Goal: Task Accomplishment & Management: Use online tool/utility

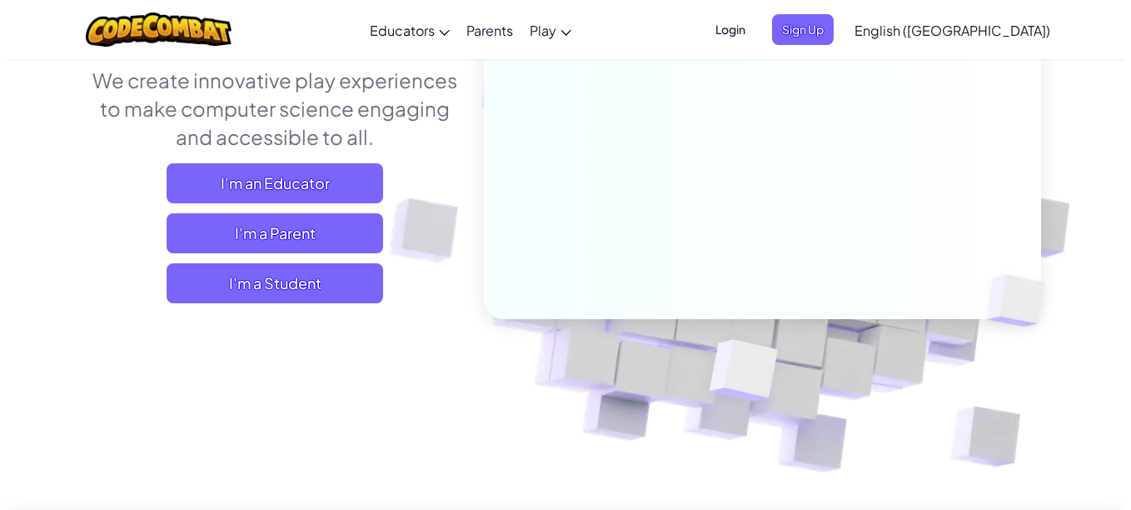
scroll to position [232, 0]
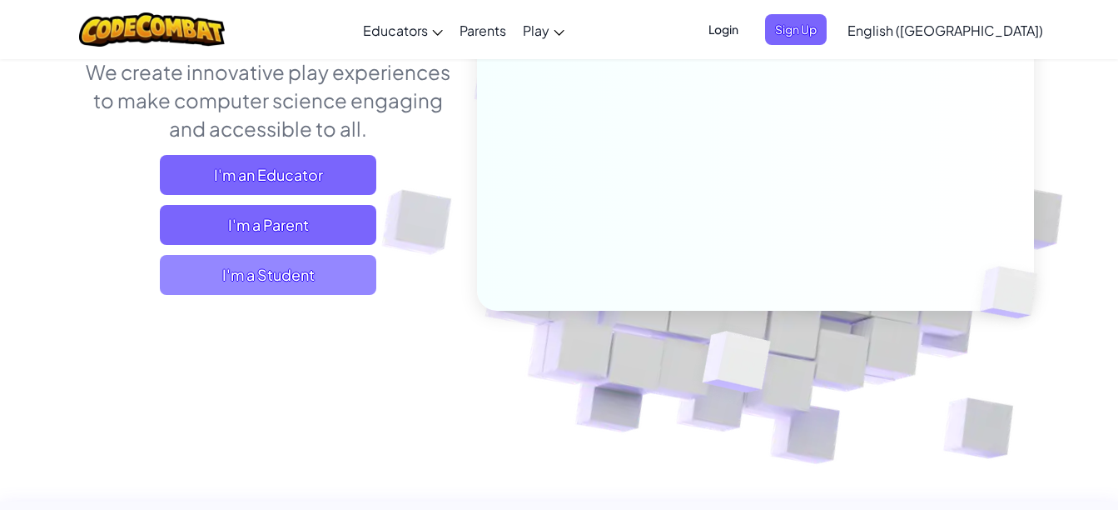
click at [309, 264] on span "I'm a Student" at bounding box center [268, 275] width 217 height 40
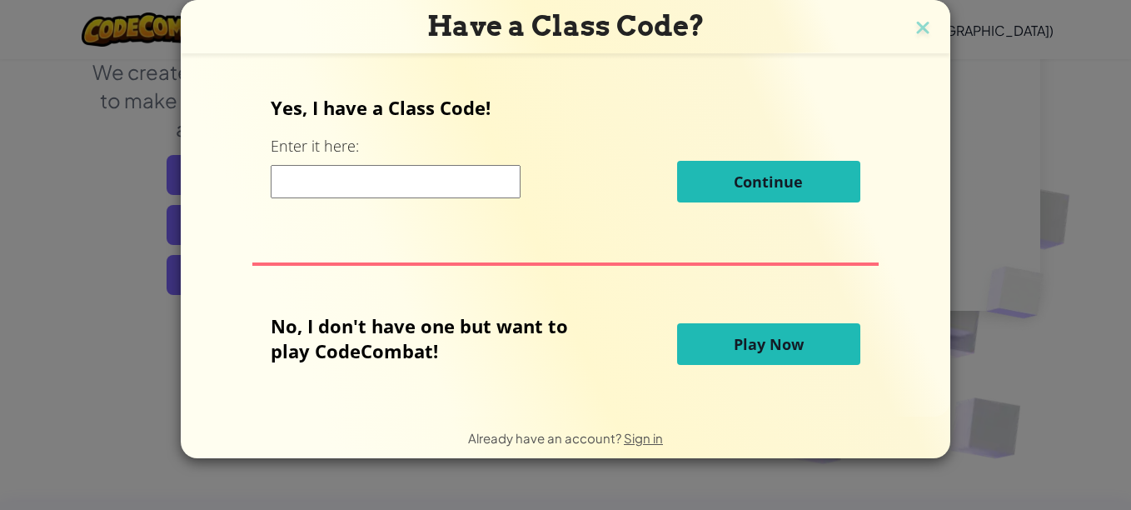
click at [395, 185] on input at bounding box center [396, 181] width 250 height 33
click at [706, 353] on button "Play Now" at bounding box center [768, 344] width 183 height 42
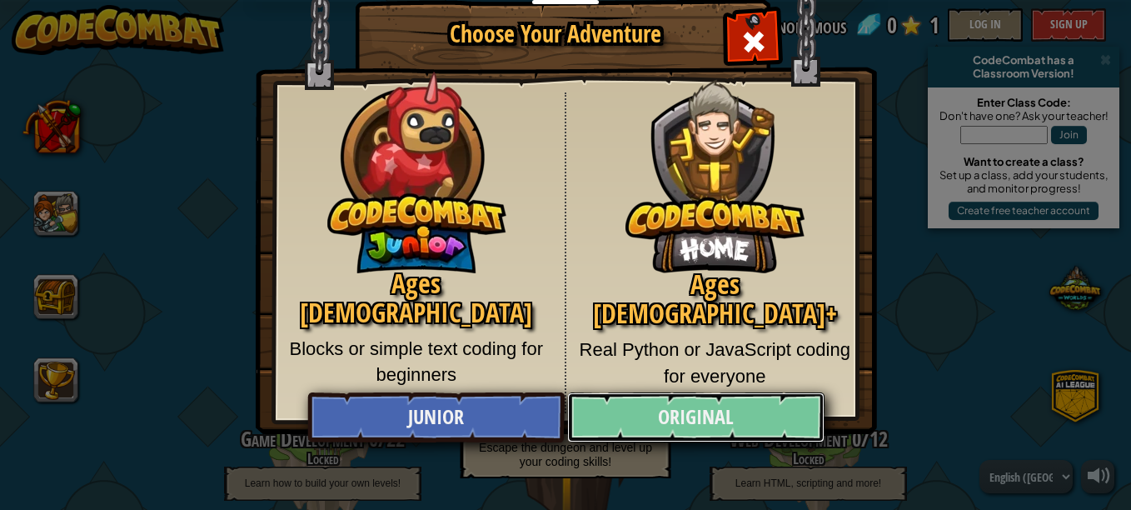
click at [635, 408] on link "Original" at bounding box center [695, 417] width 257 height 50
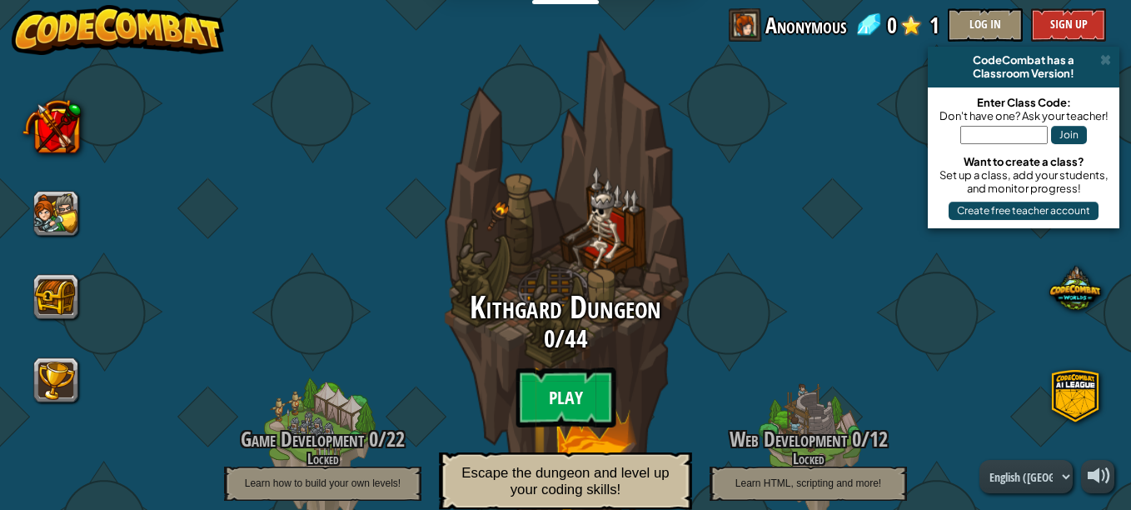
click at [587, 396] on btn "Play" at bounding box center [566, 397] width 100 height 60
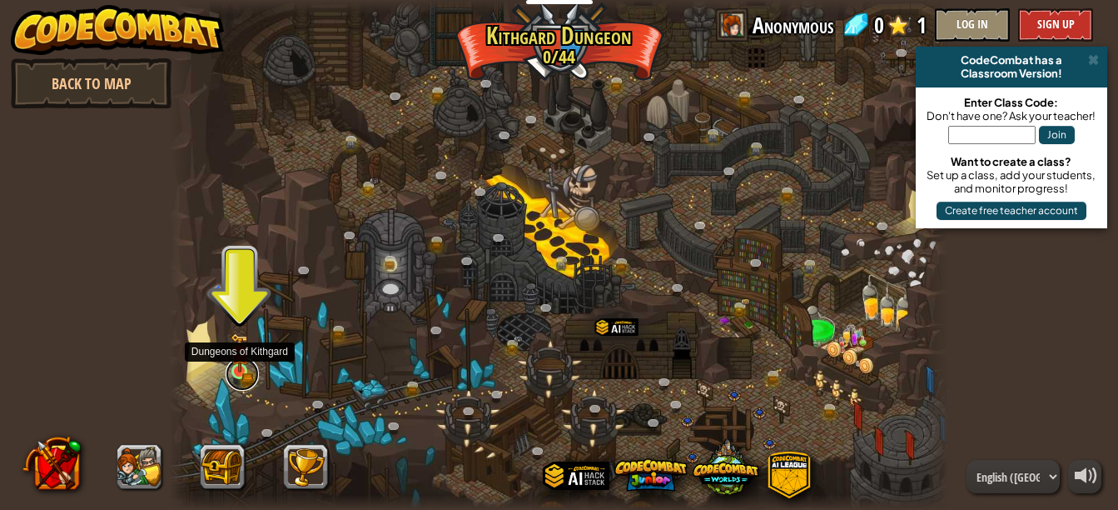
click at [242, 378] on link at bounding box center [242, 373] width 33 height 33
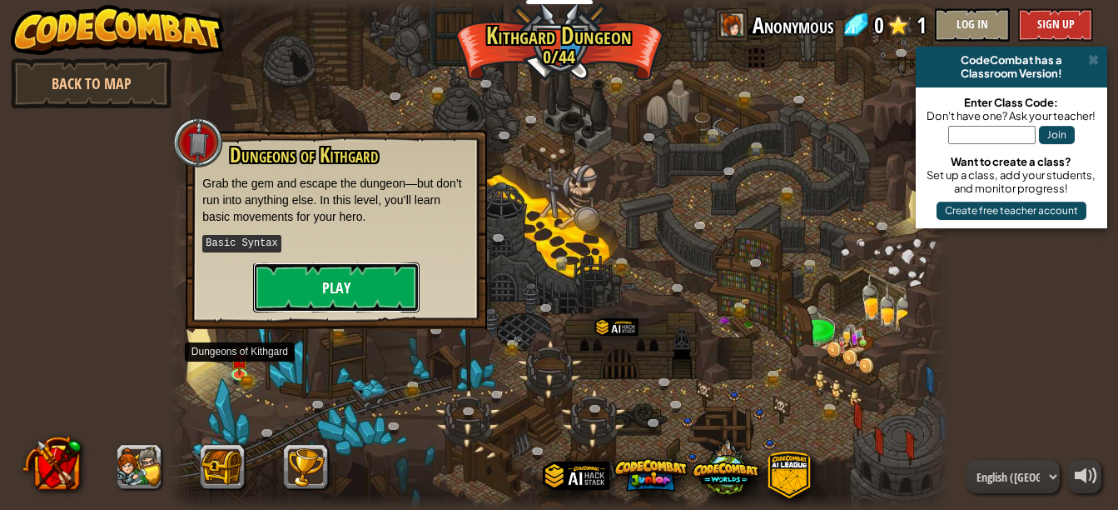
click at [386, 296] on button "Play" at bounding box center [336, 287] width 167 height 50
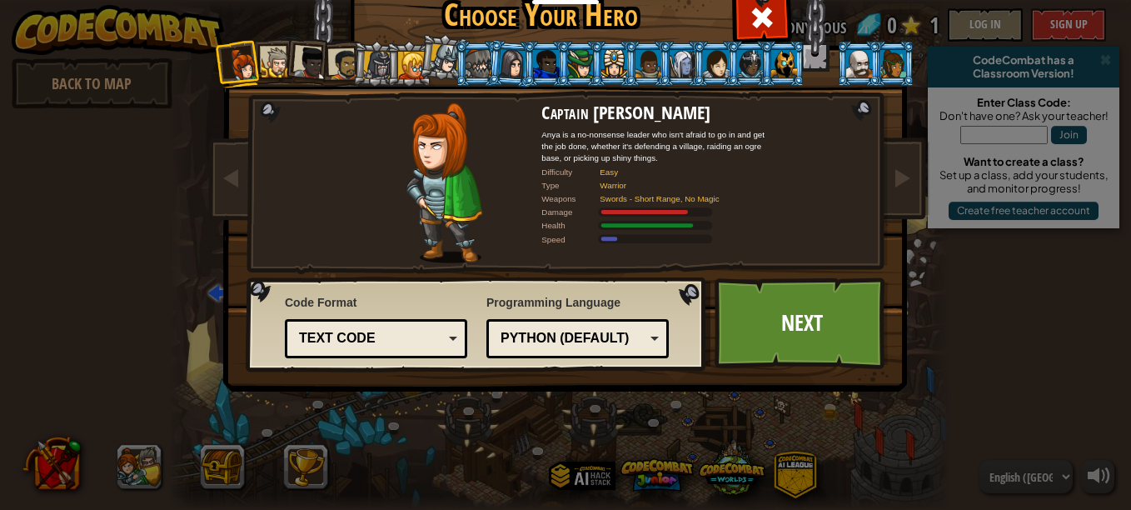
click at [372, 62] on div at bounding box center [377, 65] width 28 height 28
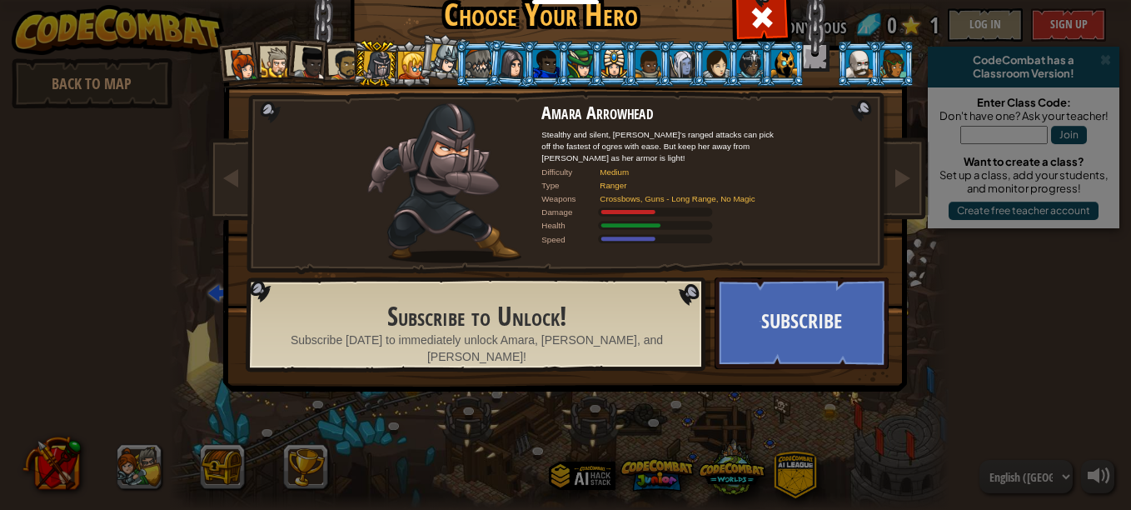
click at [283, 49] on li at bounding box center [307, 61] width 49 height 49
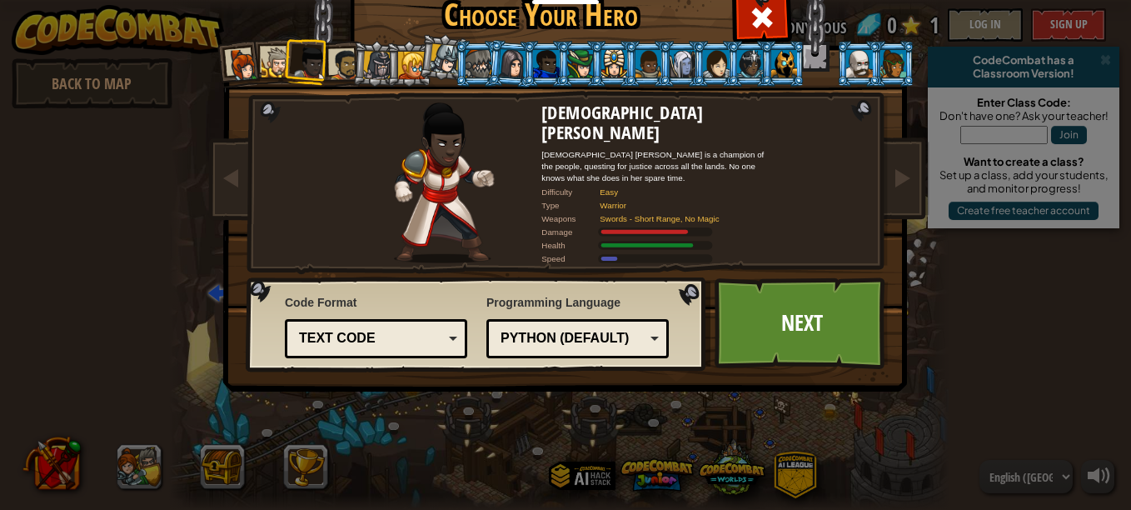
click at [262, 54] on div at bounding box center [277, 62] width 31 height 31
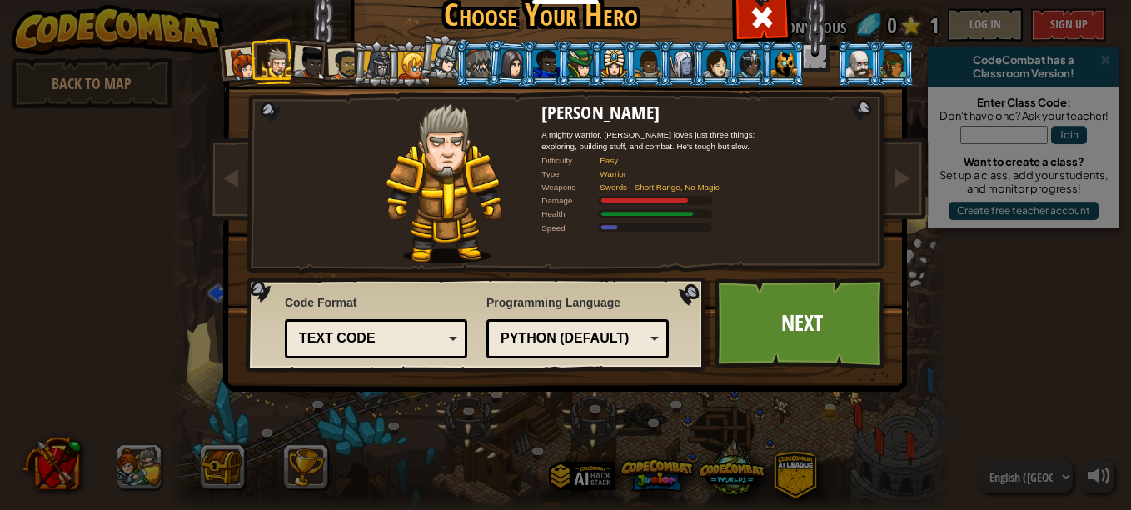
click at [332, 62] on div at bounding box center [344, 64] width 31 height 31
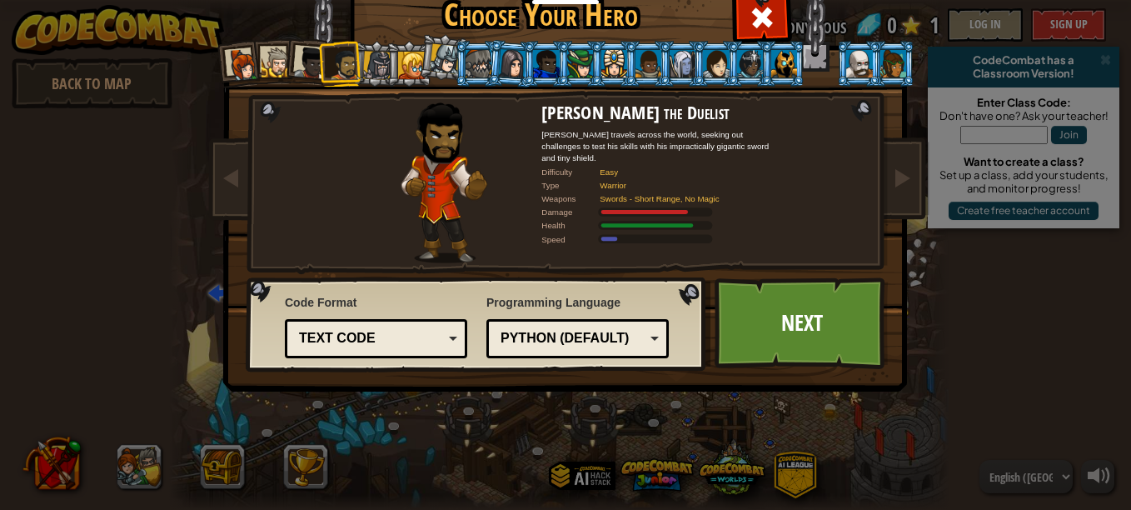
click at [557, 60] on li at bounding box center [579, 64] width 45 height 46
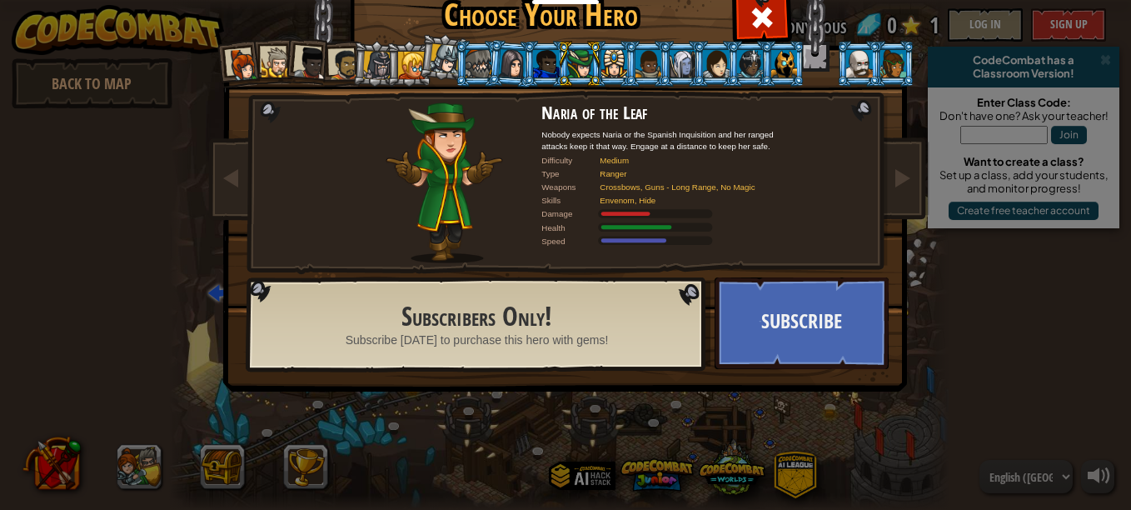
click at [889, 46] on li at bounding box center [892, 64] width 45 height 46
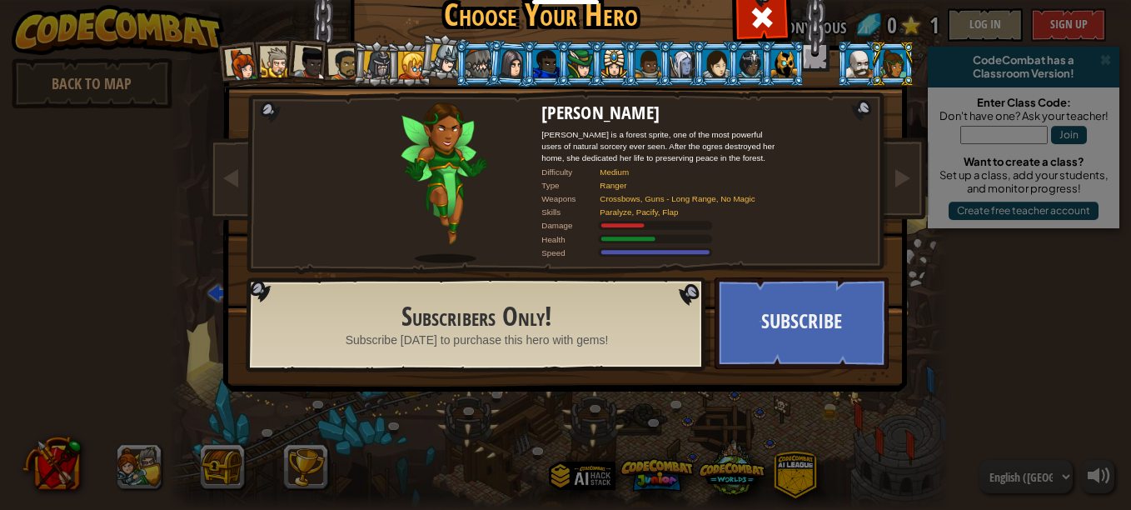
click at [774, 62] on div at bounding box center [784, 63] width 26 height 27
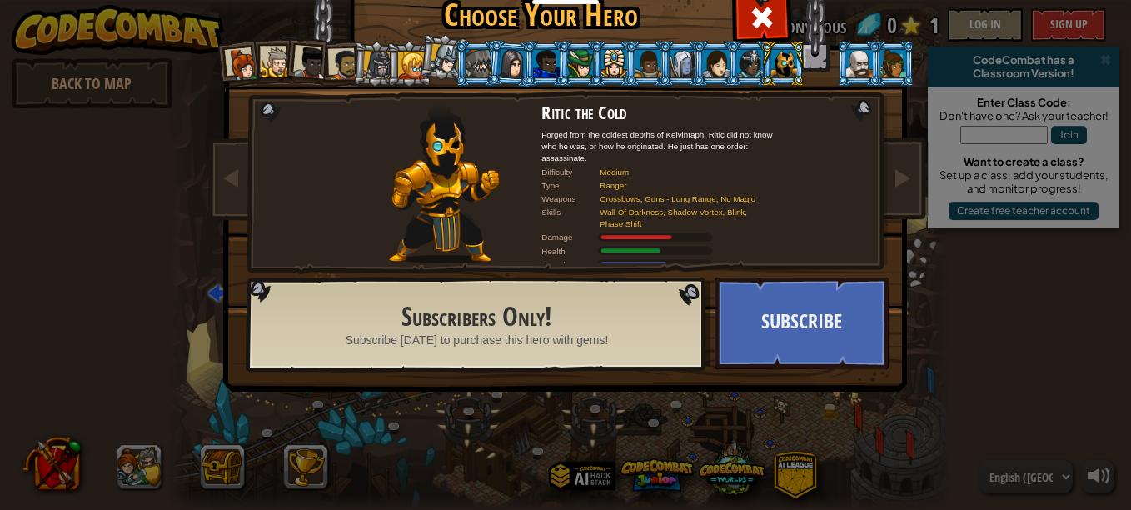
click at [269, 66] on div at bounding box center [277, 62] width 31 height 31
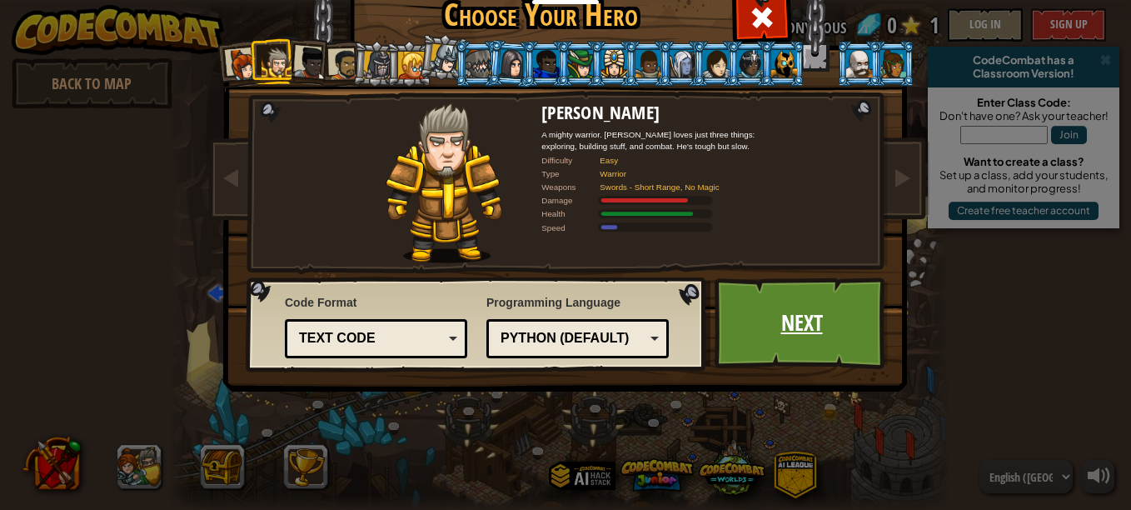
click at [803, 301] on link "Next" at bounding box center [802, 323] width 174 height 92
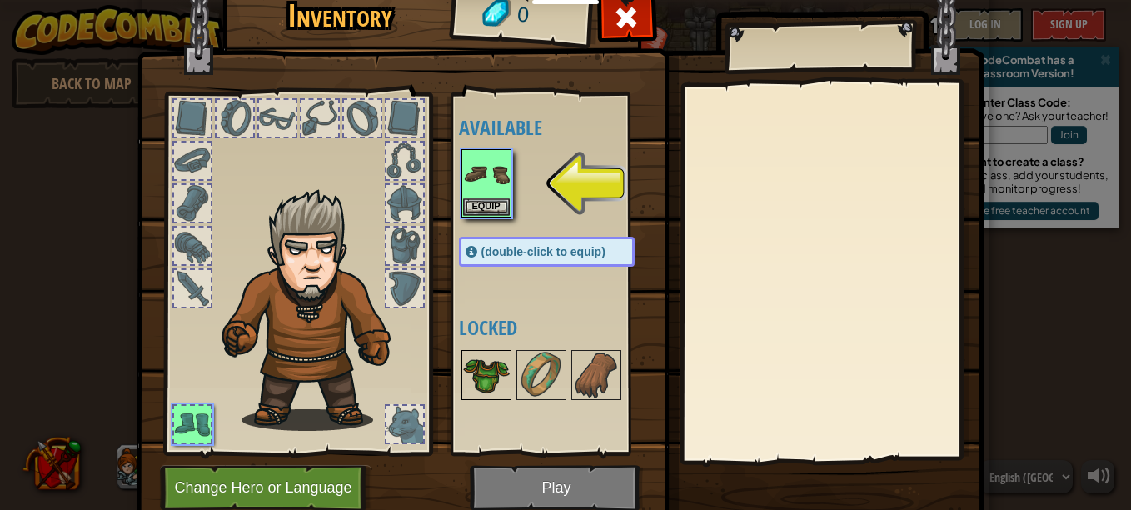
click at [494, 377] on img at bounding box center [486, 374] width 47 height 47
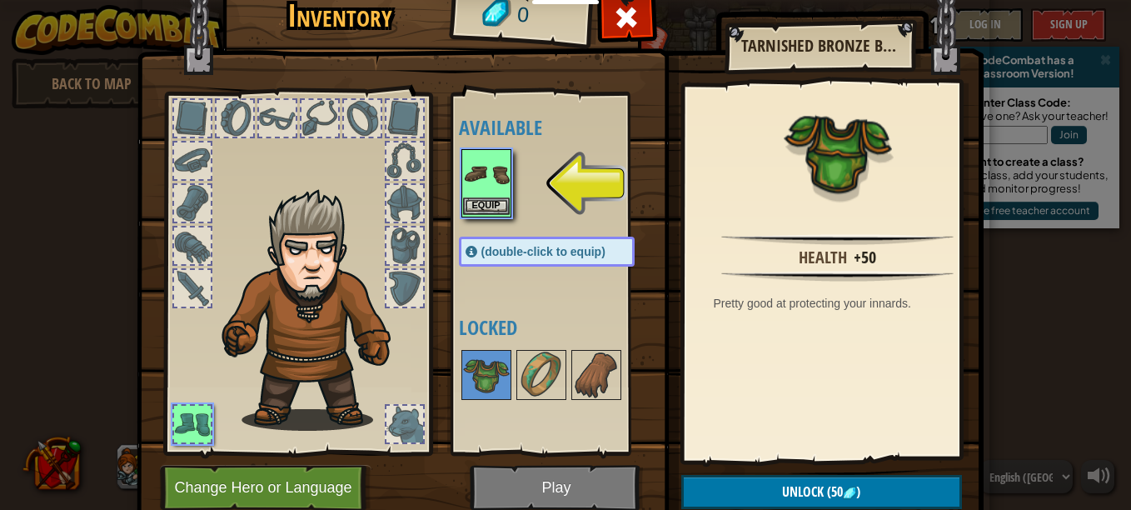
click at [463, 166] on img at bounding box center [486, 174] width 47 height 47
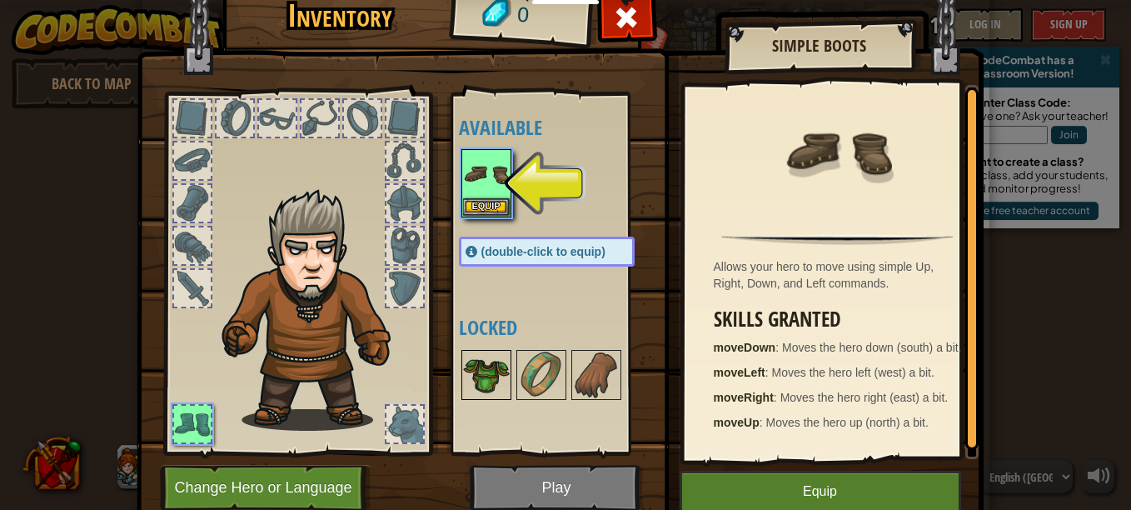
click at [482, 381] on img at bounding box center [486, 374] width 47 height 47
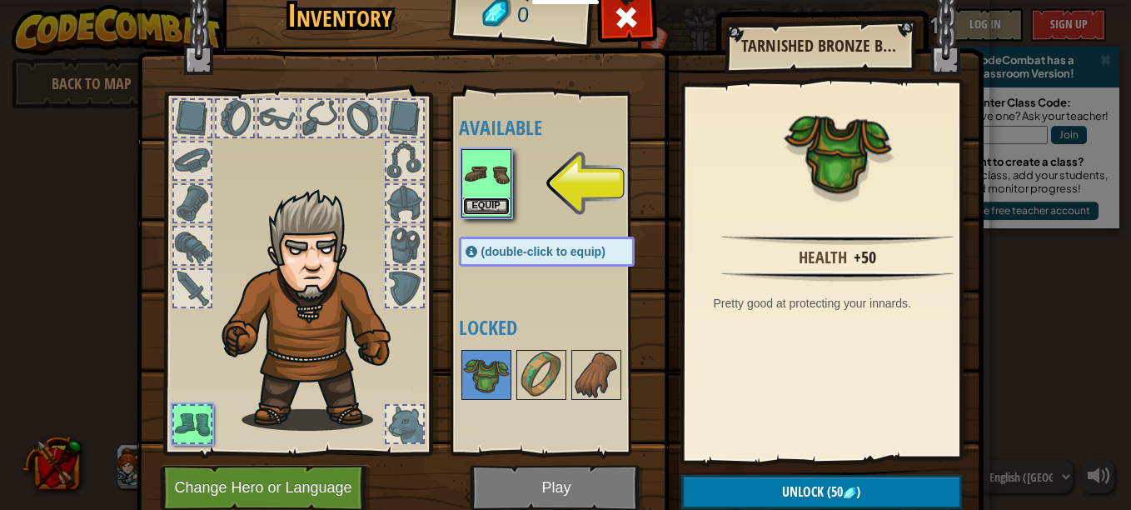
click at [481, 198] on button "Equip" at bounding box center [486, 205] width 47 height 17
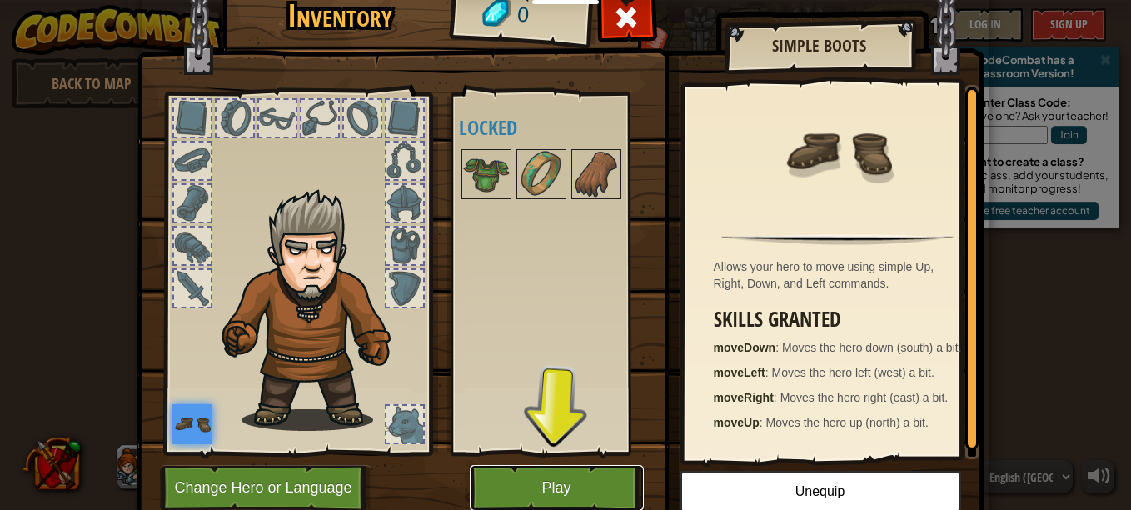
click at [511, 475] on button "Play" at bounding box center [557, 488] width 174 height 46
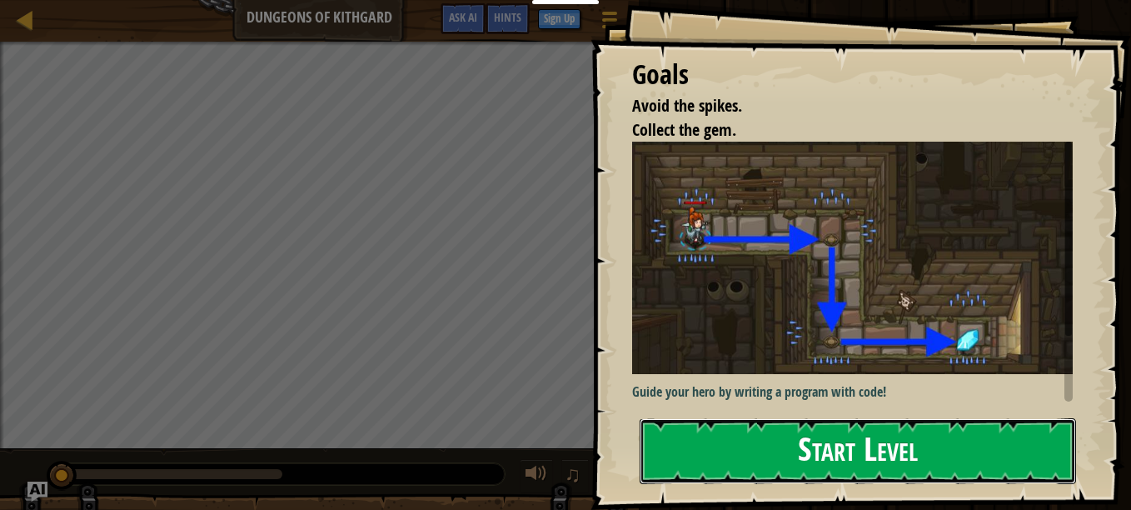
click at [671, 436] on button "Start Level" at bounding box center [858, 451] width 436 height 66
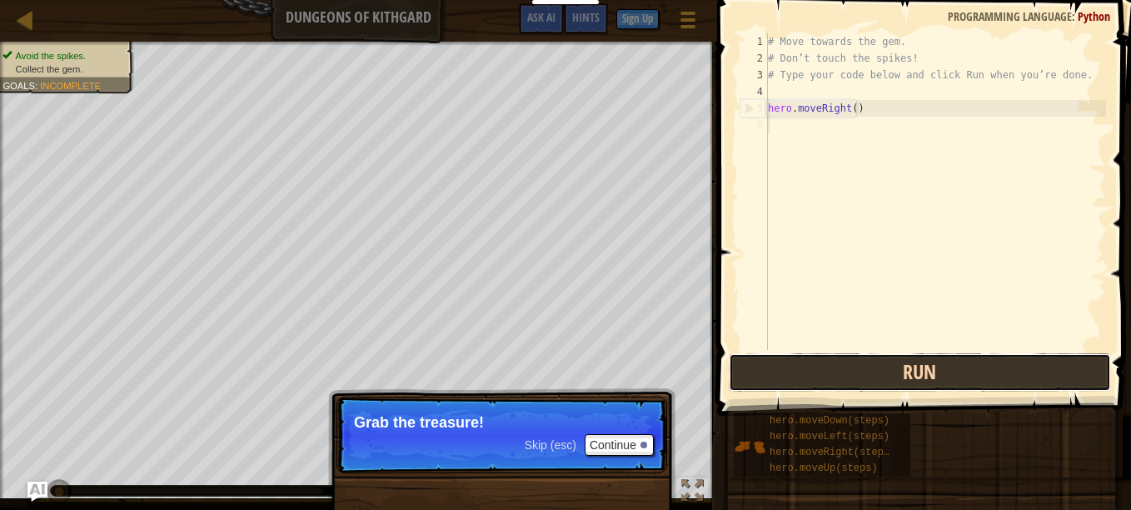
click at [792, 375] on button "Run" at bounding box center [920, 372] width 382 height 38
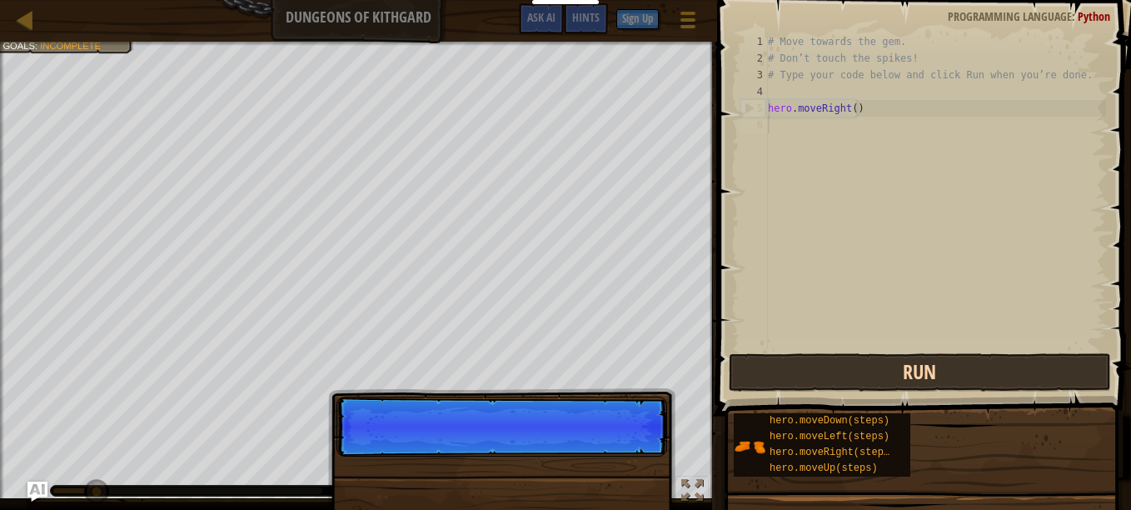
scroll to position [7, 0]
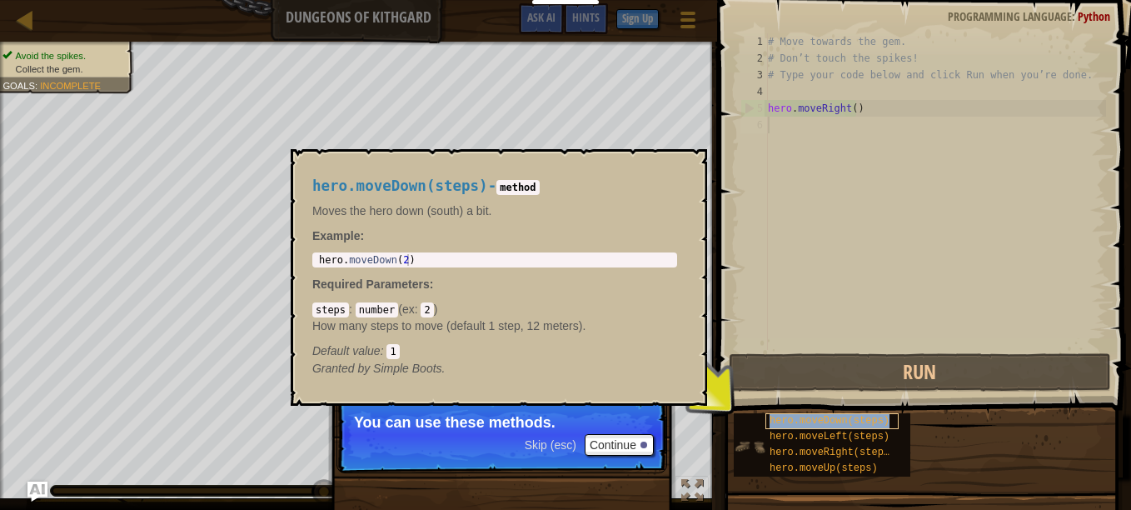
click at [819, 421] on span "hero.moveDown(steps)" at bounding box center [830, 421] width 120 height 12
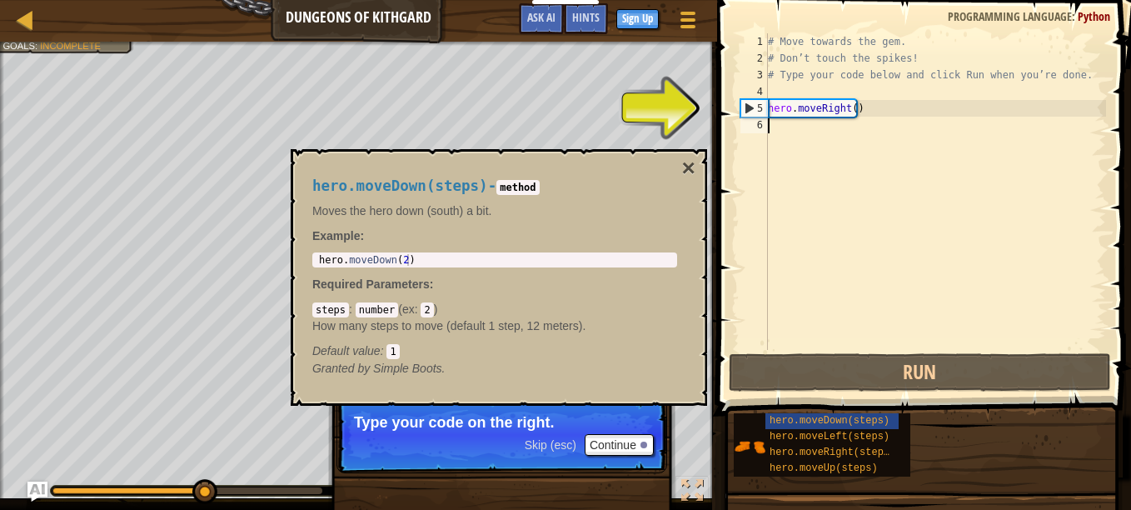
click at [817, 117] on div "# Move towards the gem. # Don’t touch the spikes! # Type your code below and cl…" at bounding box center [935, 208] width 341 height 350
click at [810, 132] on div "# Move towards the gem. # Don’t touch the spikes! # Type your code below and cl…" at bounding box center [935, 208] width 341 height 350
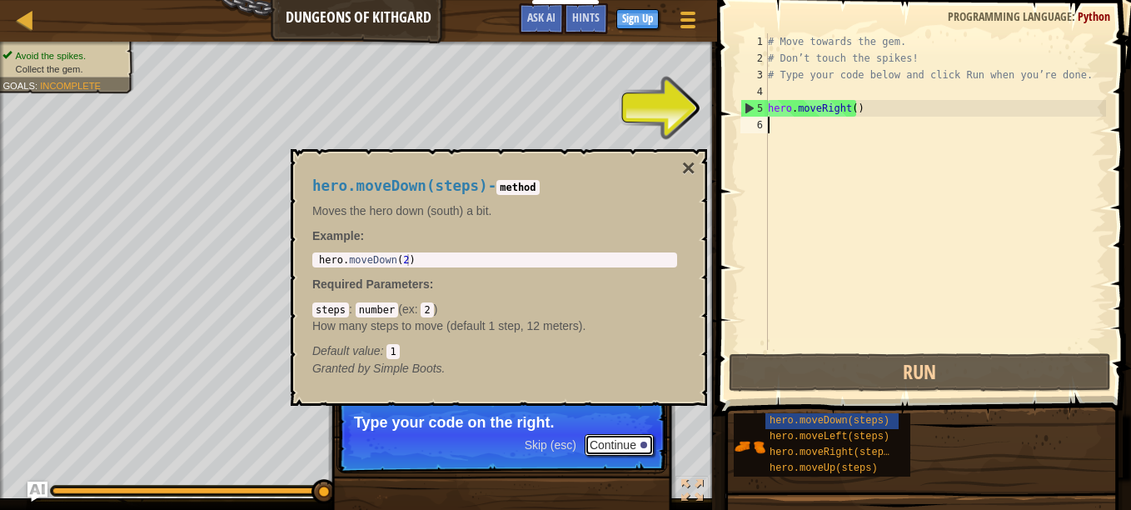
click at [605, 442] on button "Continue" at bounding box center [619, 445] width 69 height 22
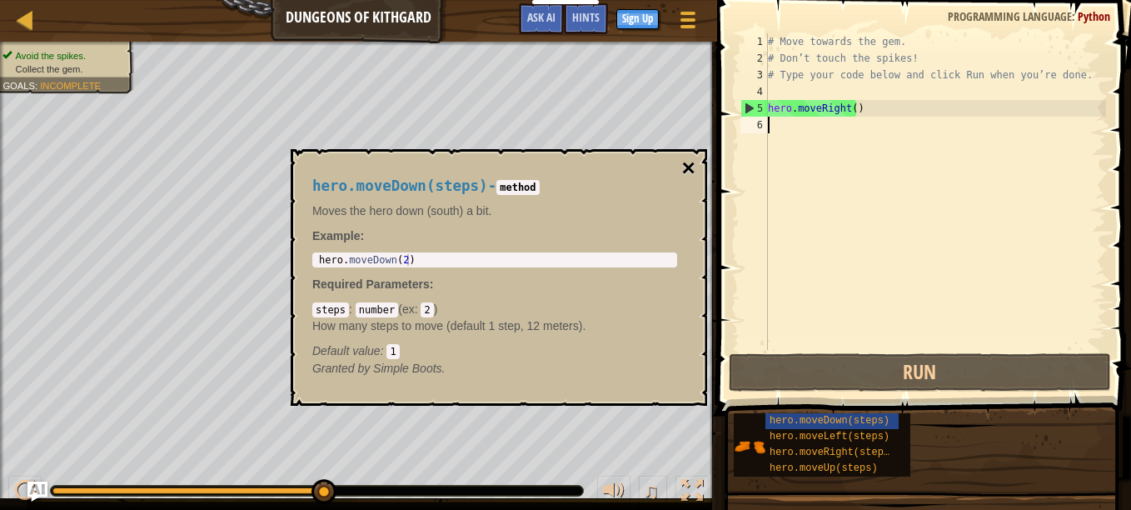
click at [692, 170] on button "×" at bounding box center [688, 168] width 13 height 23
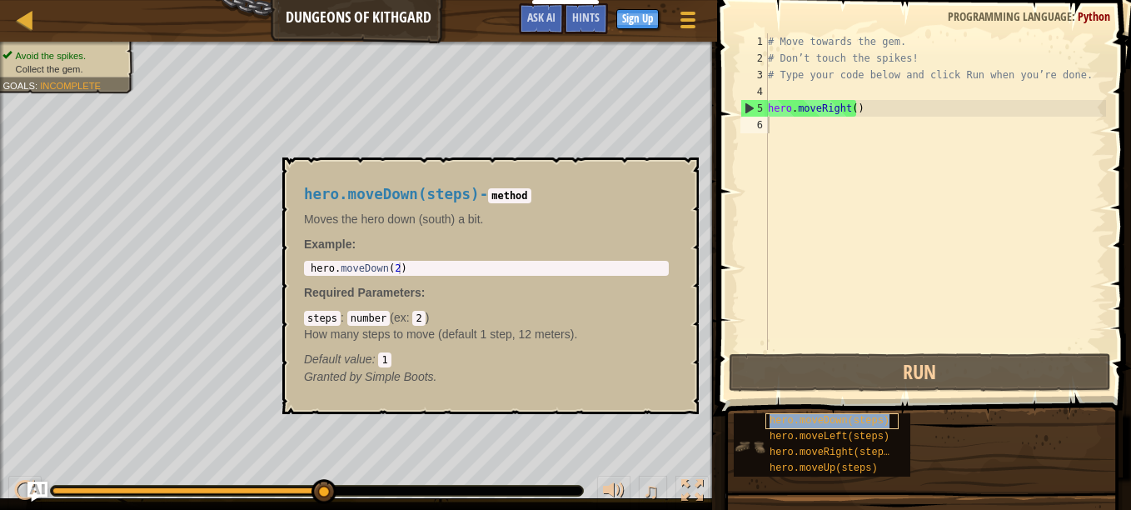
click at [801, 416] on span "hero.moveDown(steps)" at bounding box center [830, 421] width 120 height 12
drag, startPoint x: 801, startPoint y: 416, endPoint x: 754, endPoint y: 240, distance: 182.8
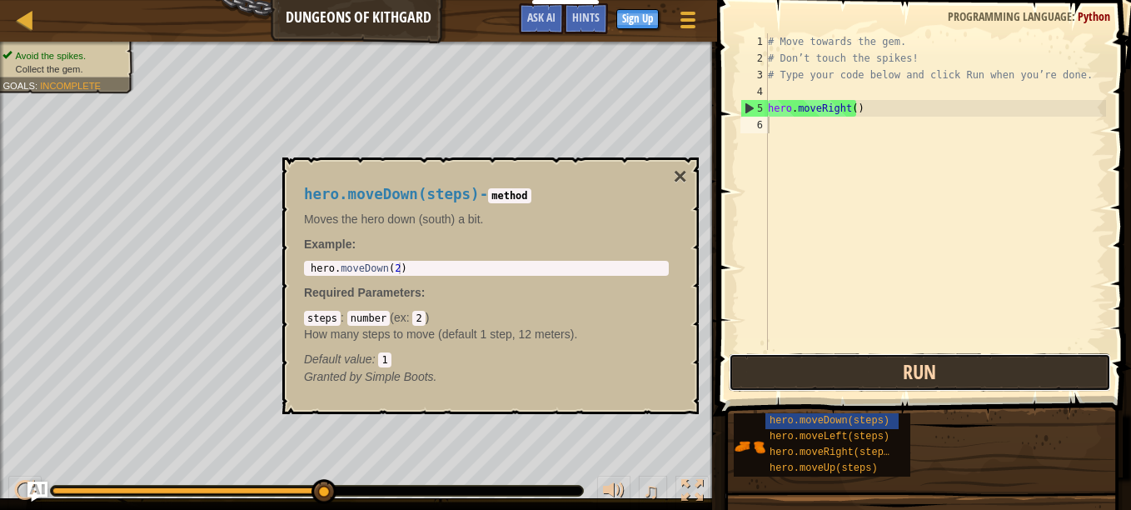
click at [805, 371] on button "Run" at bounding box center [920, 372] width 382 height 38
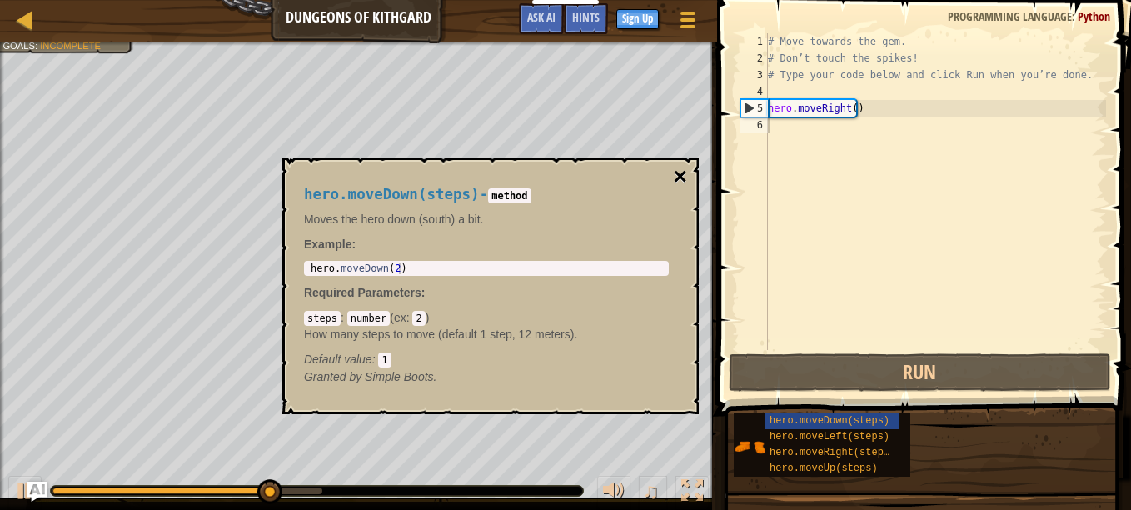
click at [684, 175] on button "×" at bounding box center [680, 176] width 13 height 23
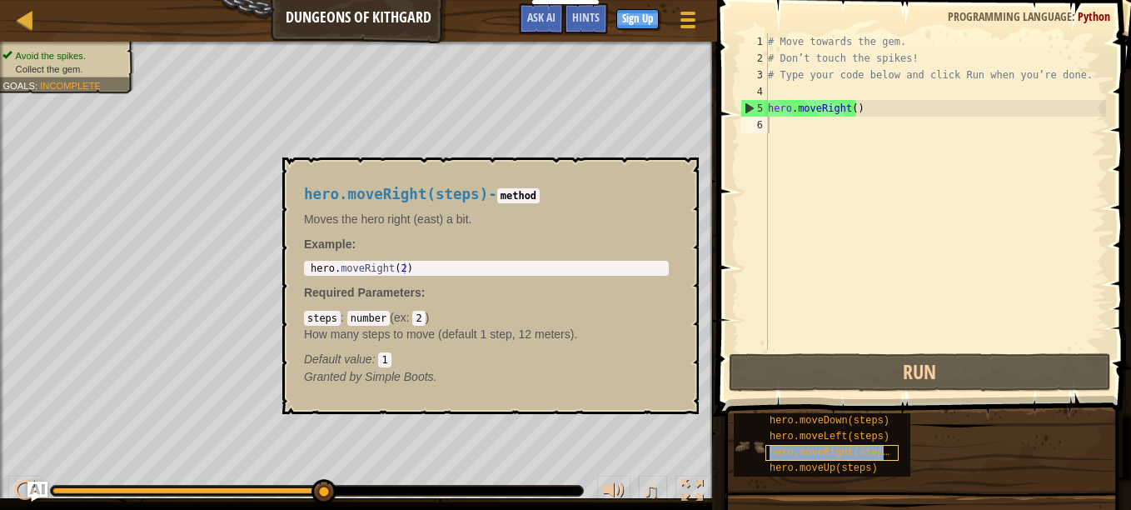
click at [794, 450] on span "hero.moveRight(steps)" at bounding box center [833, 452] width 126 height 12
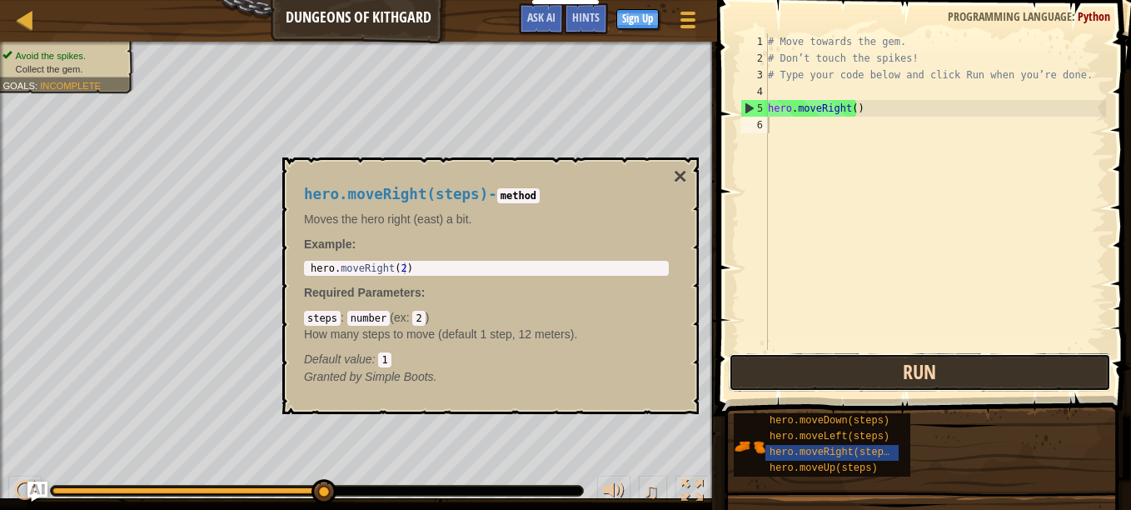
click at [824, 375] on button "Run" at bounding box center [920, 372] width 382 height 38
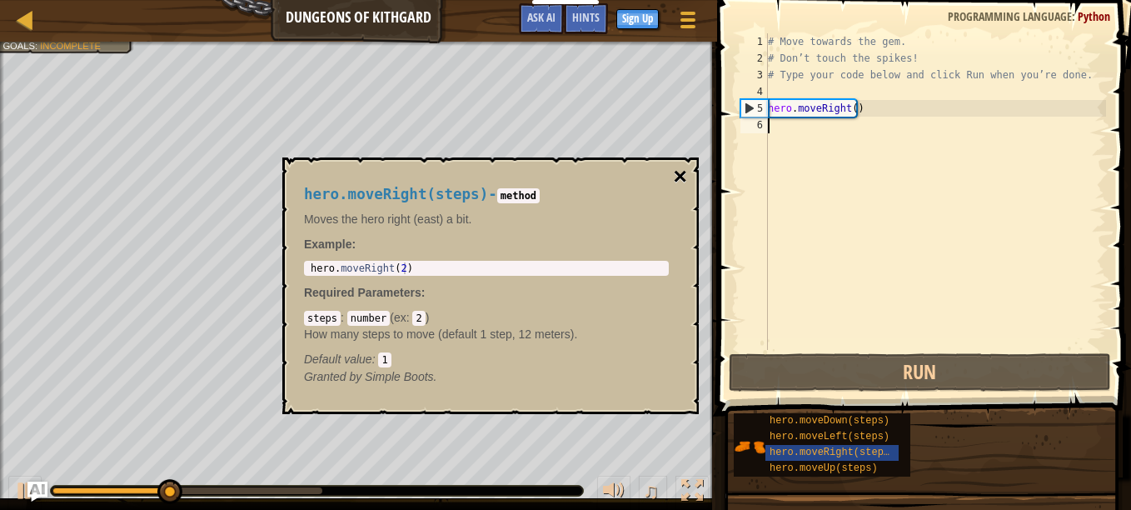
click at [678, 169] on button "×" at bounding box center [680, 176] width 13 height 23
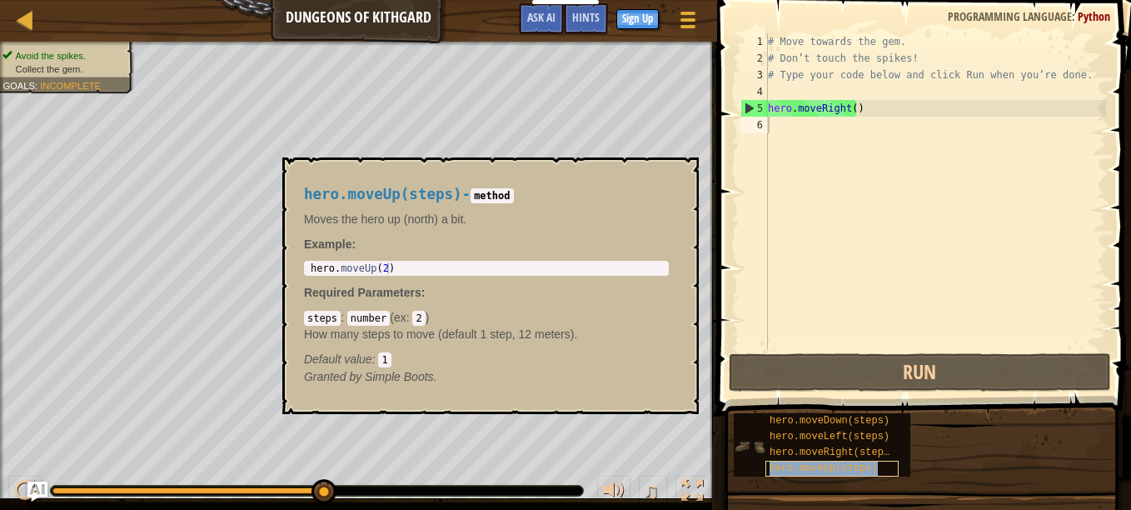
click at [819, 466] on span "hero.moveUp(steps)" at bounding box center [824, 468] width 108 height 12
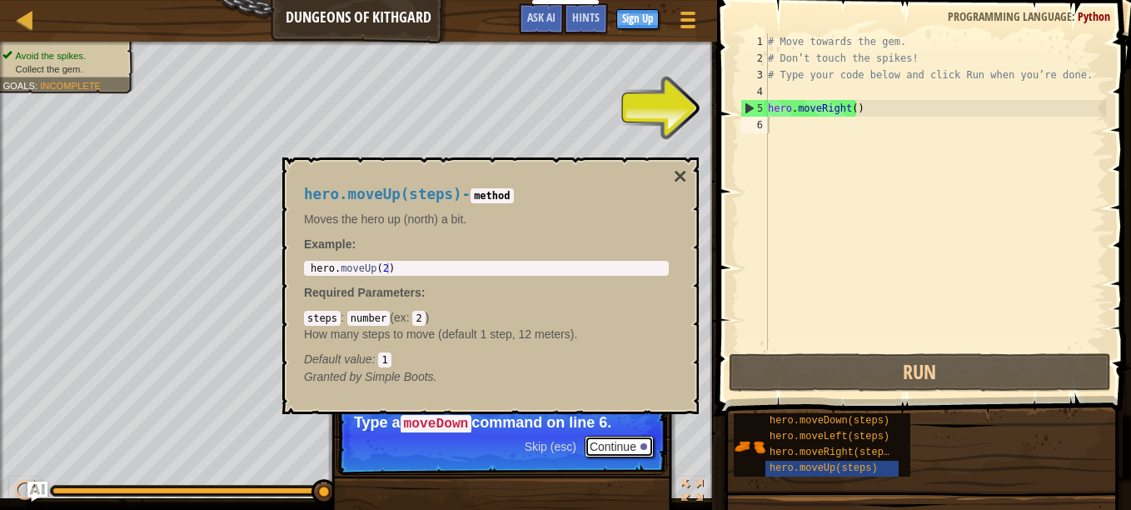
drag, startPoint x: 635, startPoint y: 443, endPoint x: 687, endPoint y: 357, distance: 100.1
click at [635, 443] on button "Continue" at bounding box center [619, 447] width 69 height 22
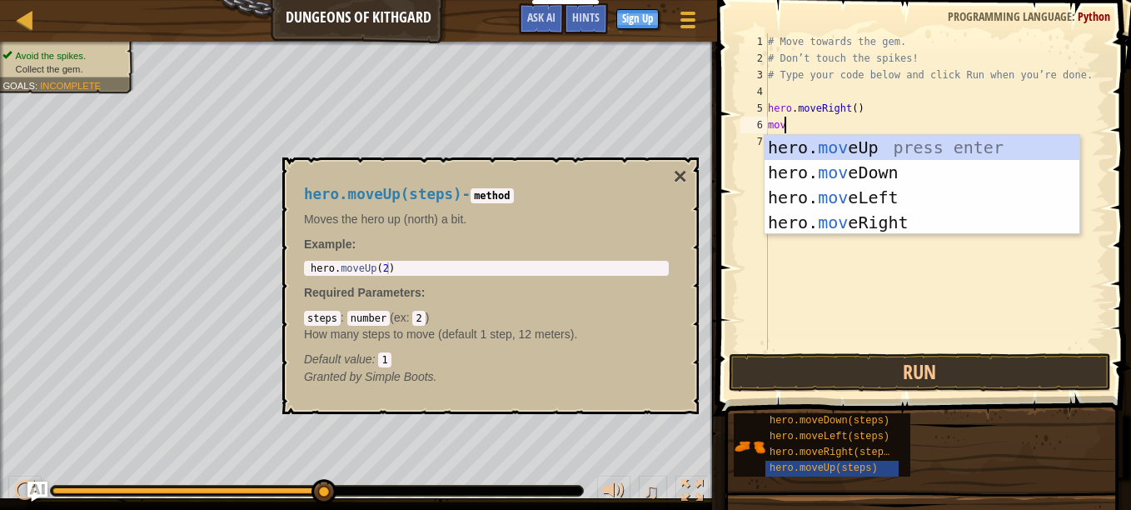
type textarea "move"
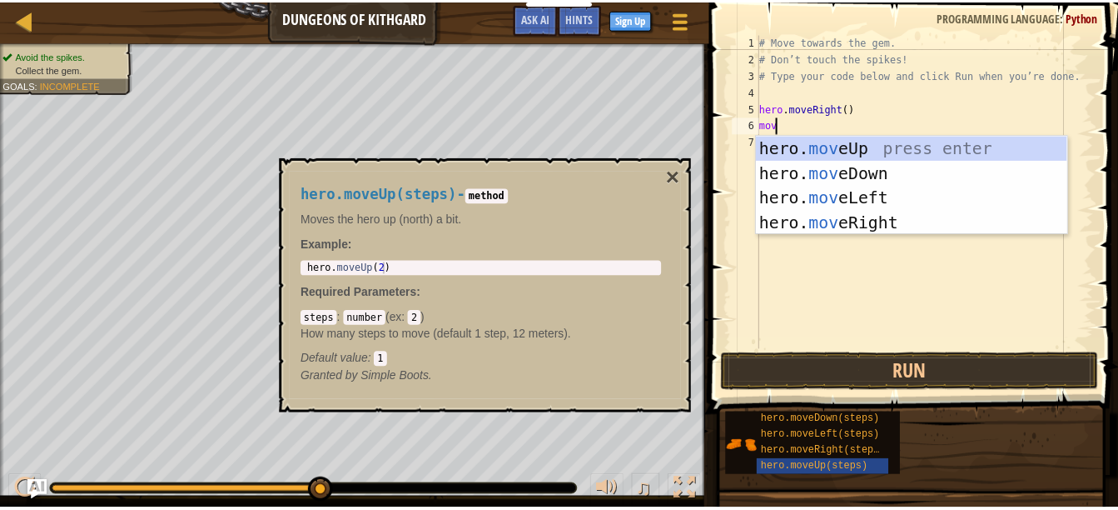
scroll to position [7, 1]
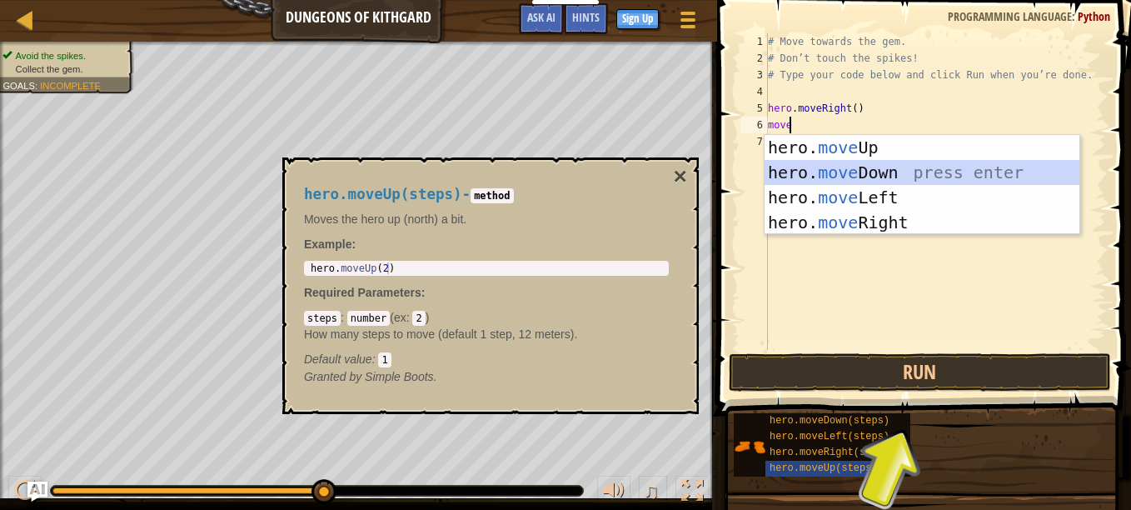
click at [829, 170] on div "hero. move Up press enter hero. move Down press enter hero. move Left press ent…" at bounding box center [922, 210] width 315 height 150
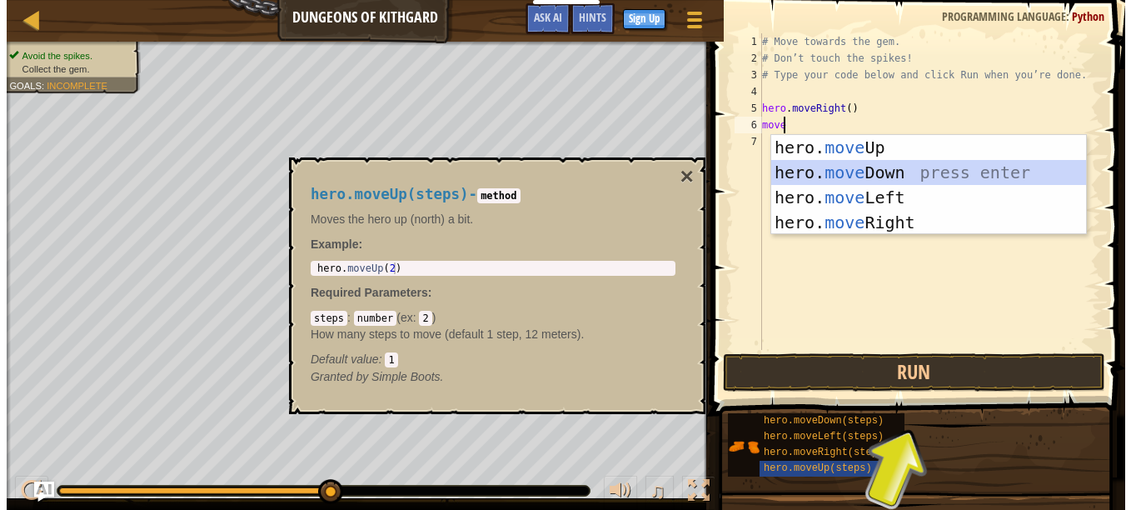
scroll to position [7, 0]
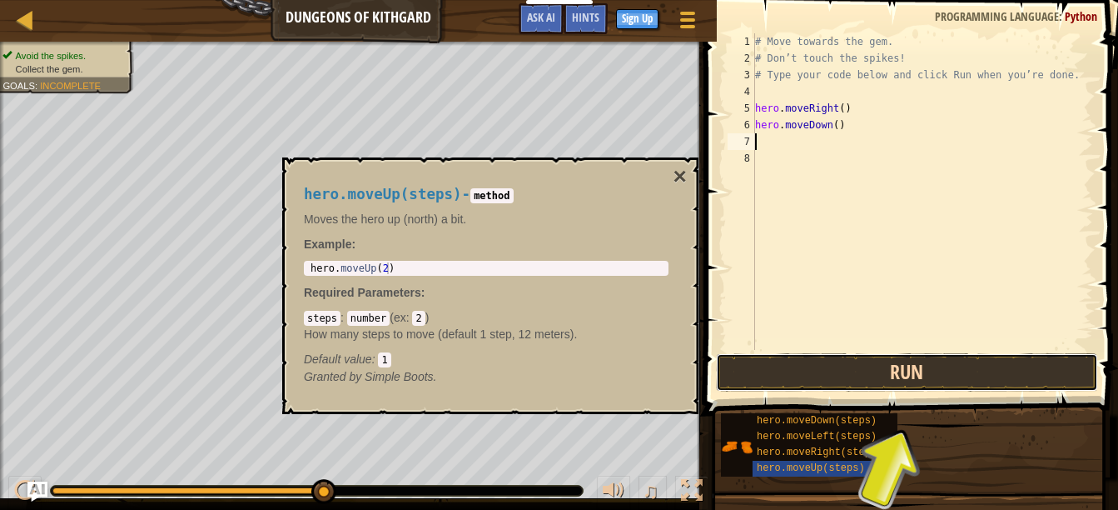
click at [837, 362] on button "Run" at bounding box center [907, 372] width 382 height 38
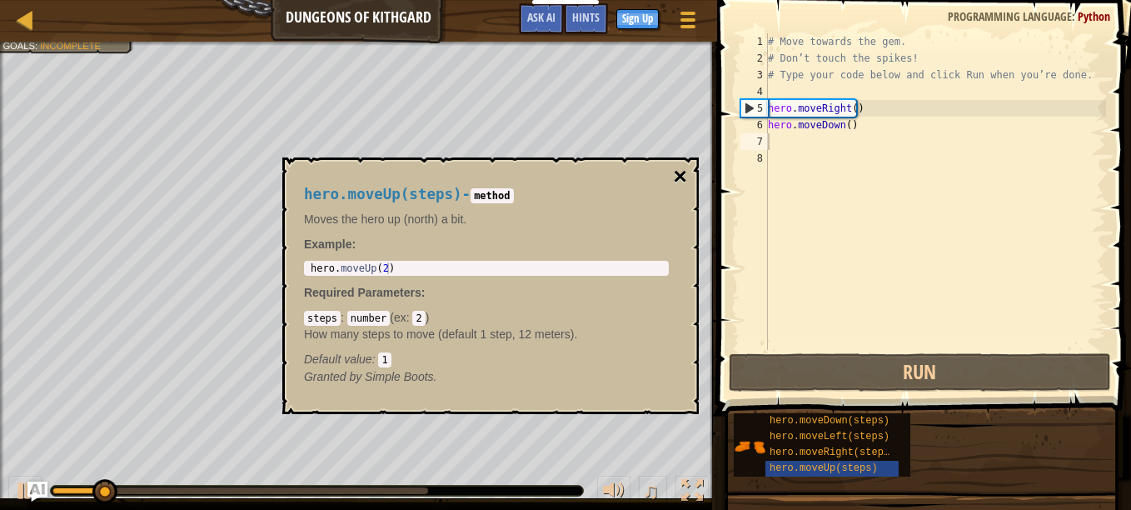
click at [677, 177] on button "×" at bounding box center [680, 176] width 13 height 23
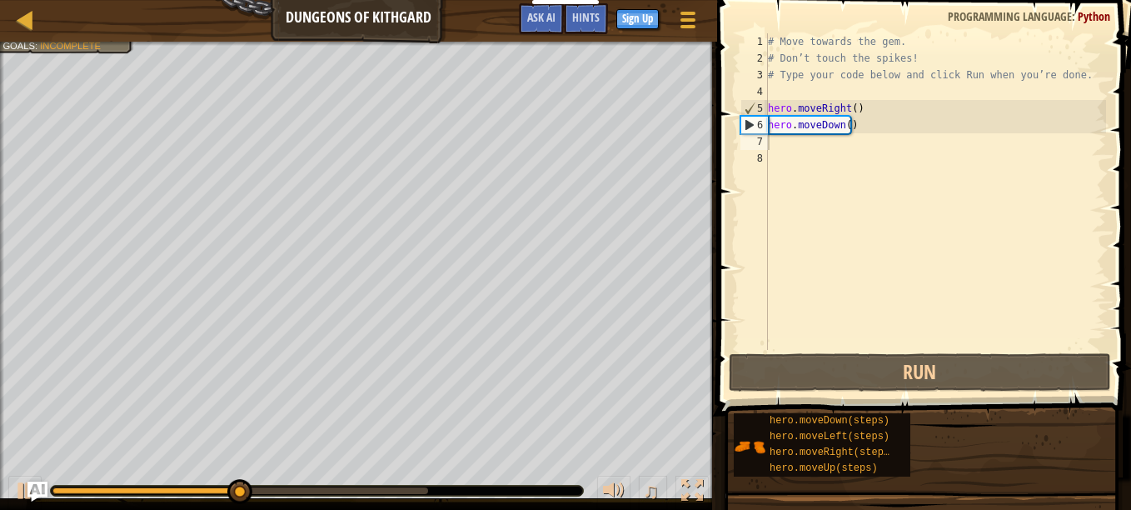
click at [768, 148] on div "# Move towards the gem. # Don’t touch the spikes! # Type your code below and cl…" at bounding box center [935, 208] width 341 height 350
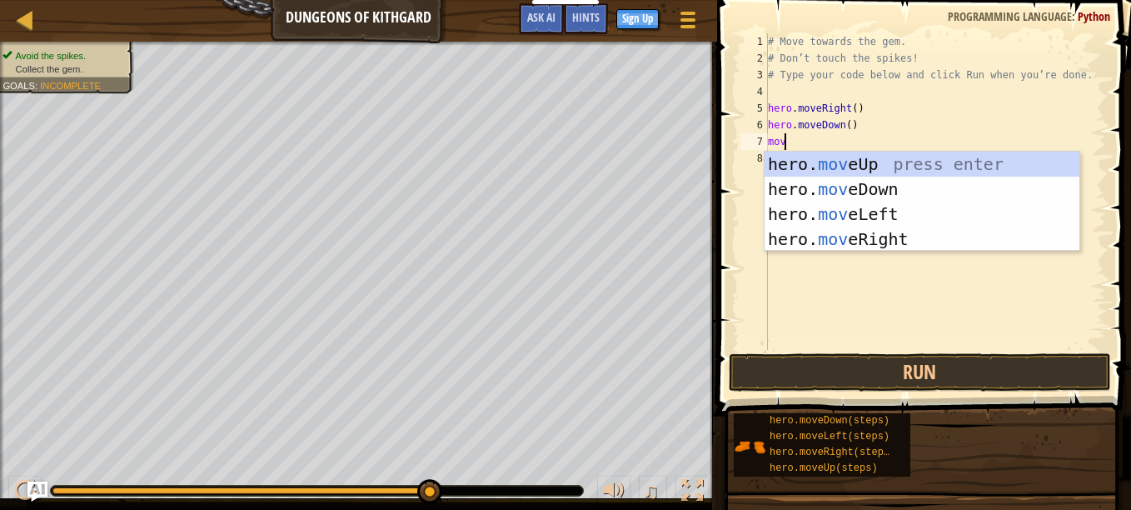
type textarea "move"
click at [849, 241] on div "hero. move Up press enter hero. move Down press enter hero. move Left press ent…" at bounding box center [922, 227] width 315 height 150
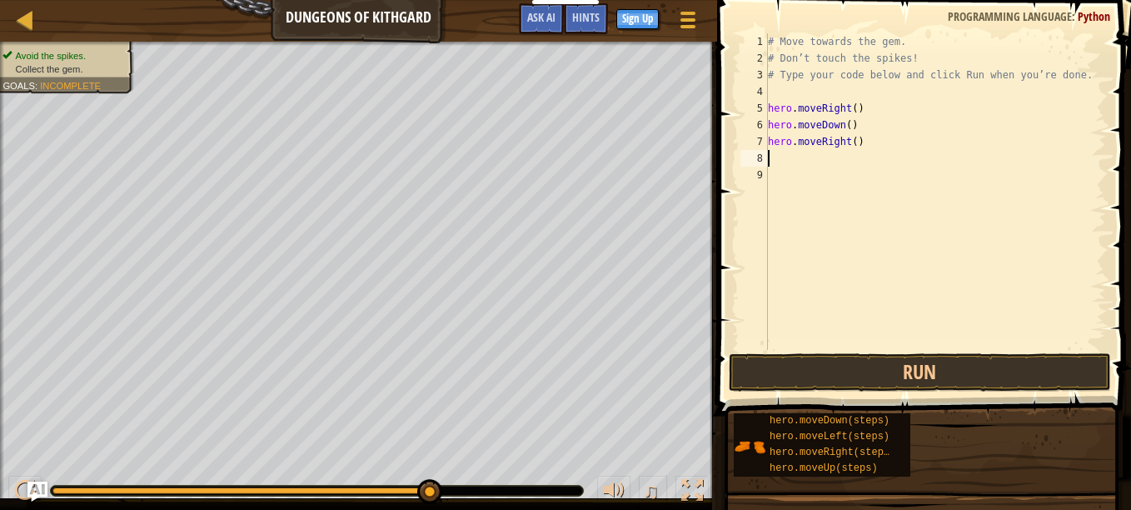
scroll to position [7, 0]
click at [786, 369] on button "Run" at bounding box center [920, 372] width 382 height 38
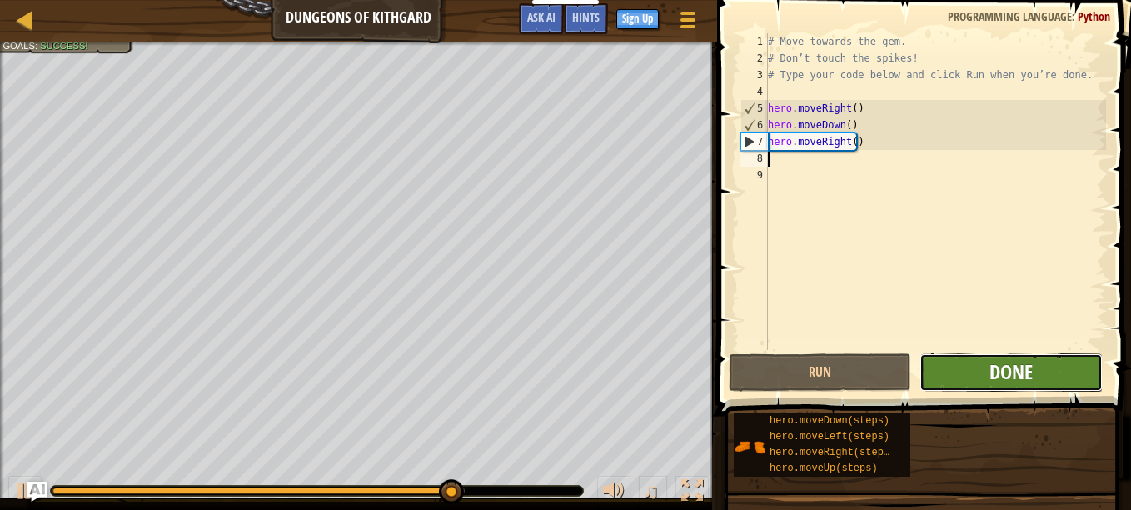
click at [994, 373] on span "Done" at bounding box center [1010, 371] width 43 height 27
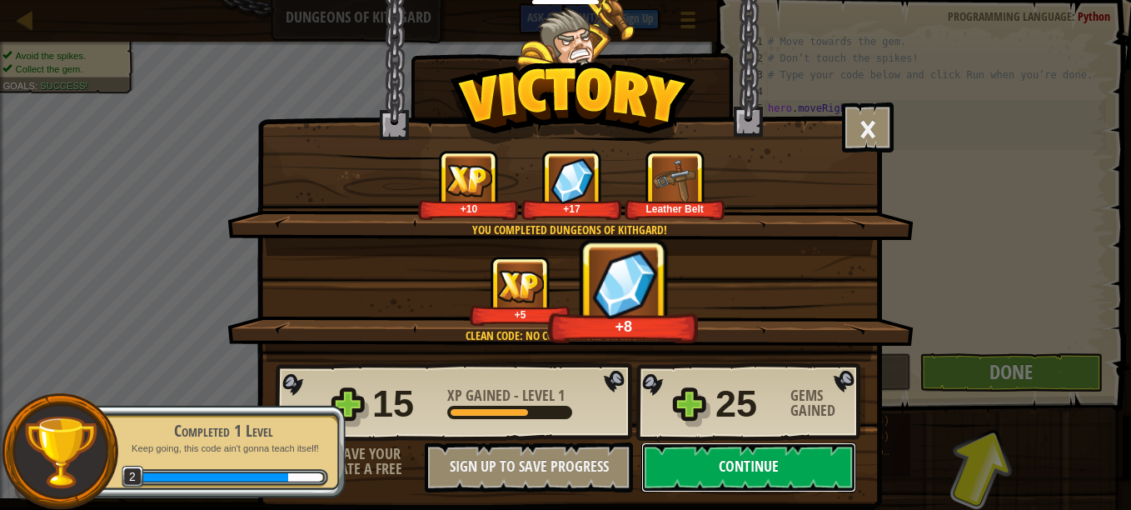
click at [696, 466] on button "Continue" at bounding box center [748, 467] width 215 height 50
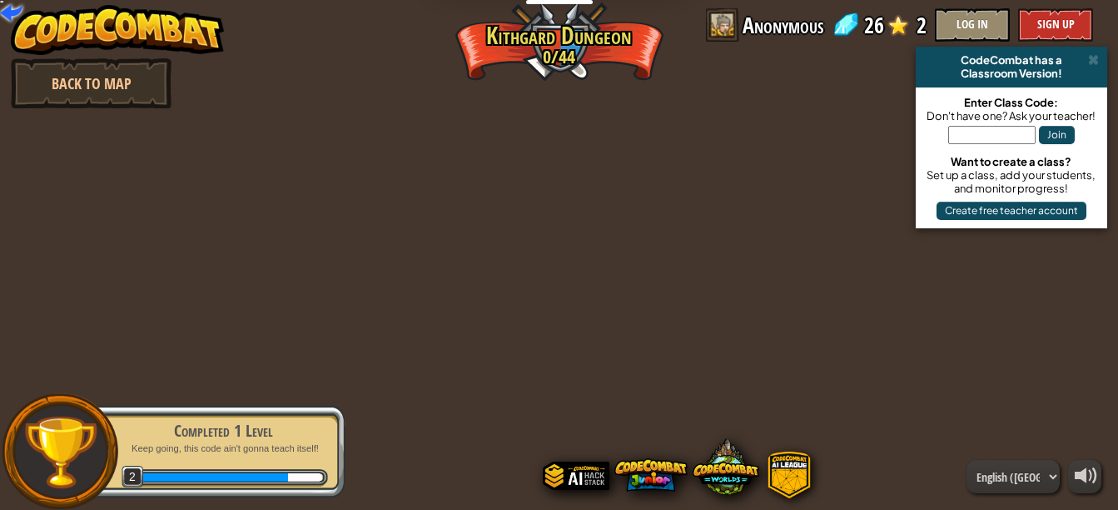
click at [530, 256] on div "powered by Back to Map CodeCombat has a Classroom Version! Enter Class Code: Do…" at bounding box center [559, 255] width 1118 height 510
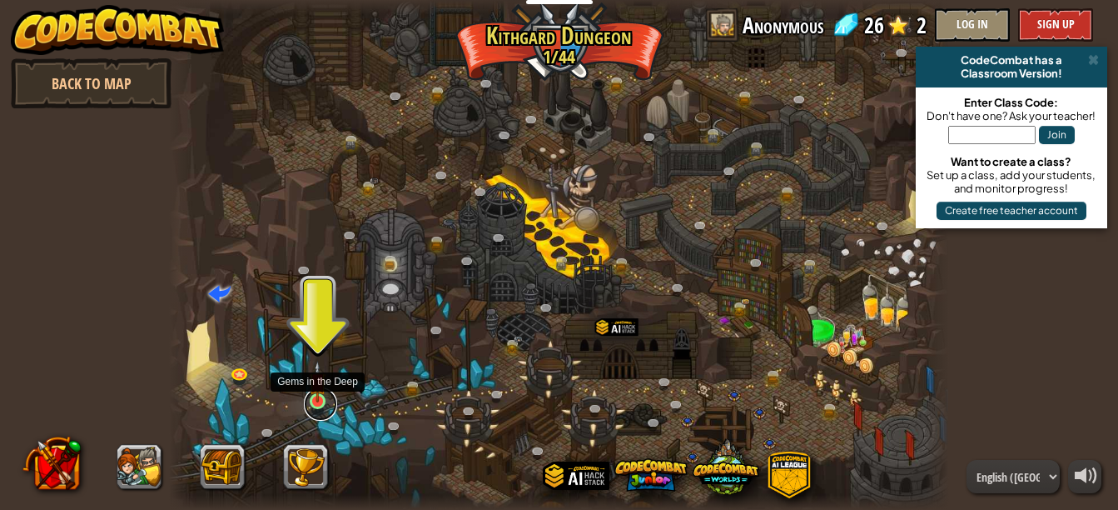
click at [335, 397] on link at bounding box center [320, 403] width 33 height 33
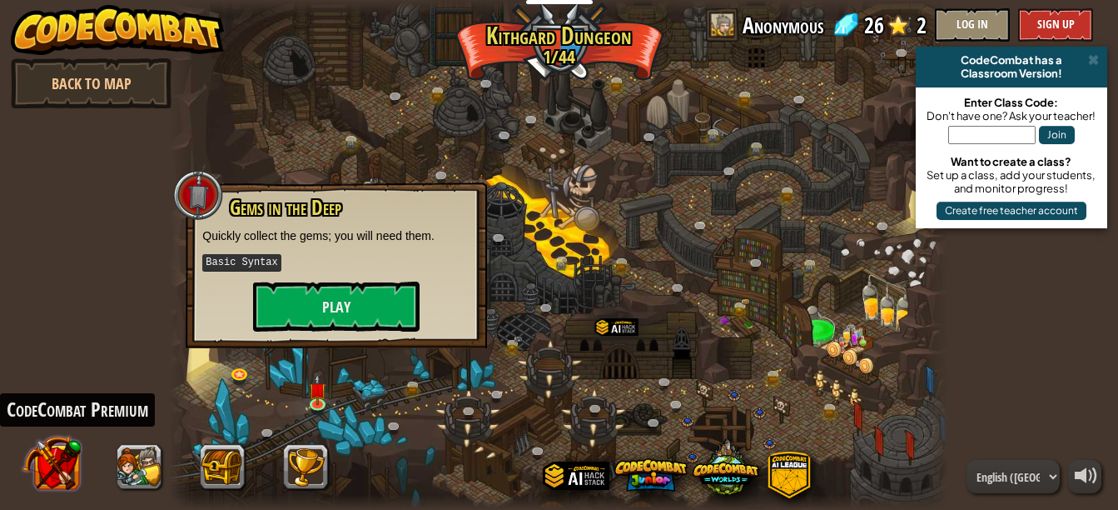
click at [51, 446] on button at bounding box center [51, 462] width 58 height 58
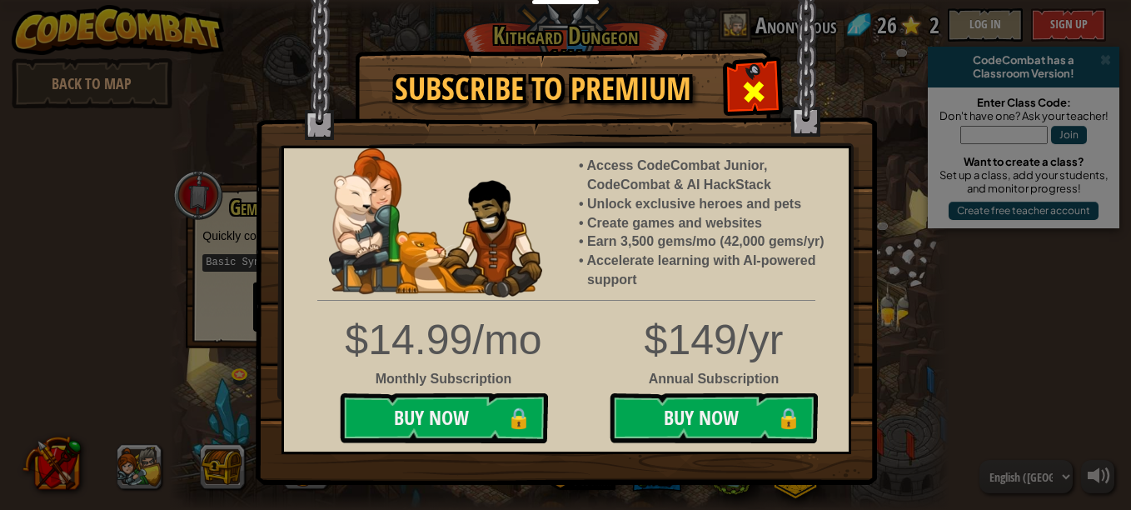
click at [758, 81] on span at bounding box center [753, 91] width 27 height 27
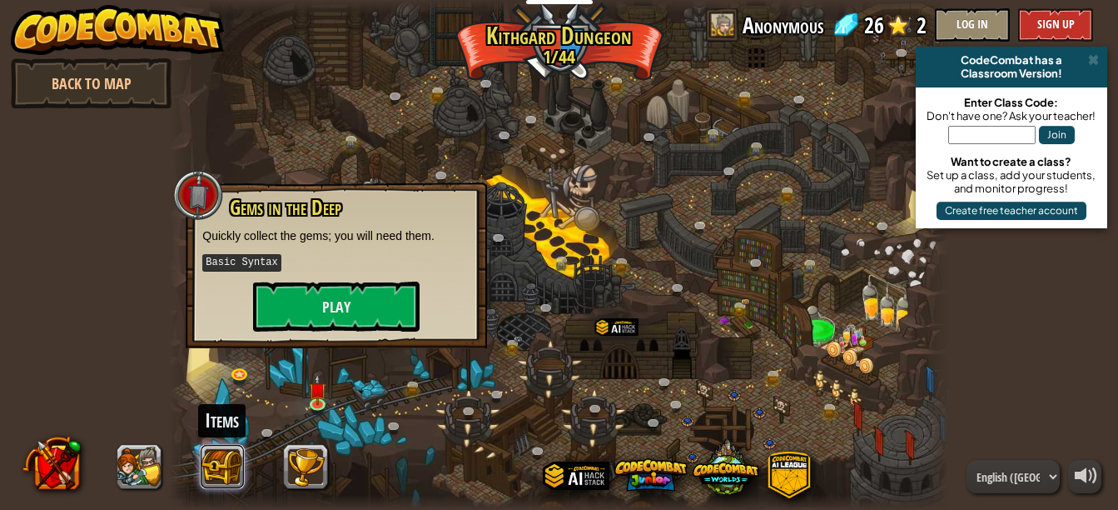
click at [204, 469] on button at bounding box center [222, 466] width 45 height 45
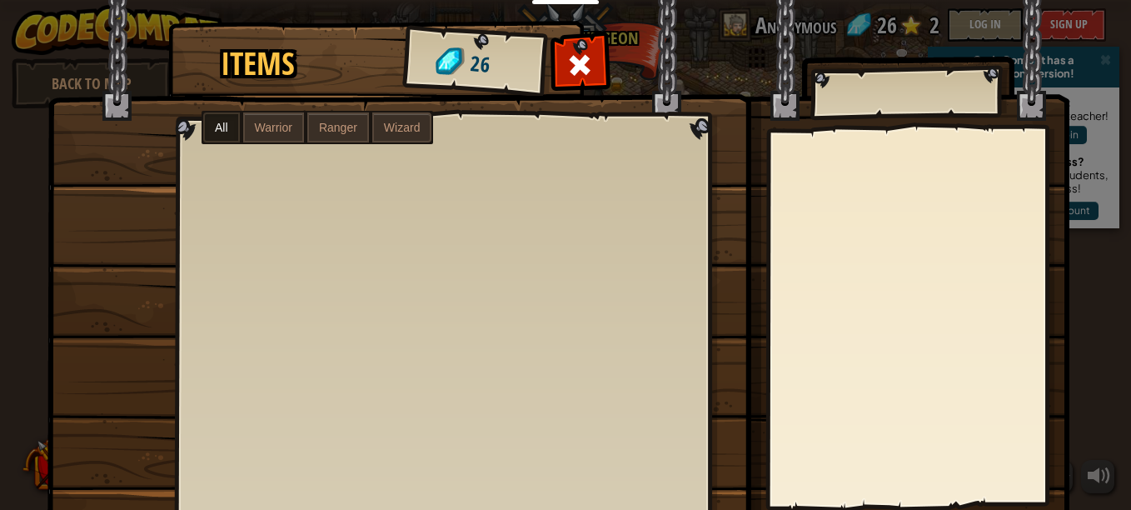
scroll to position [90, 0]
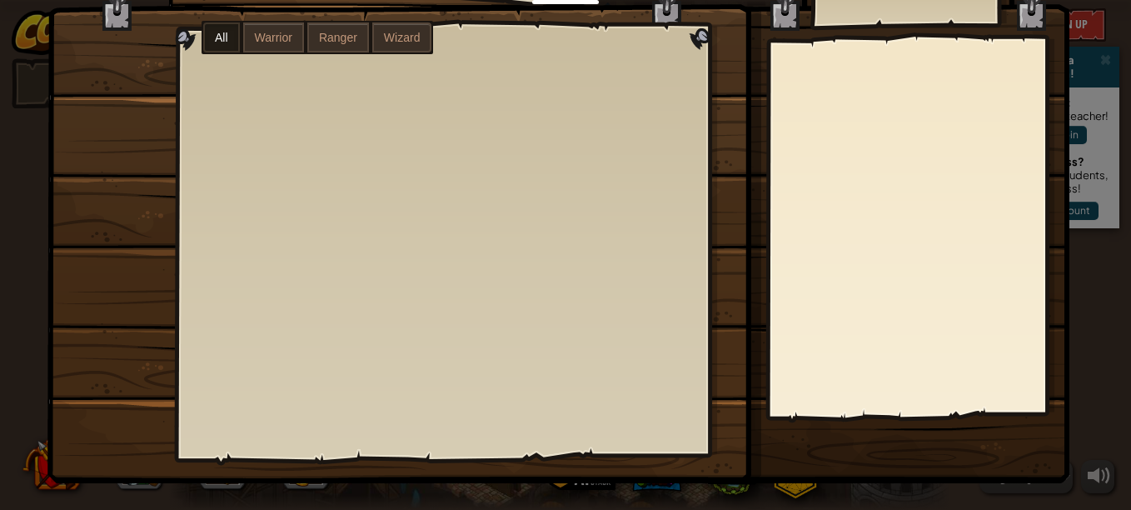
click at [267, 30] on label "Warrior" at bounding box center [273, 37] width 61 height 30
click at [324, 37] on span "Ranger" at bounding box center [338, 37] width 38 height 13
click at [404, 42] on span "Wizard" at bounding box center [402, 37] width 37 height 13
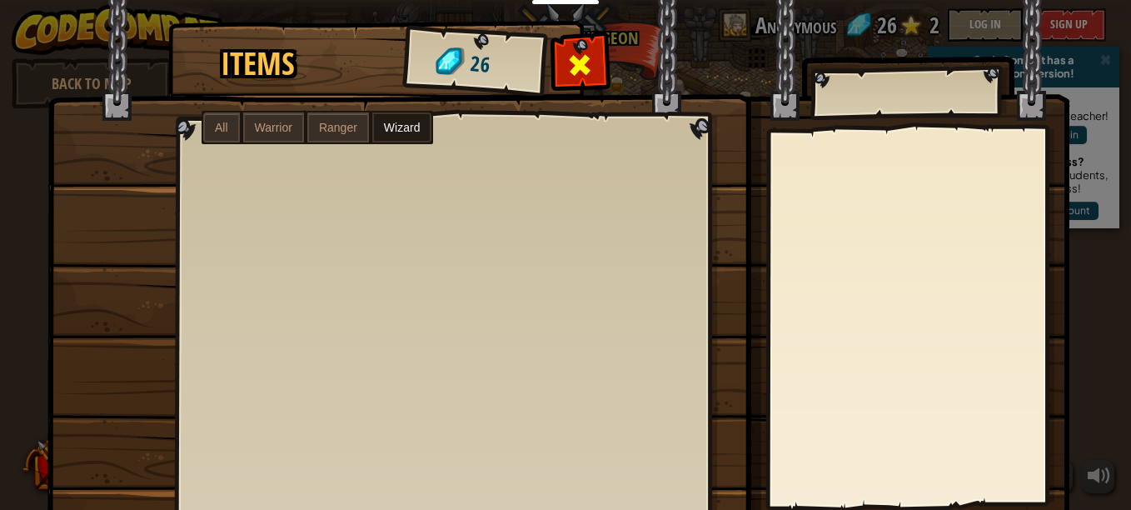
click at [586, 76] on span at bounding box center [580, 65] width 27 height 27
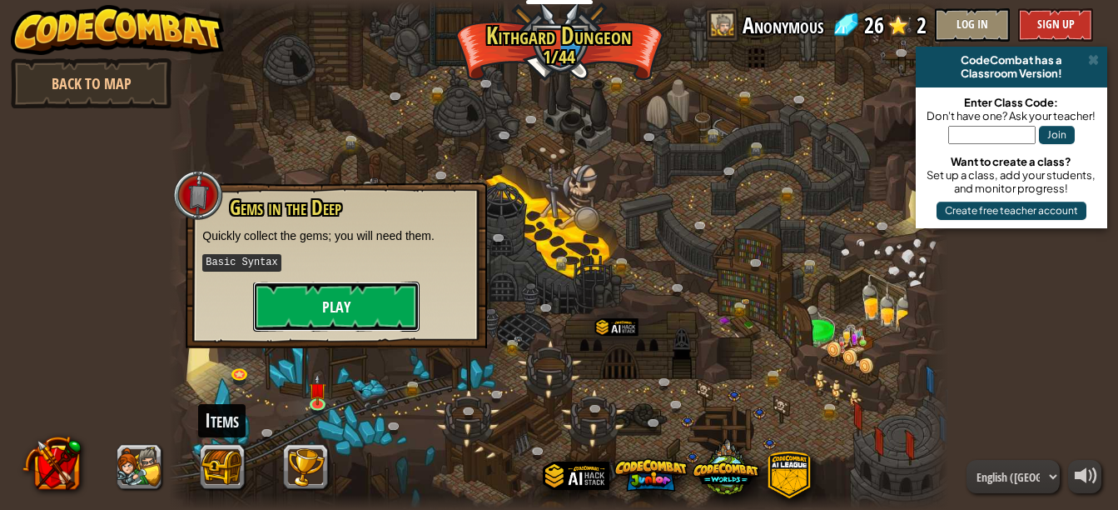
click at [306, 315] on button "Play" at bounding box center [336, 306] width 167 height 50
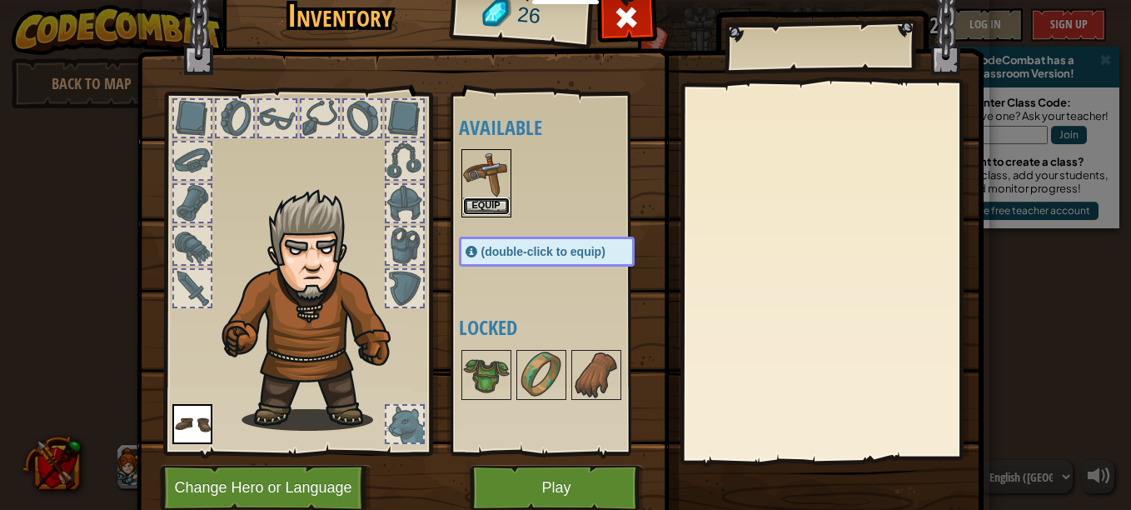
click at [484, 199] on button "Equip" at bounding box center [486, 205] width 47 height 17
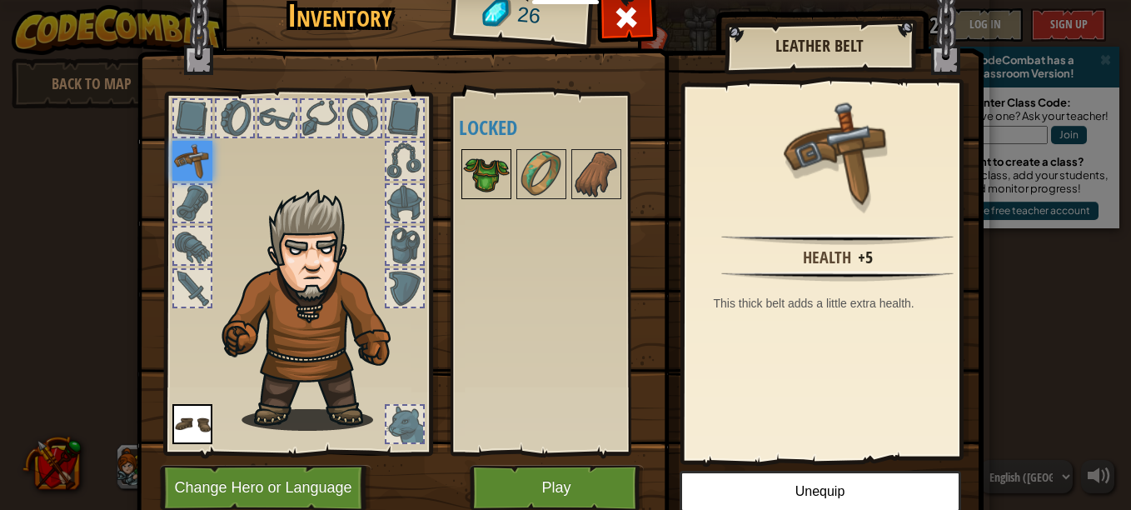
click at [481, 166] on img at bounding box center [486, 174] width 47 height 47
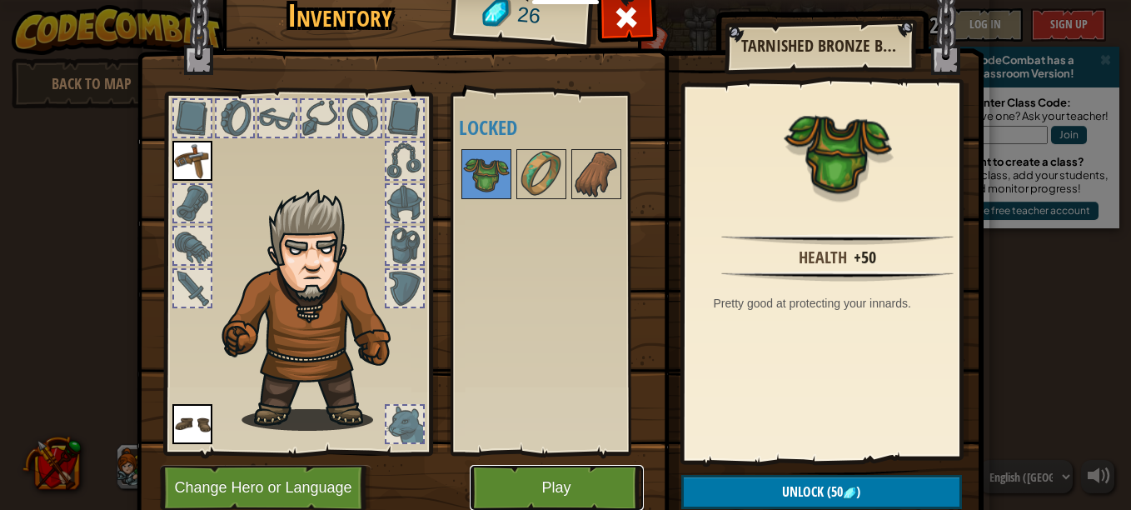
click at [555, 481] on button "Play" at bounding box center [557, 488] width 174 height 46
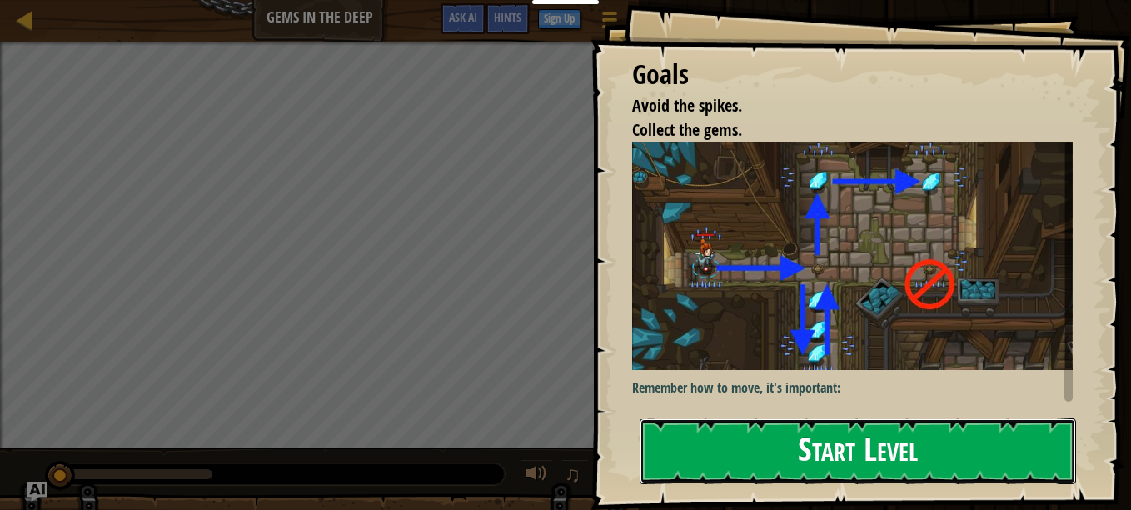
click at [722, 438] on button "Start Level" at bounding box center [858, 451] width 436 height 66
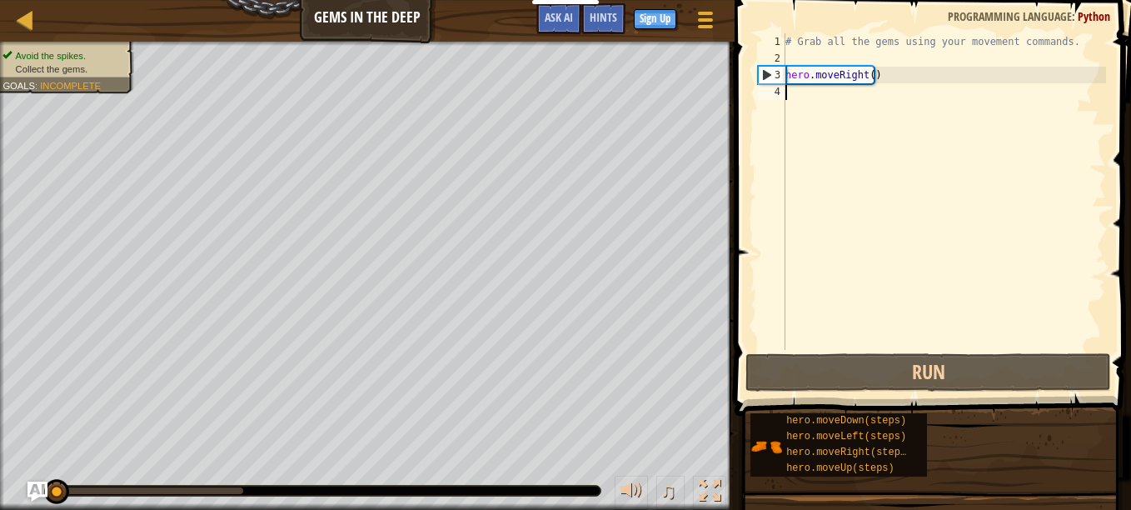
scroll to position [7, 0]
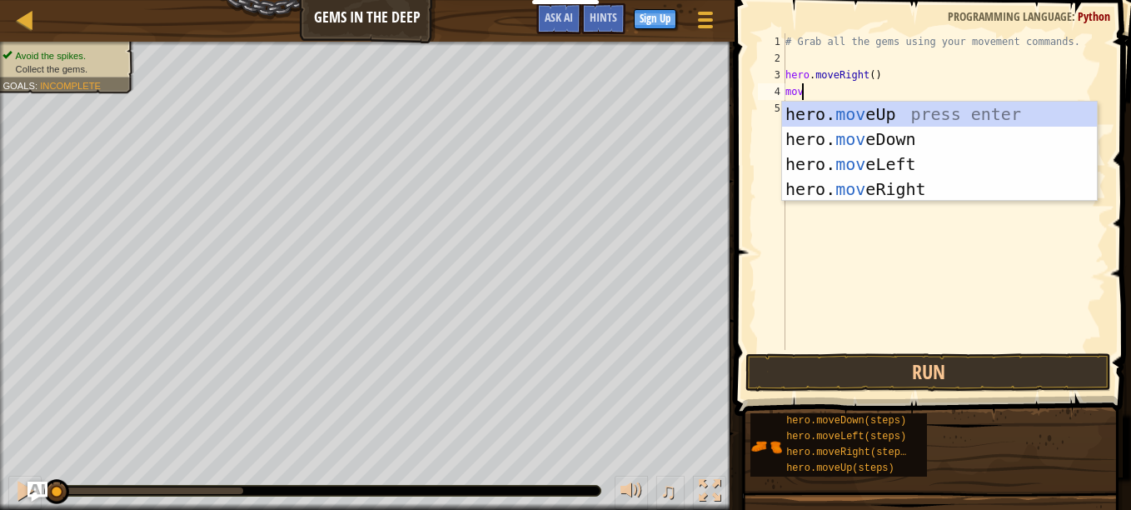
type textarea "move"
click at [879, 137] on div "hero. move Up press enter hero. move Down press enter hero. move Left press ent…" at bounding box center [939, 177] width 315 height 150
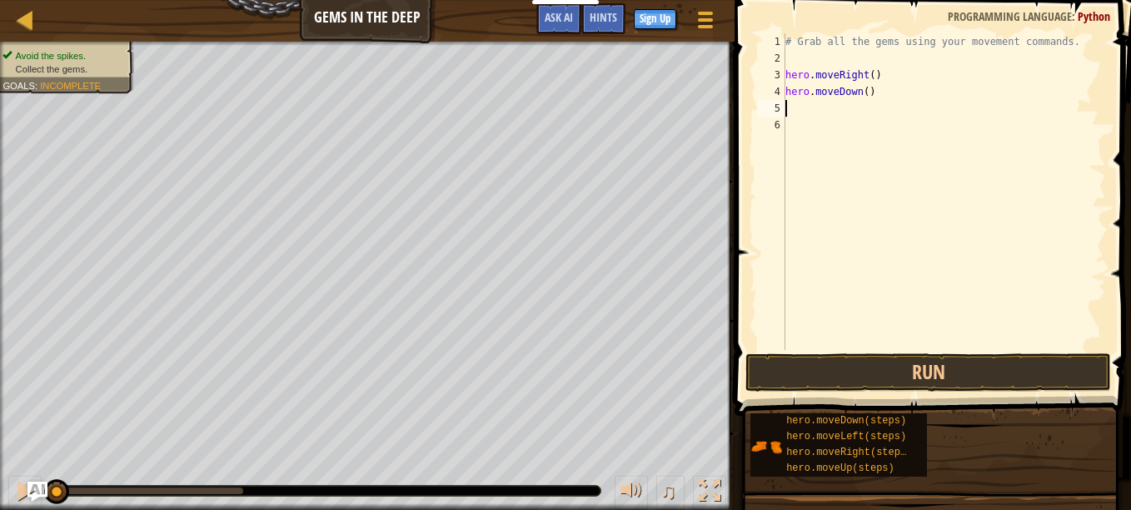
scroll to position [7, 0]
click at [827, 371] on button "Run" at bounding box center [928, 372] width 366 height 38
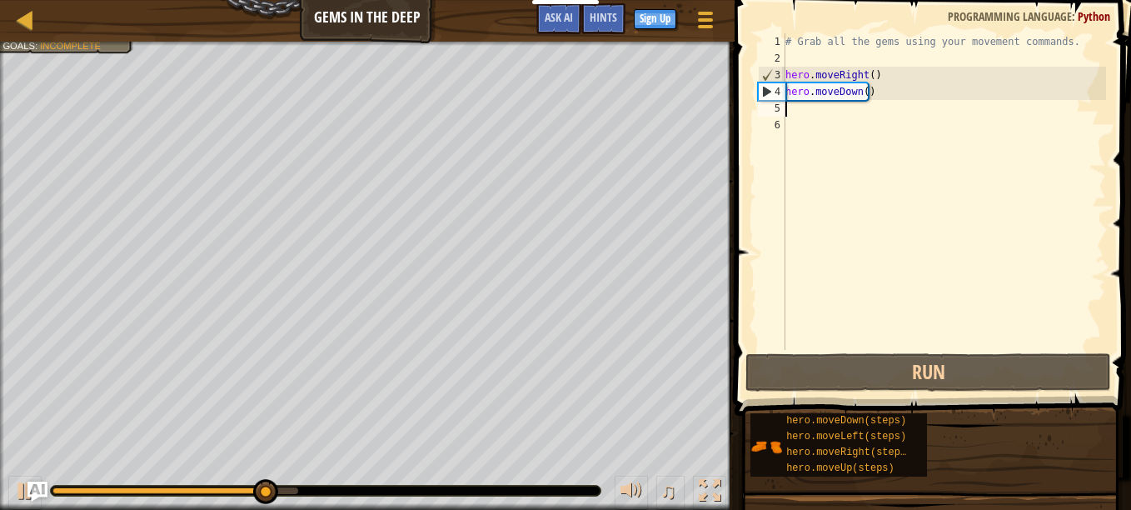
click at [798, 108] on div "# Grab all the gems using your movement commands. hero . moveRight ( ) hero . m…" at bounding box center [944, 208] width 324 height 350
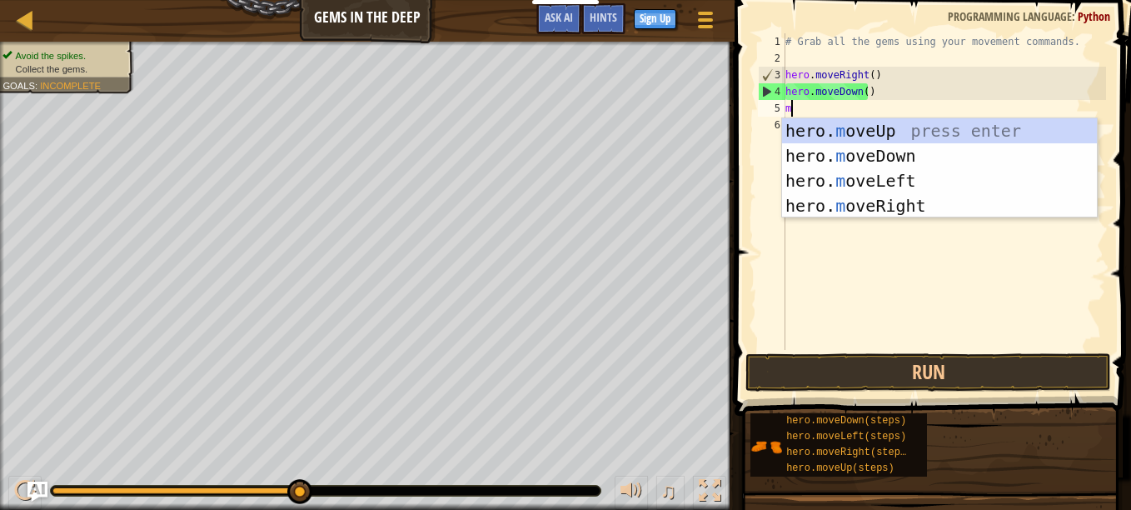
type textarea "mo"
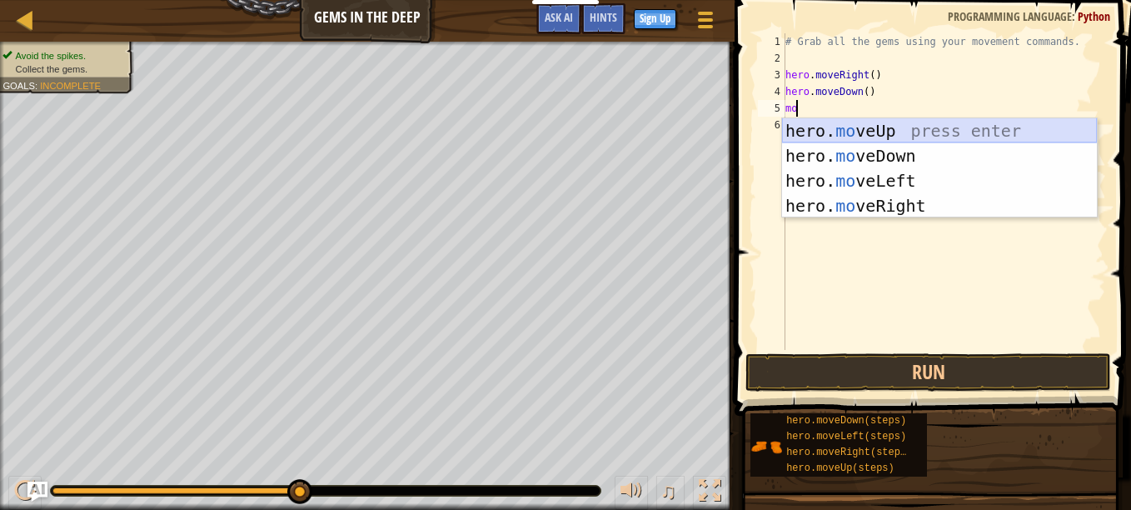
click at [950, 127] on div "hero. mo veUp press enter hero. mo veDown press enter hero. mo veLeft press ent…" at bounding box center [939, 193] width 315 height 150
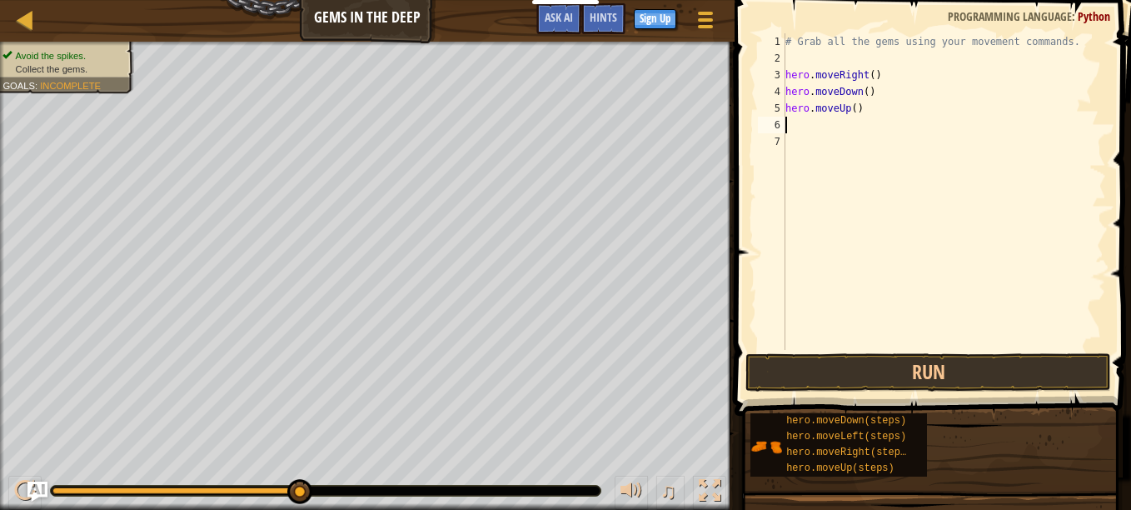
type textarea "m"
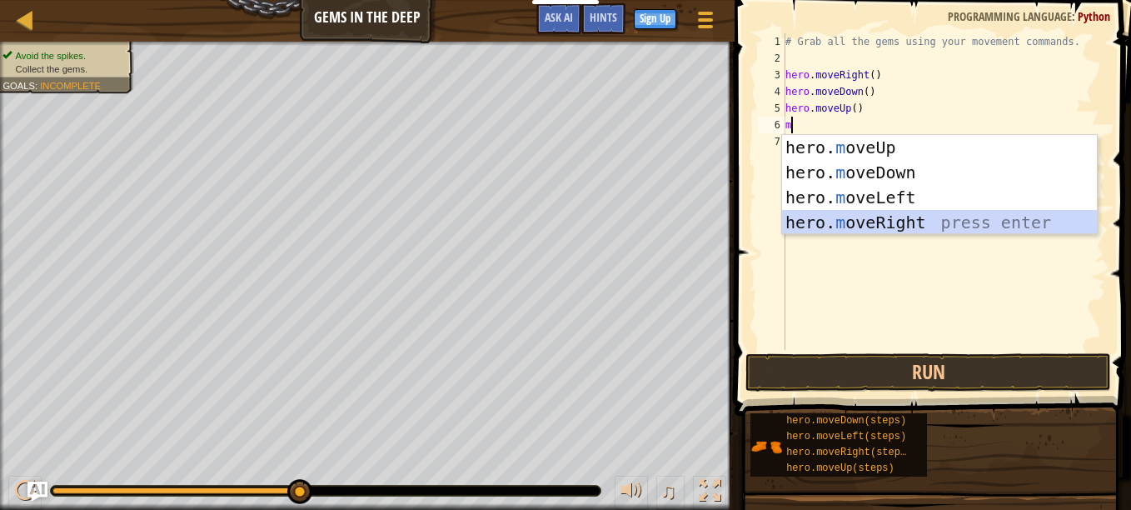
click at [866, 217] on div "hero. m oveUp press enter hero. m oveDown press enter hero. m oveLeft press ent…" at bounding box center [939, 210] width 315 height 150
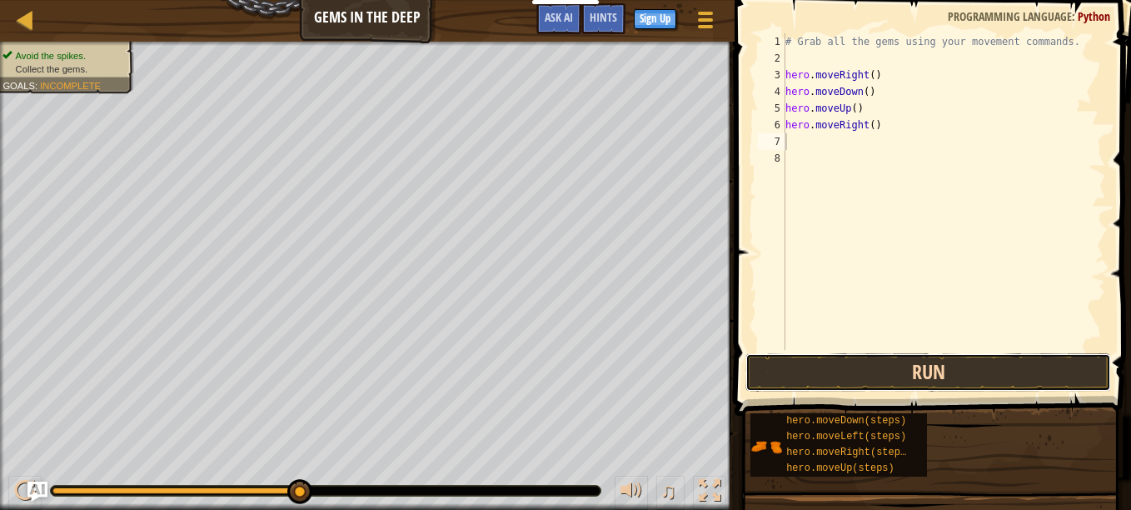
click at [834, 366] on button "Run" at bounding box center [928, 372] width 366 height 38
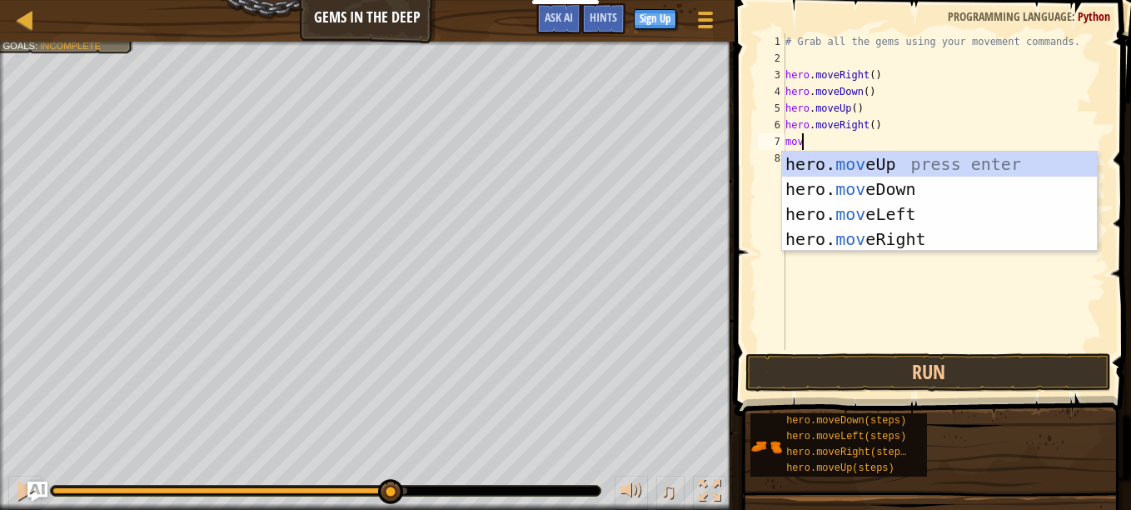
type textarea "move"
click at [816, 166] on div "hero. move Up press enter hero. move Down press enter hero. move Left press ent…" at bounding box center [939, 227] width 315 height 150
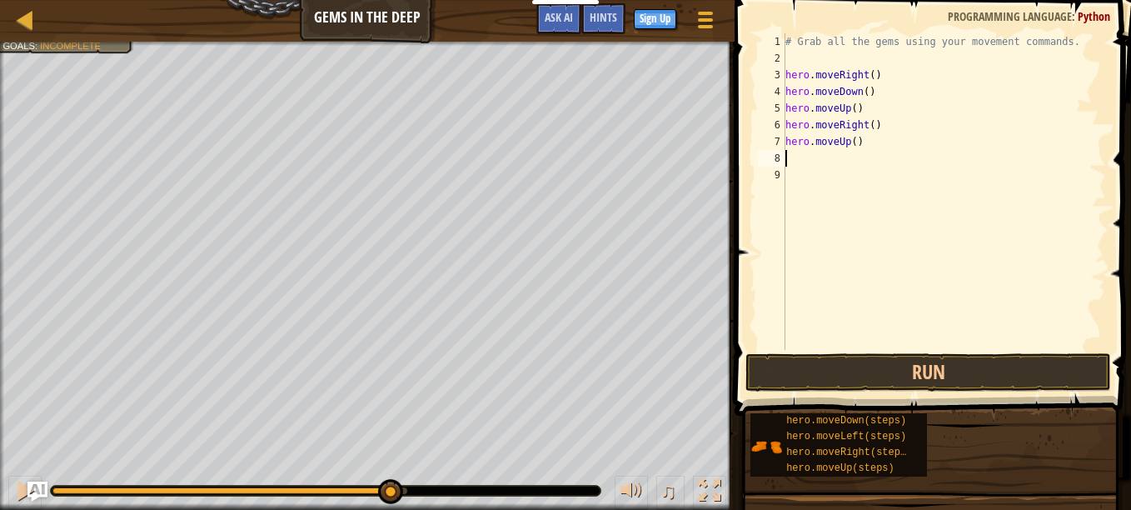
type textarea "m"
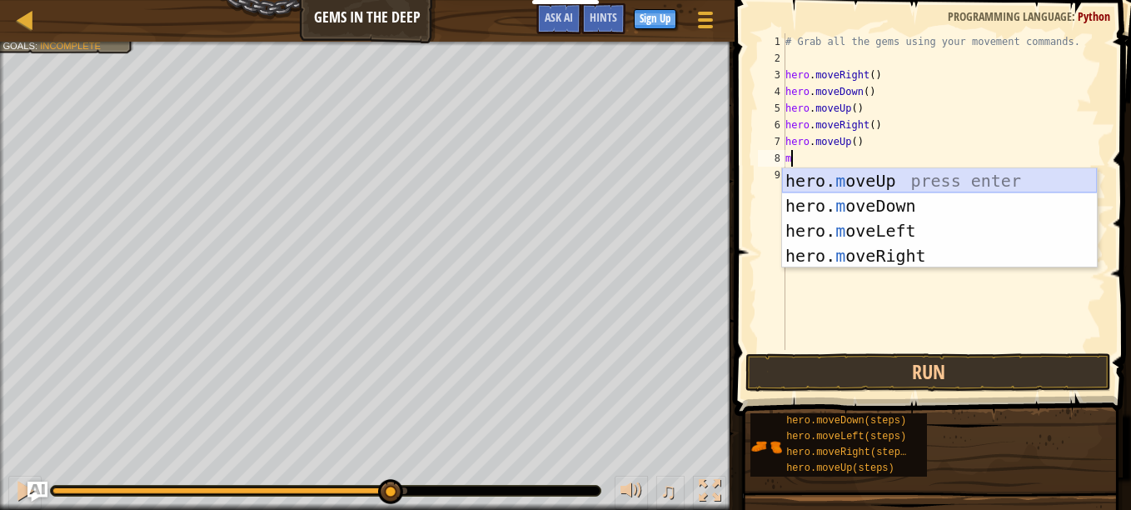
click at [867, 178] on div "hero. m oveUp press enter hero. m oveDown press enter hero. m oveLeft press ent…" at bounding box center [939, 243] width 315 height 150
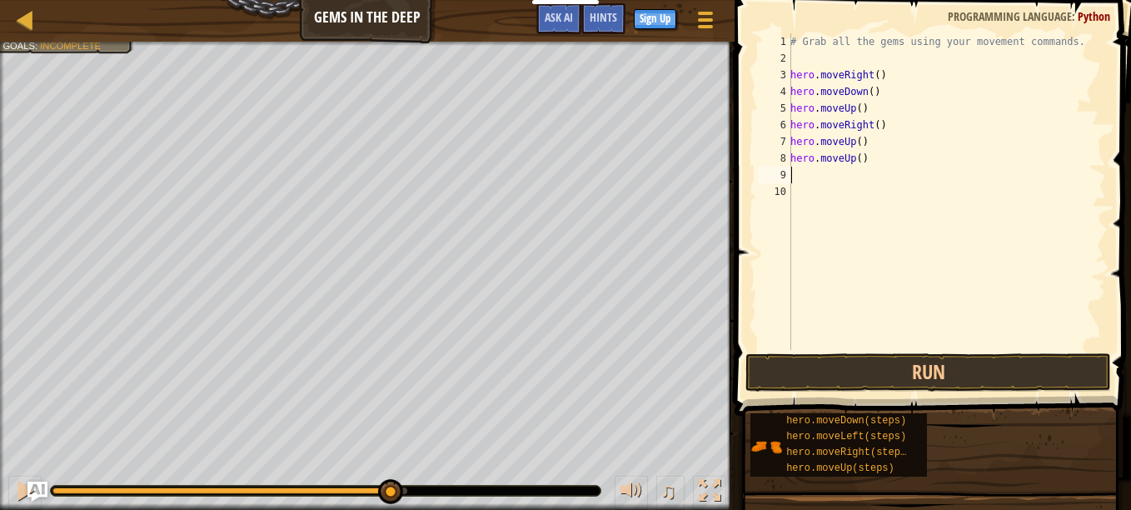
type textarea "m"
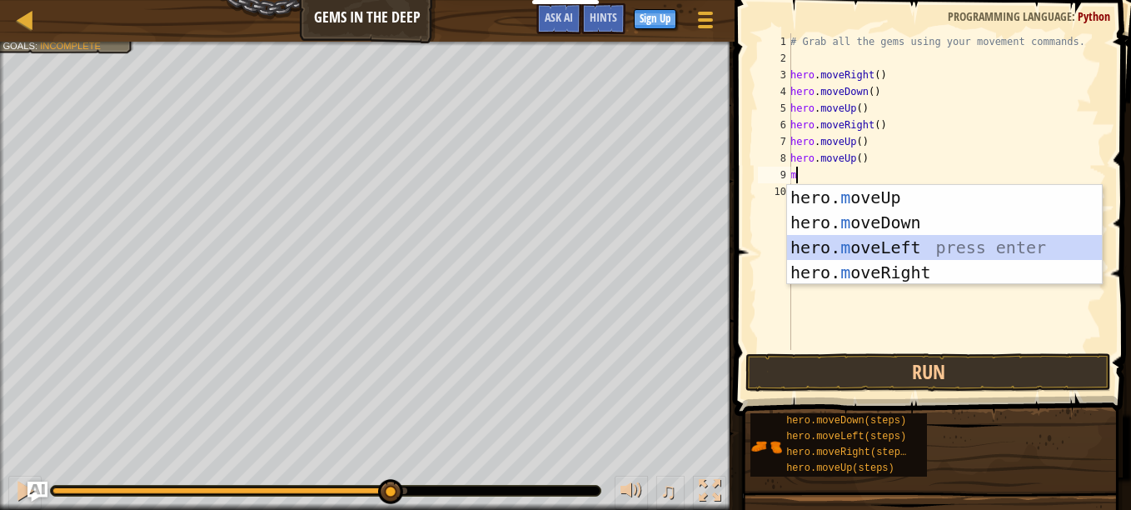
click at [859, 247] on div "hero. m oveUp press enter hero. m oveDown press enter hero. m oveLeft press ent…" at bounding box center [944, 260] width 315 height 150
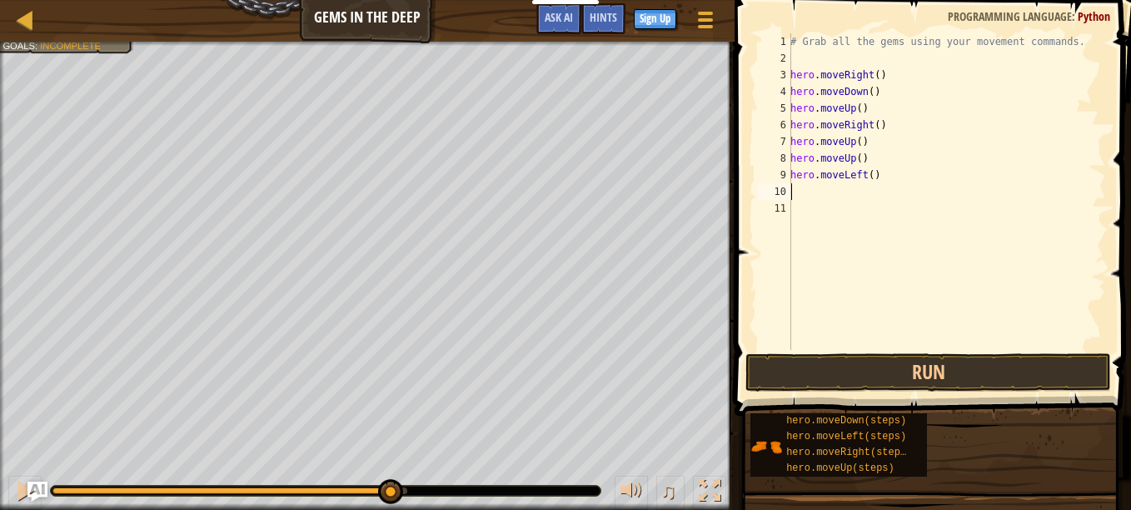
type textarea "m"
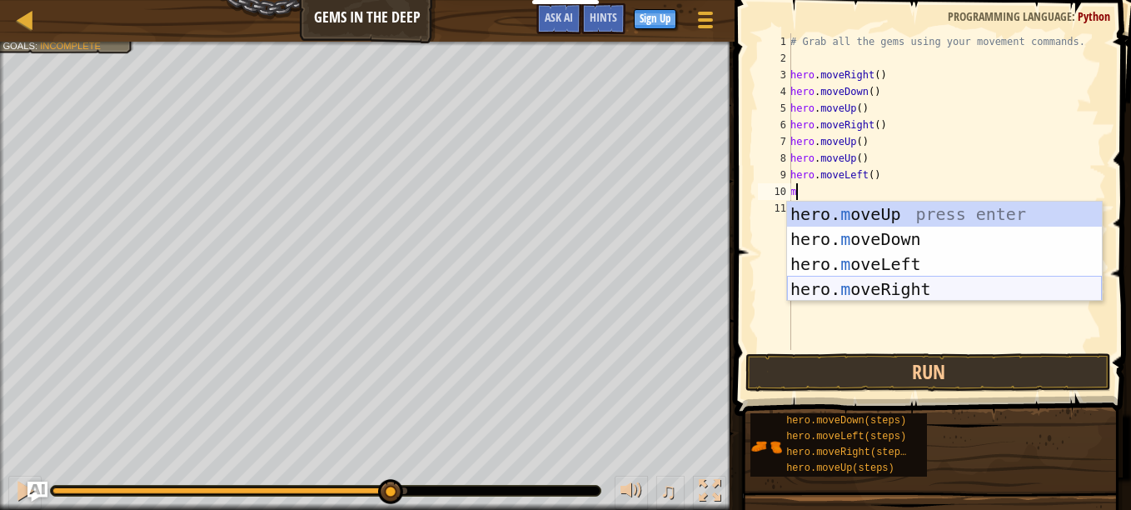
click at [849, 299] on div "hero. m oveUp press enter hero. m oveDown press enter hero. m oveLeft press ent…" at bounding box center [944, 277] width 315 height 150
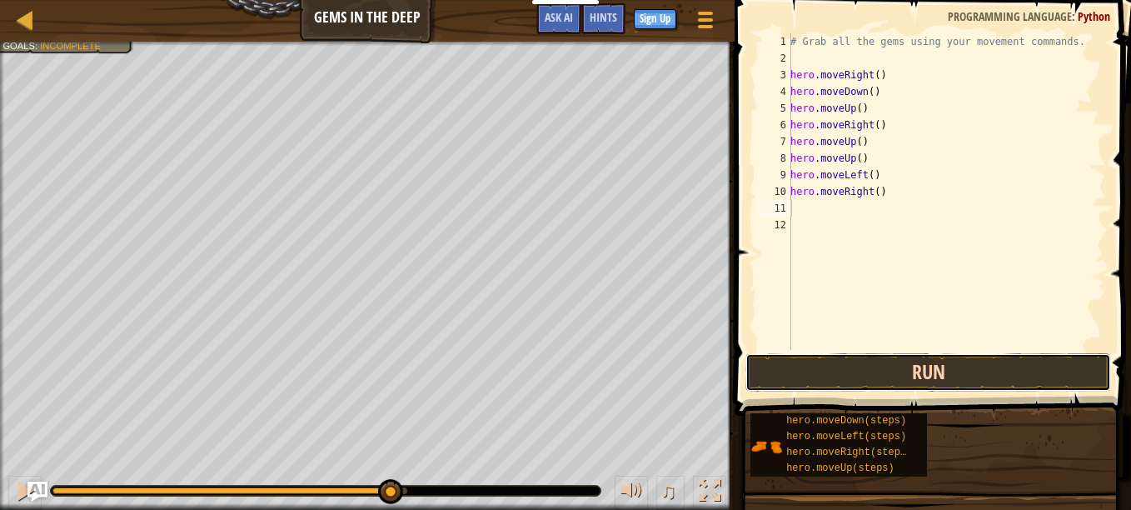
click at [847, 370] on button "Run" at bounding box center [928, 372] width 366 height 38
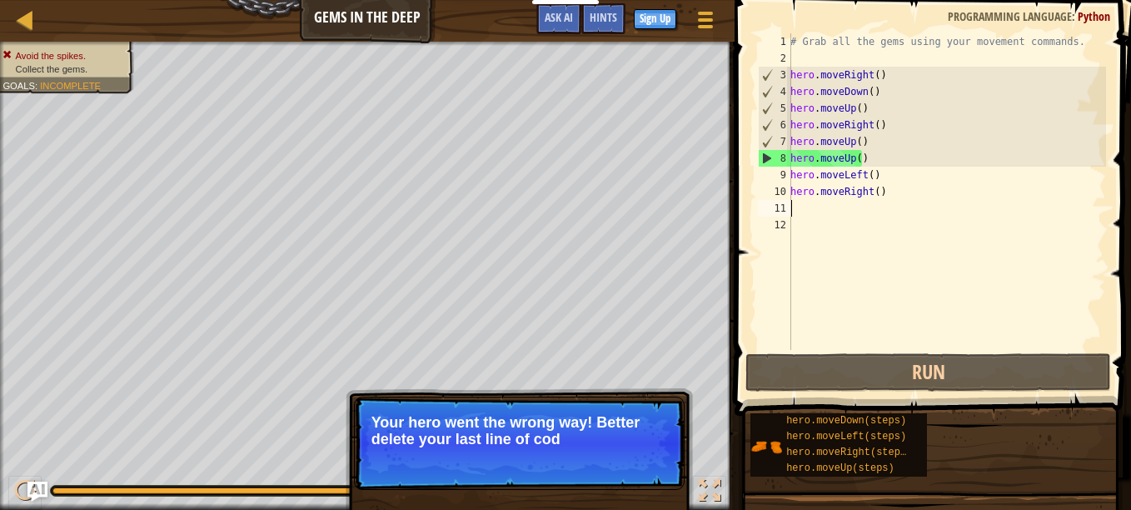
click at [864, 159] on div "# Grab all the gems using your movement commands. hero . moveRight ( ) hero . m…" at bounding box center [946, 208] width 319 height 350
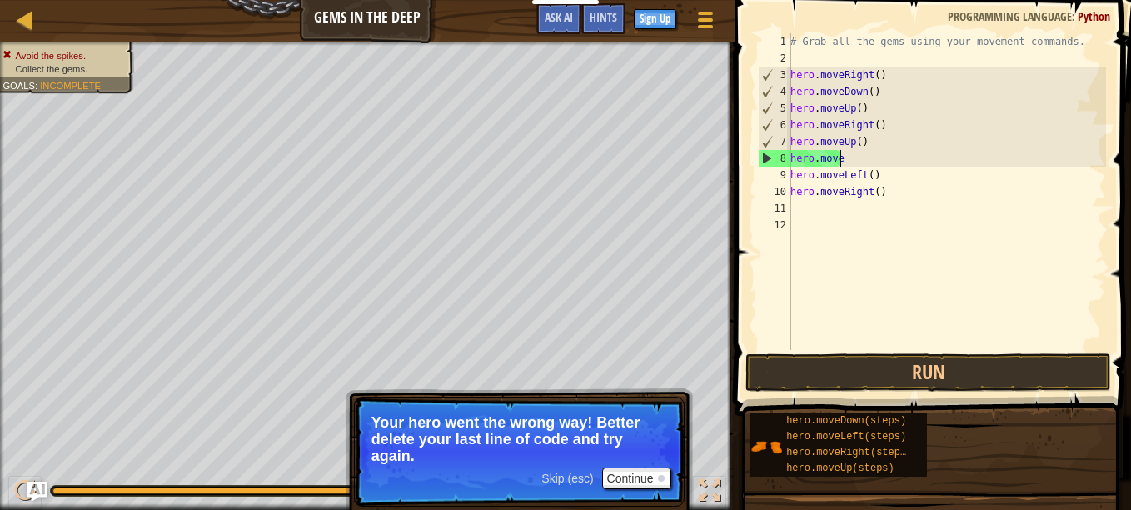
type textarea "h"
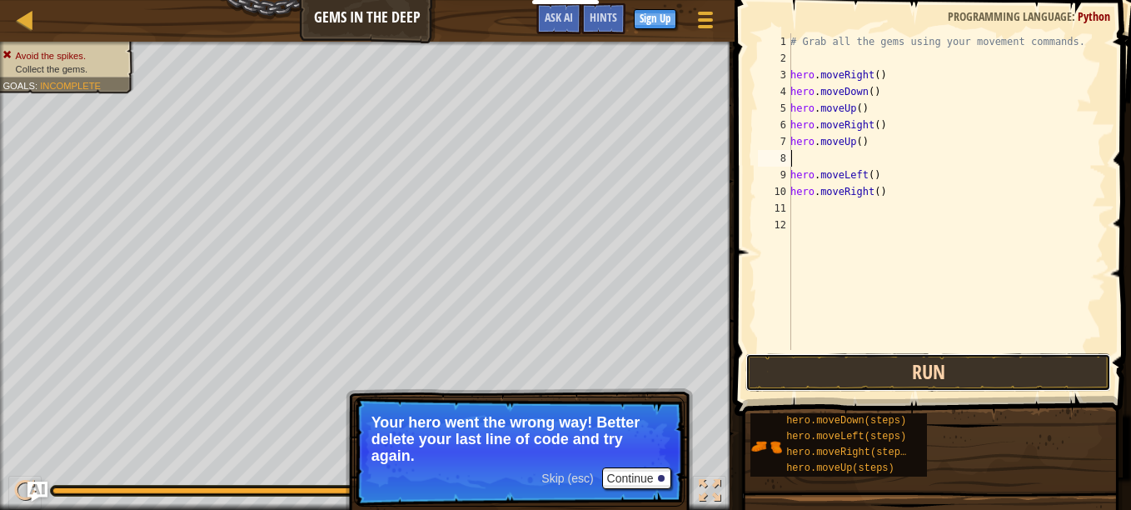
click at [774, 381] on button "Run" at bounding box center [928, 372] width 366 height 38
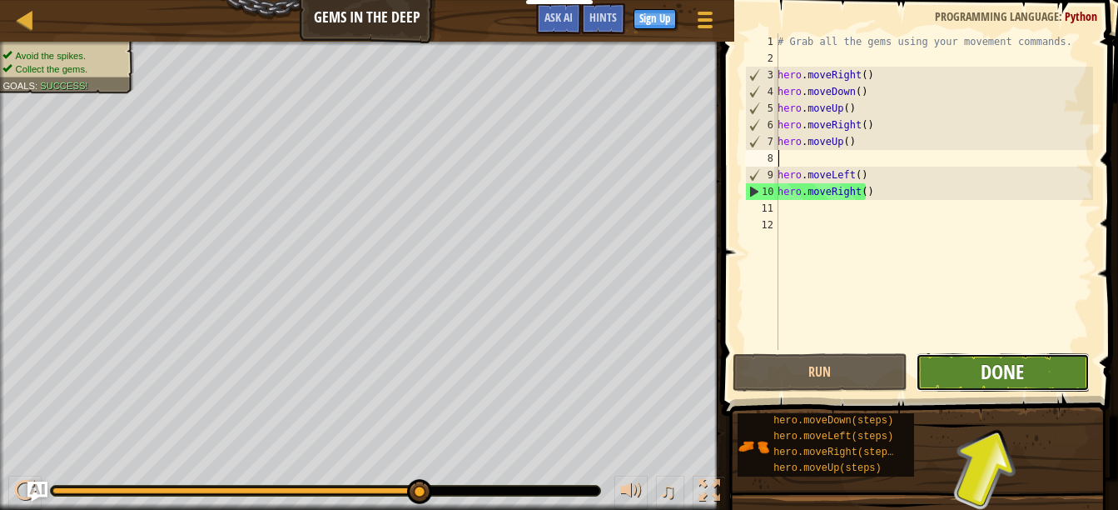
click at [1000, 365] on span "Done" at bounding box center [1002, 371] width 43 height 27
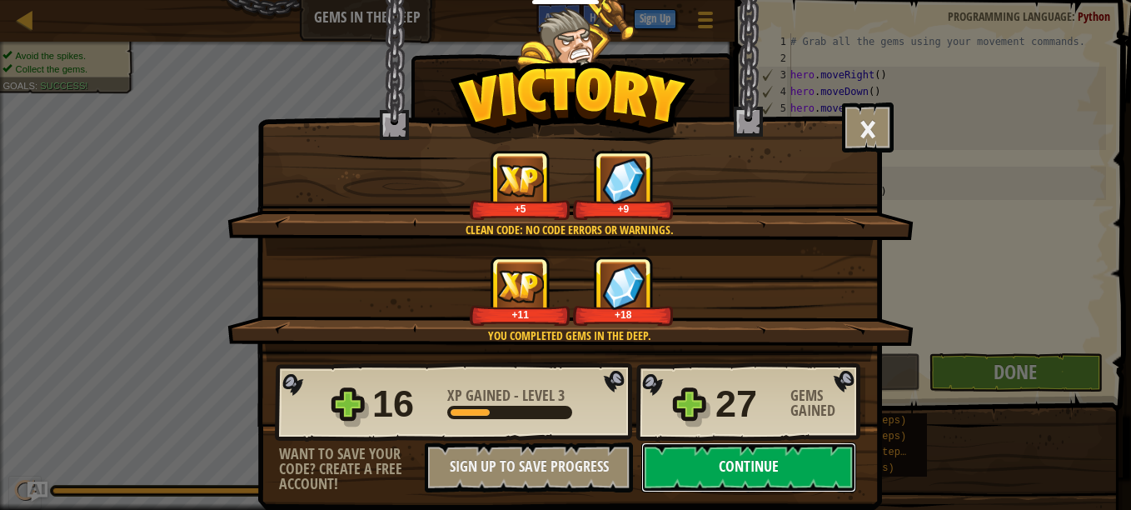
drag, startPoint x: 690, startPoint y: 462, endPoint x: 670, endPoint y: 466, distance: 20.3
click at [670, 466] on button "Continue" at bounding box center [748, 467] width 215 height 50
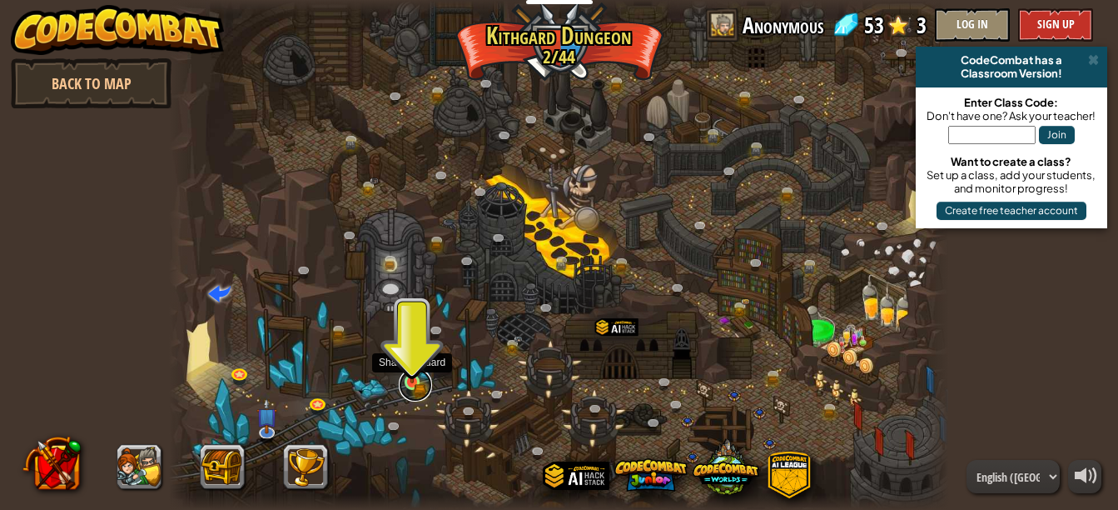
click at [415, 384] on link at bounding box center [415, 384] width 33 height 33
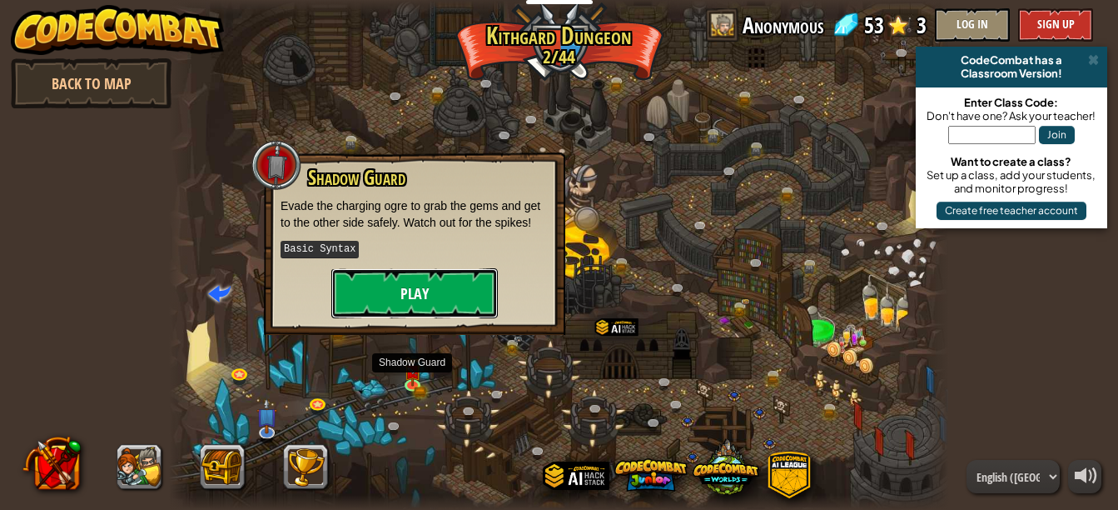
click at [442, 275] on button "Play" at bounding box center [414, 293] width 167 height 50
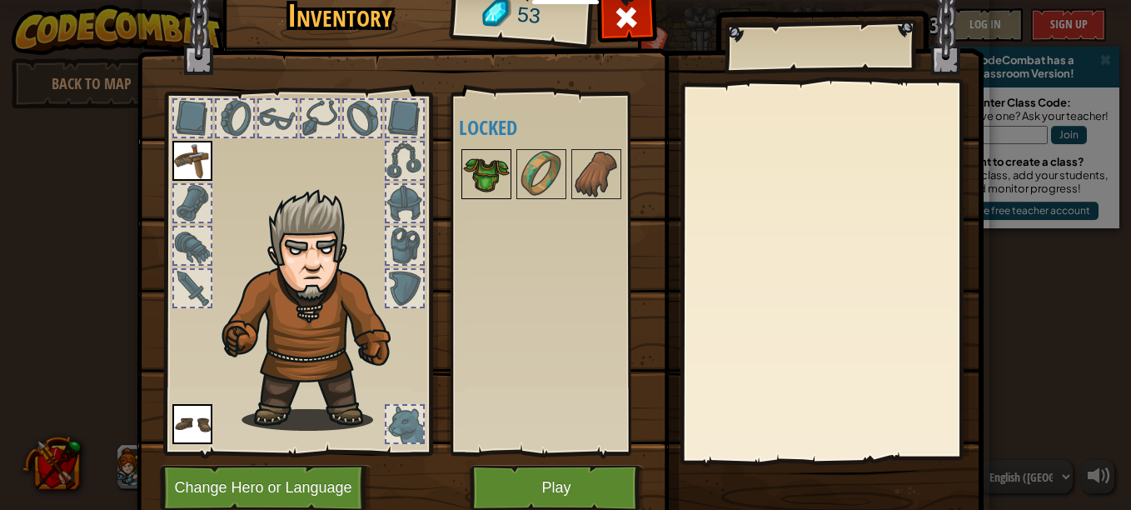
click at [496, 172] on img at bounding box center [486, 174] width 47 height 47
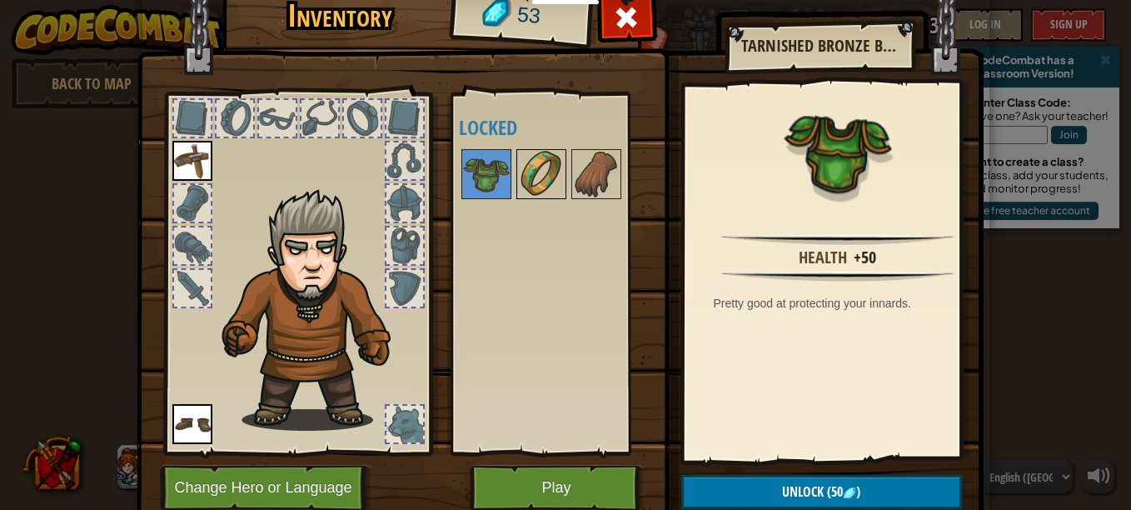
click at [546, 172] on img at bounding box center [541, 174] width 47 height 47
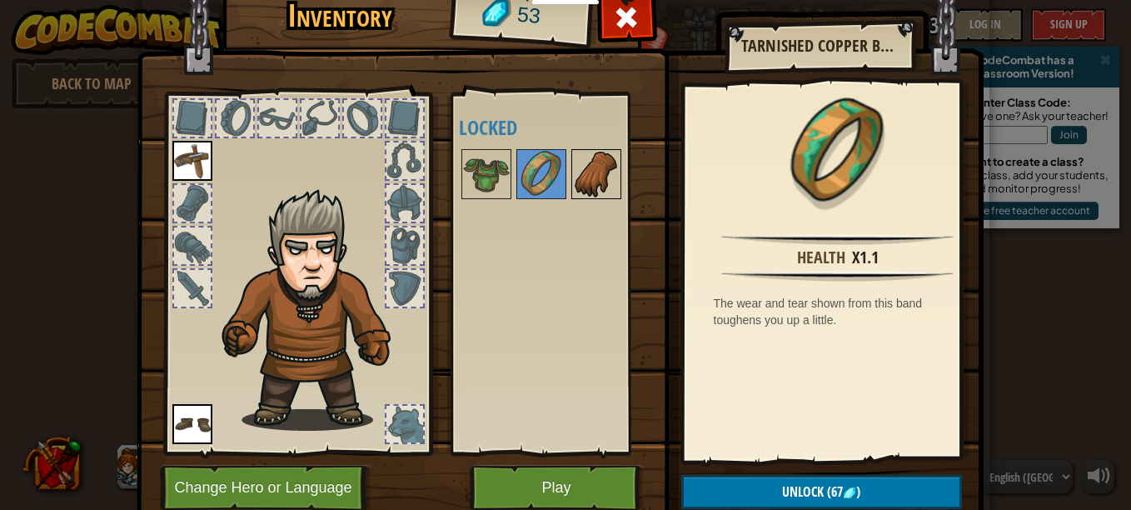
click at [594, 172] on img at bounding box center [596, 174] width 47 height 47
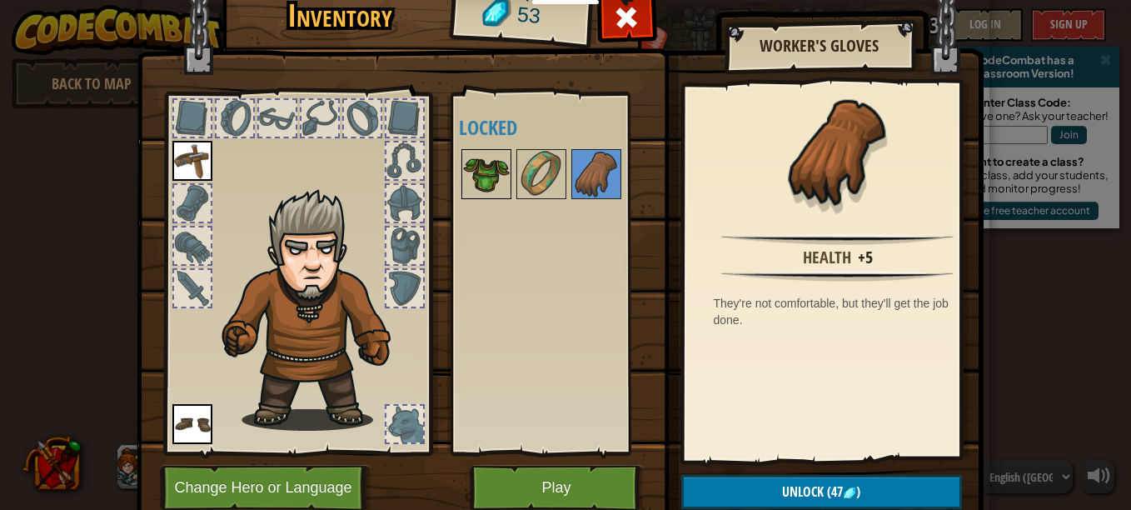
click at [486, 167] on img at bounding box center [486, 174] width 47 height 47
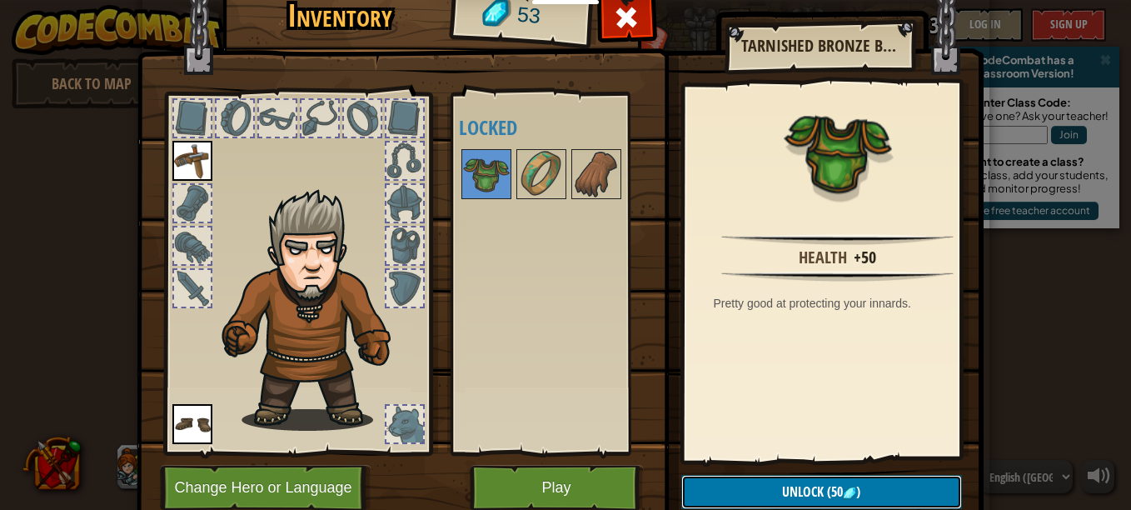
click at [800, 493] on span "Unlock" at bounding box center [803, 491] width 42 height 18
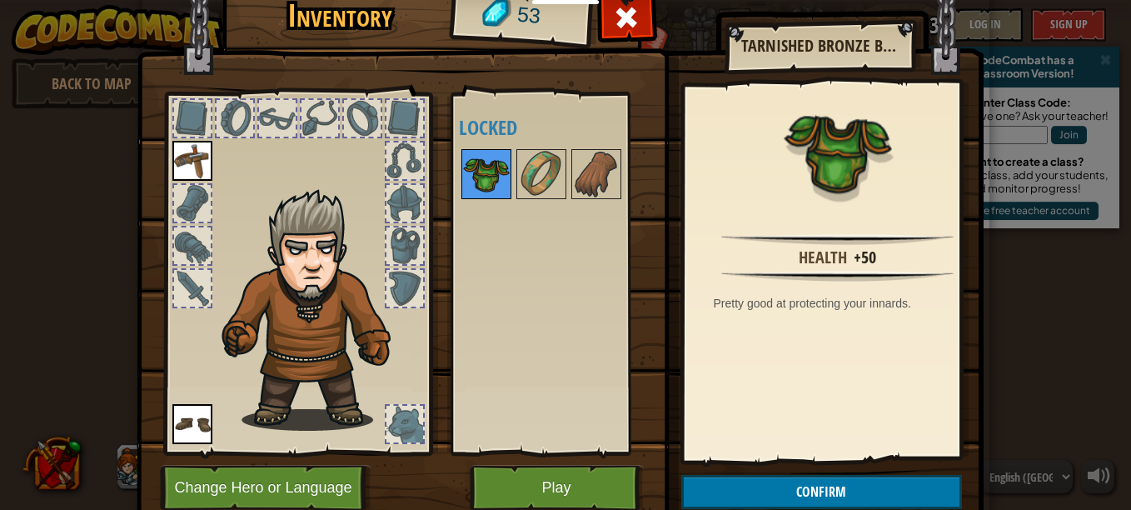
click at [486, 158] on img at bounding box center [486, 174] width 47 height 47
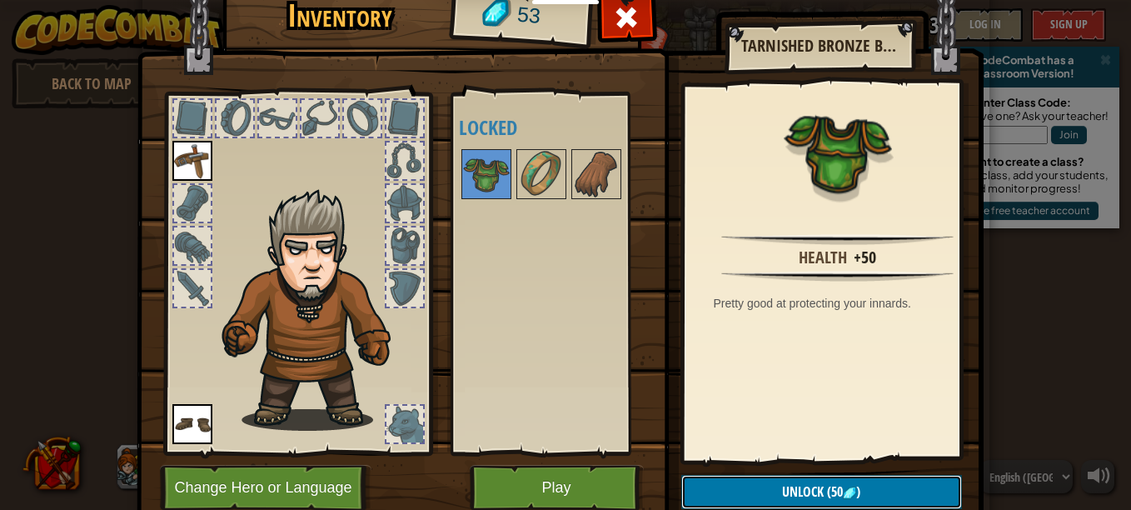
click at [804, 491] on span "Unlock" at bounding box center [803, 491] width 42 height 18
click at [804, 491] on button "Confirm" at bounding box center [821, 492] width 281 height 34
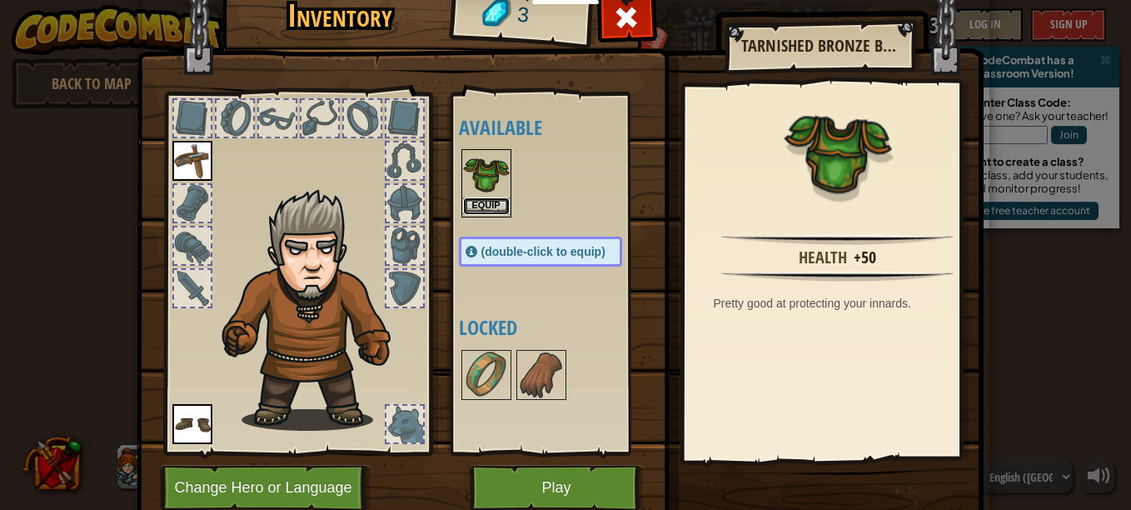
click at [492, 207] on button "Equip" at bounding box center [486, 205] width 47 height 17
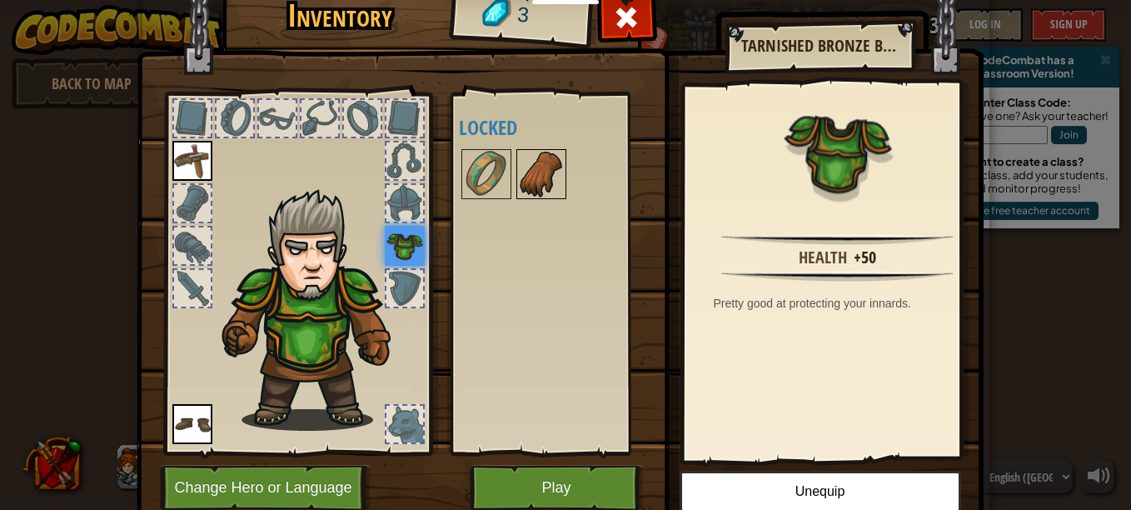
click at [542, 190] on img at bounding box center [541, 174] width 47 height 47
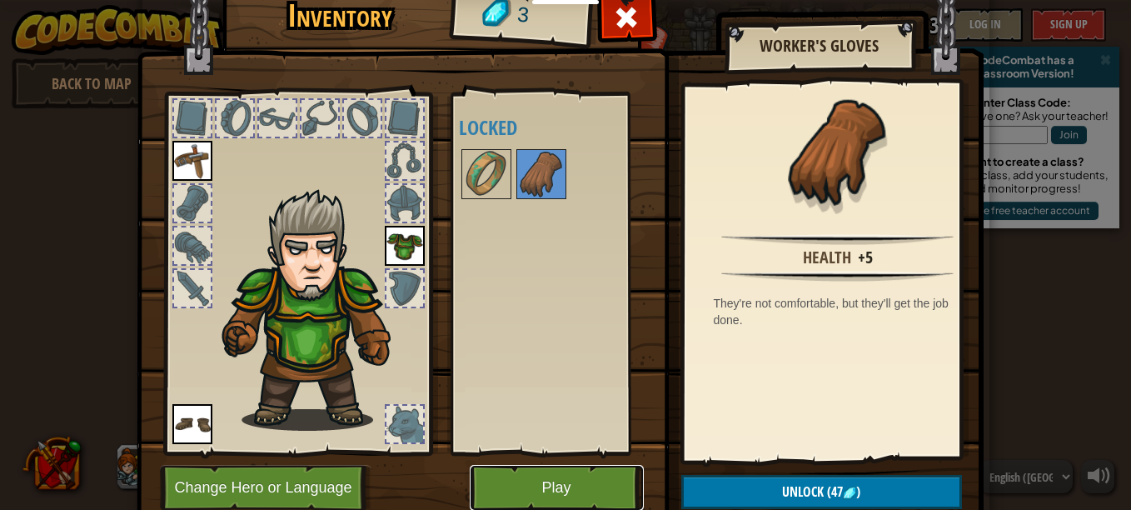
click at [507, 477] on button "Play" at bounding box center [557, 488] width 174 height 46
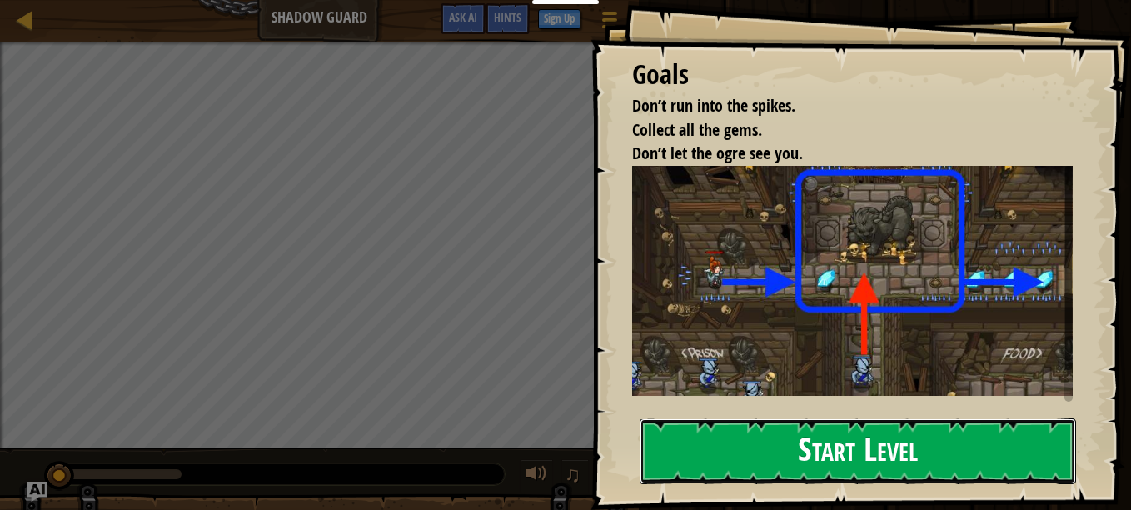
click at [785, 418] on button "Start Level" at bounding box center [858, 451] width 436 height 66
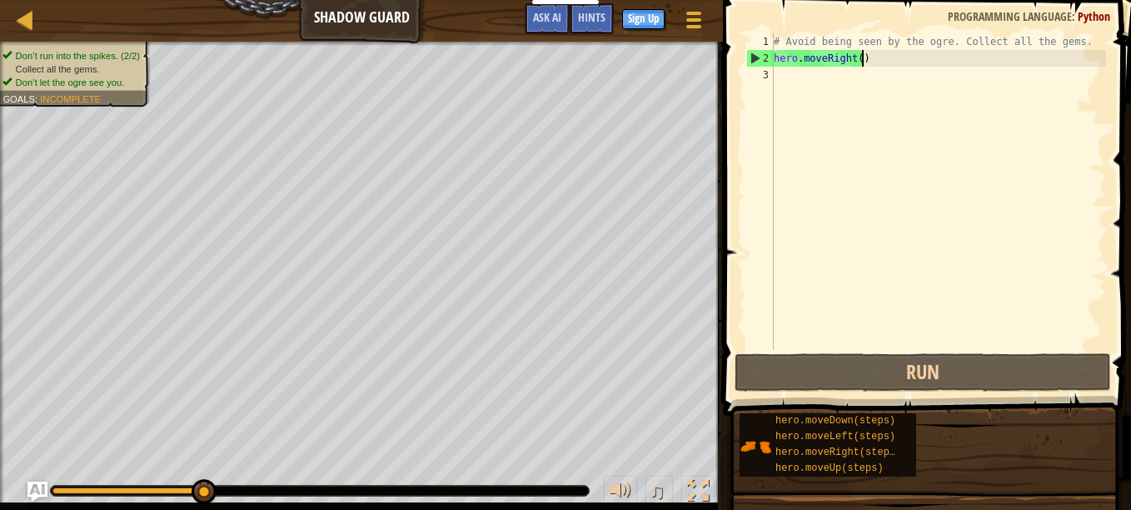
click at [864, 57] on div "# Avoid being seen by the ogre. Collect all the gems. hero . moveRight ( )" at bounding box center [938, 208] width 336 height 350
type textarea "hero.moveRight()"
click at [783, 77] on div "# Avoid being seen by the ogre. Collect all the gems. hero . moveRight ( )" at bounding box center [938, 208] width 336 height 350
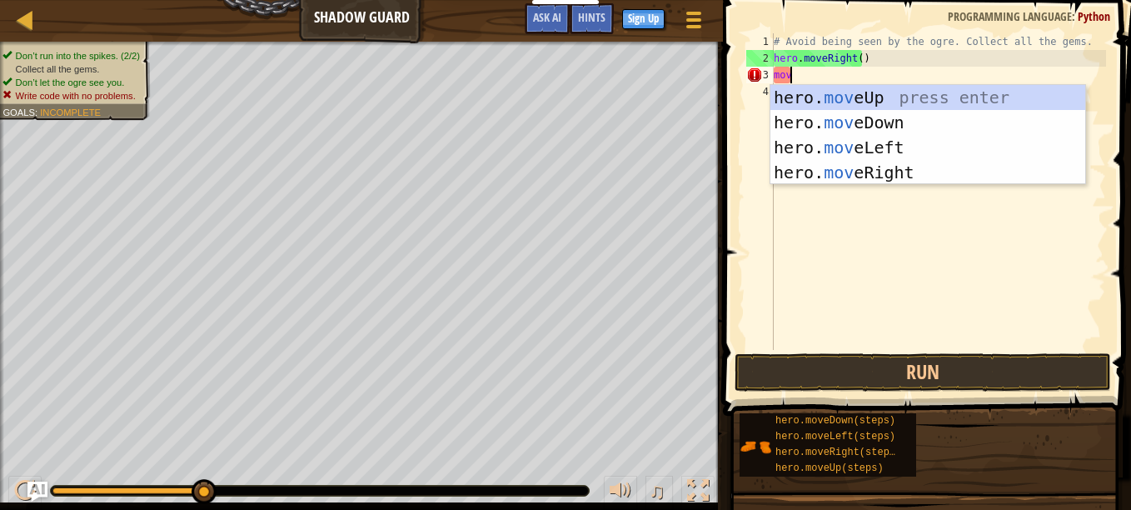
type textarea "mov"
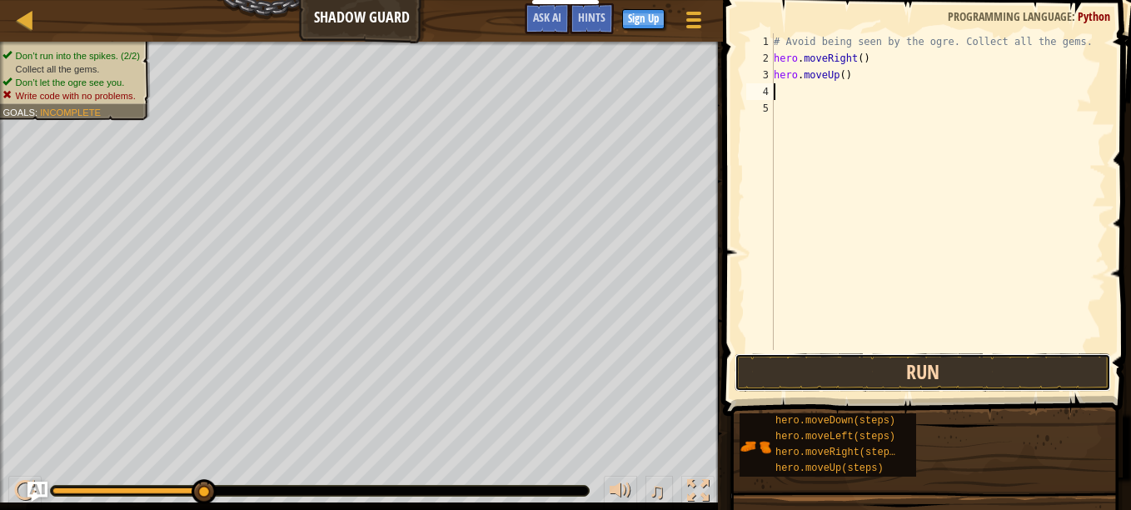
click at [764, 365] on button "Run" at bounding box center [923, 372] width 376 height 38
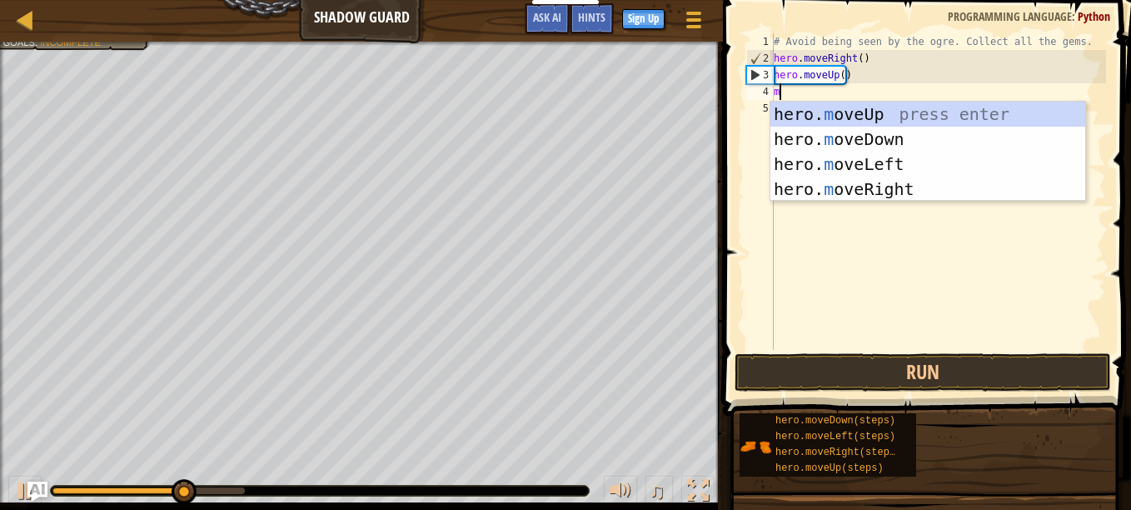
type textarea "mo"
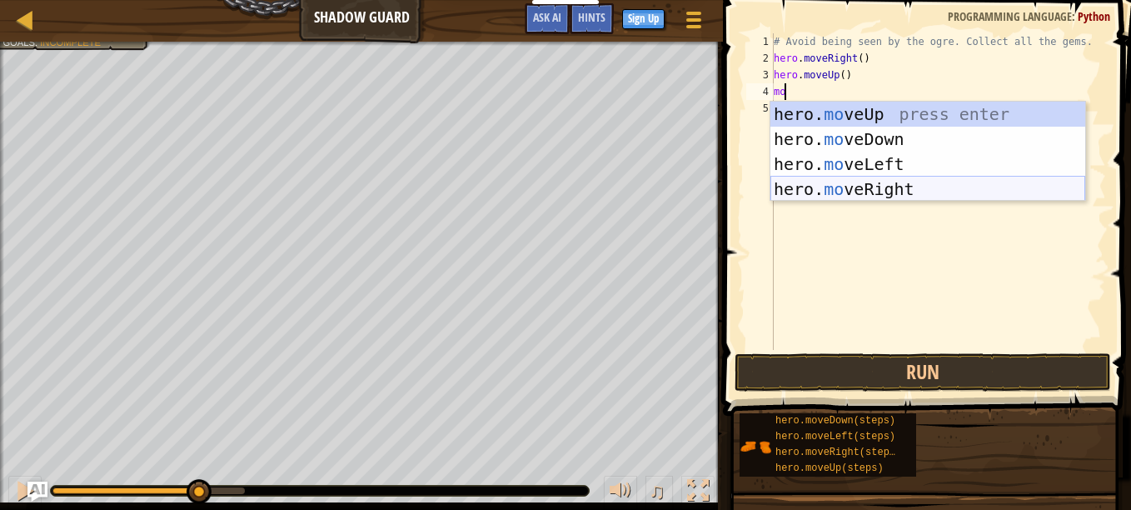
click at [872, 190] on div "hero. mo veUp press enter hero. mo veDown press enter hero. mo veLeft press ent…" at bounding box center [927, 177] width 315 height 150
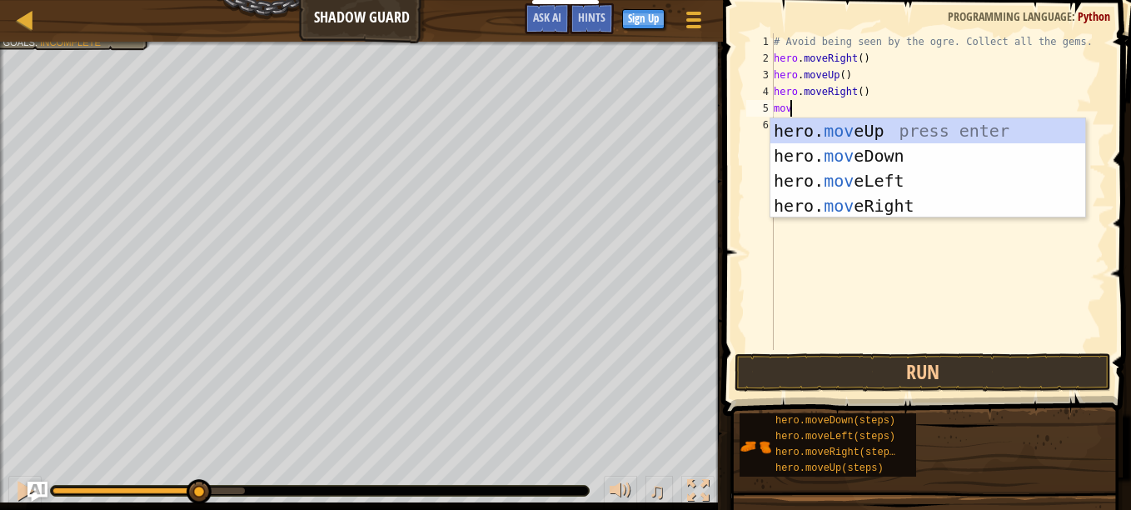
scroll to position [7, 1]
type textarea "move"
click at [842, 162] on div "hero. move Up press enter hero. move Down press enter hero. move Left press ent…" at bounding box center [927, 193] width 315 height 150
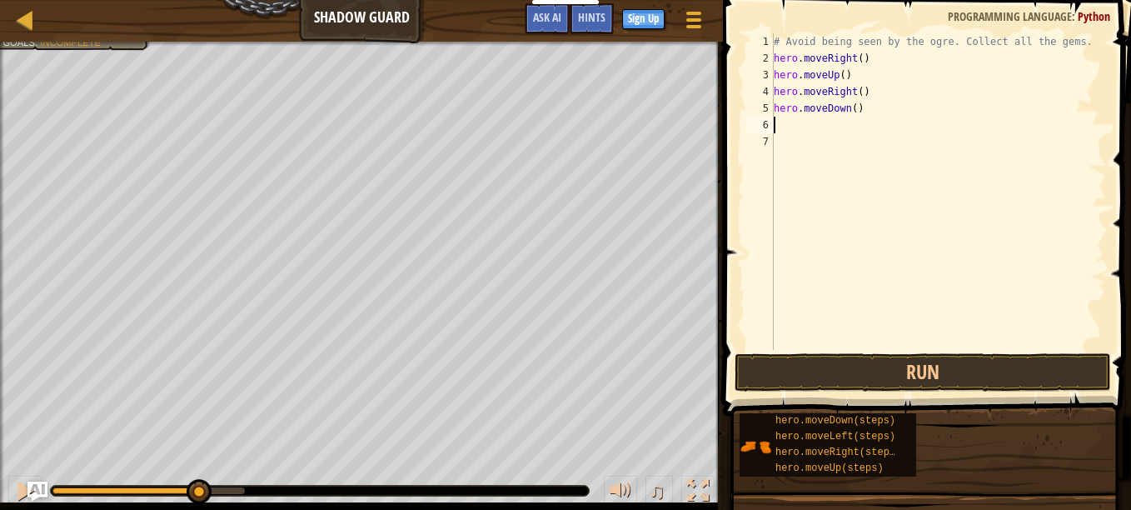
type textarea "m"
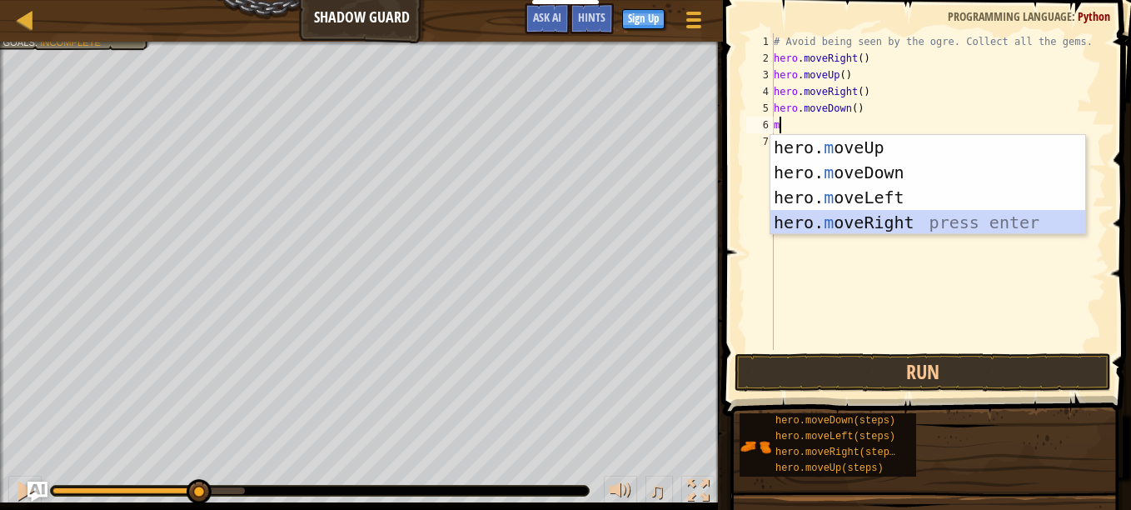
click at [876, 222] on div "hero. m oveUp press enter hero. m oveDown press enter hero. m oveLeft press ent…" at bounding box center [927, 210] width 315 height 150
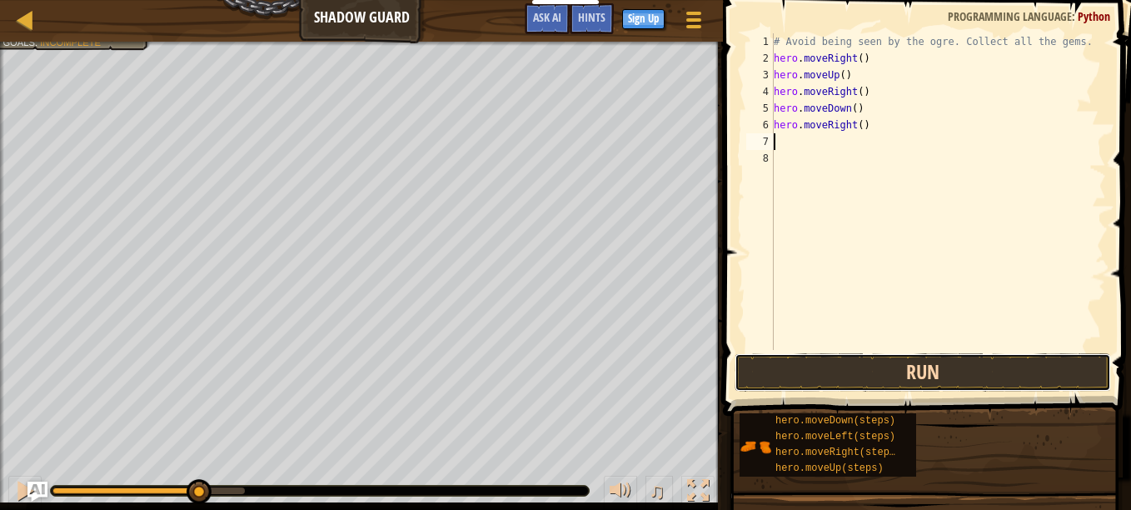
click at [769, 366] on button "Run" at bounding box center [923, 372] width 376 height 38
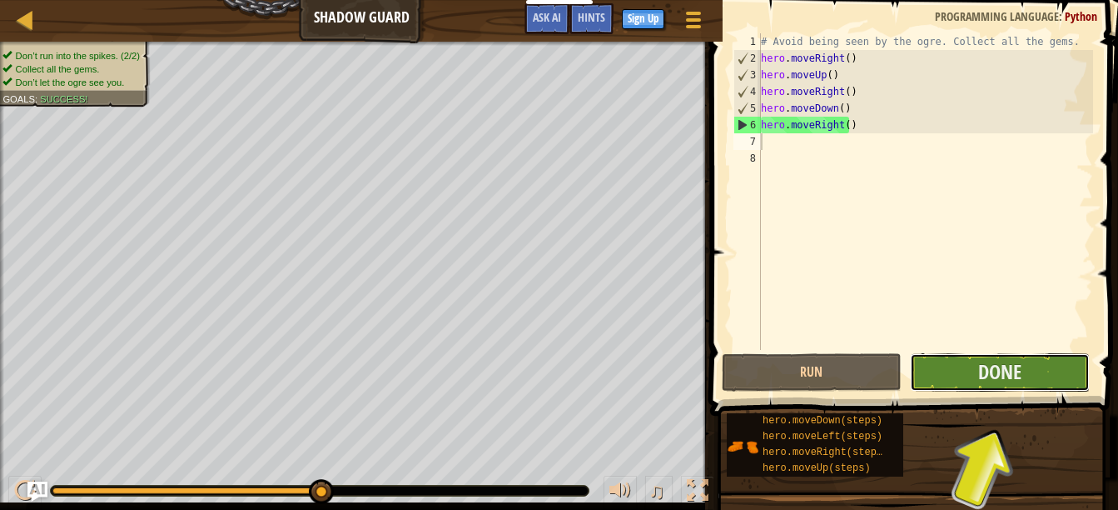
click at [994, 356] on button "Done" at bounding box center [1000, 372] width 180 height 38
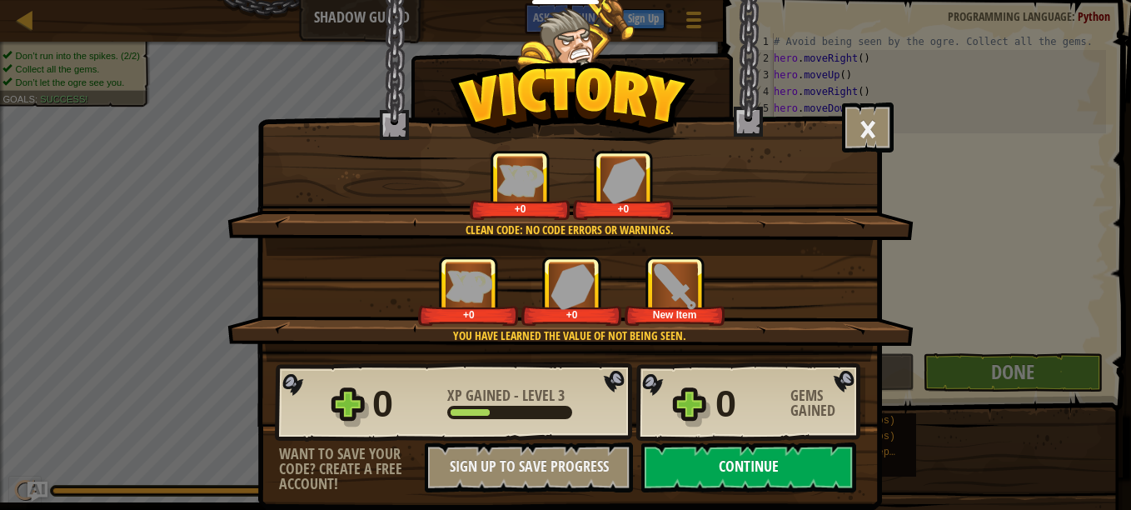
click at [768, 453] on button "Continue" at bounding box center [748, 467] width 215 height 50
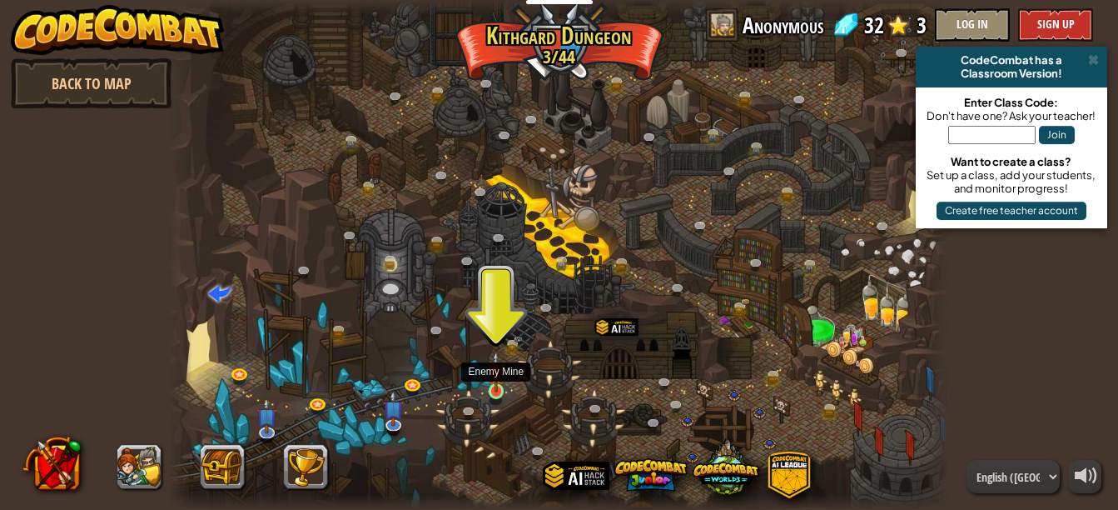
click at [491, 391] on img at bounding box center [496, 372] width 18 height 42
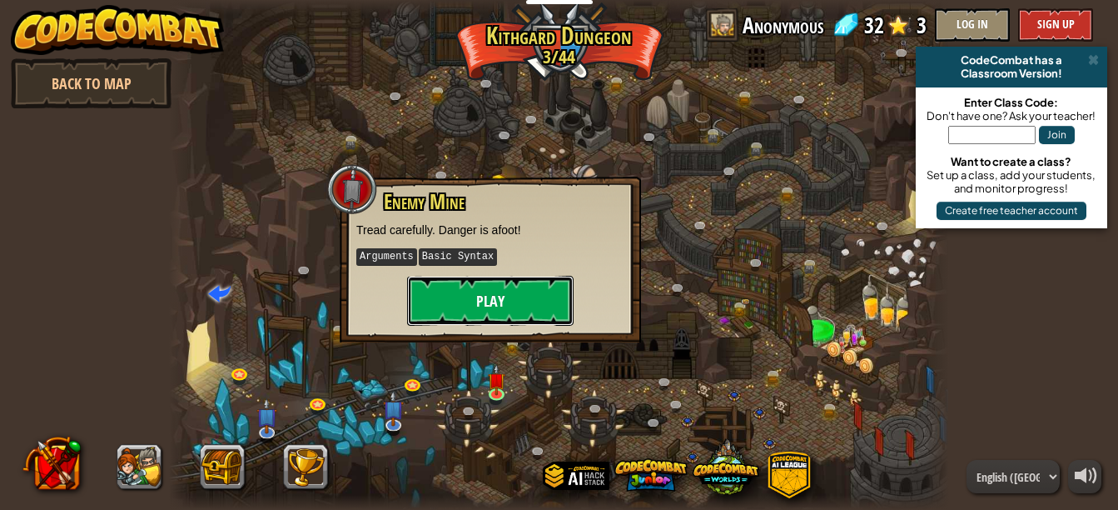
click at [515, 300] on button "Play" at bounding box center [490, 301] width 167 height 50
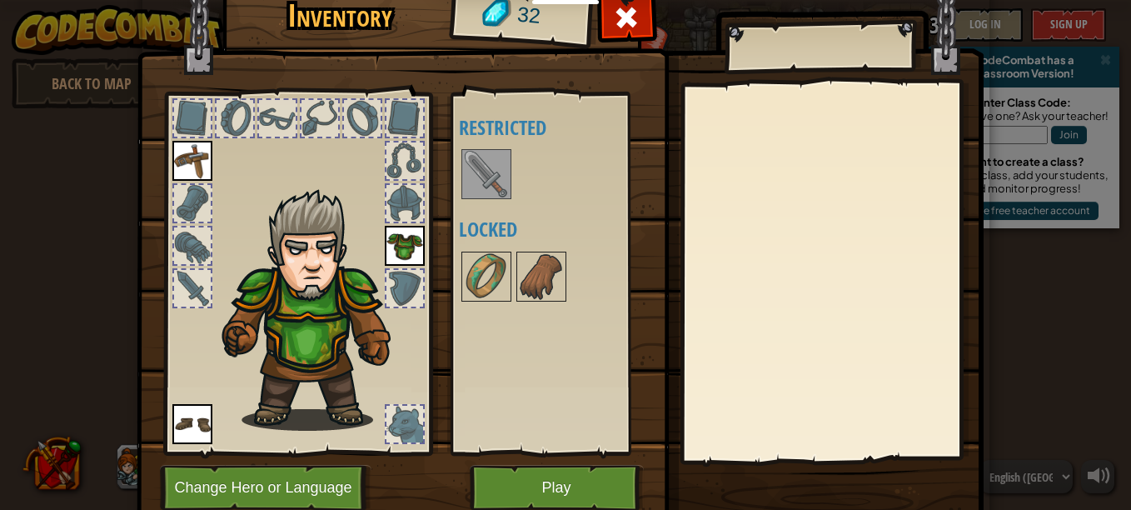
click at [465, 170] on img at bounding box center [486, 174] width 47 height 47
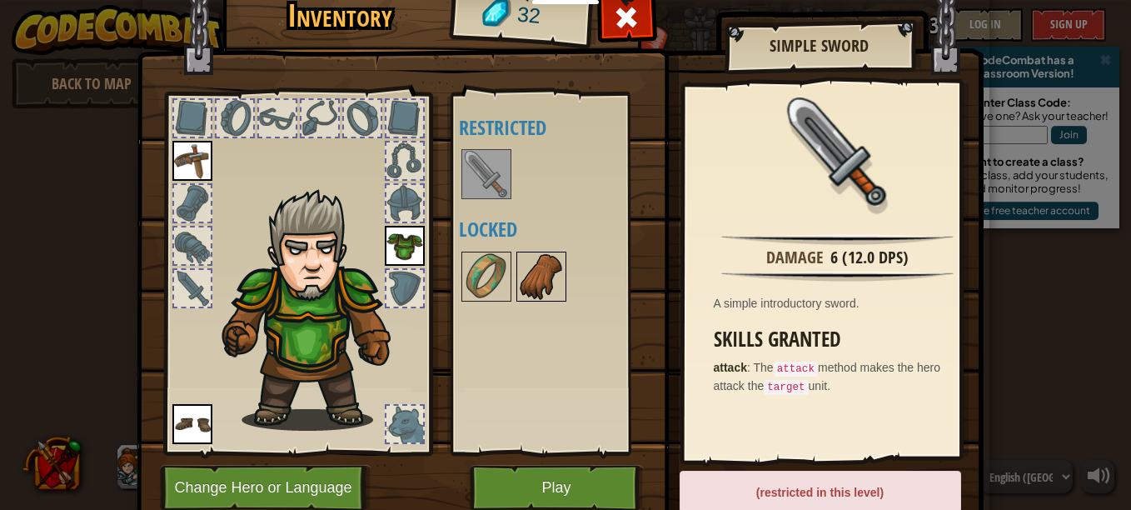
click at [538, 263] on img at bounding box center [541, 276] width 47 height 47
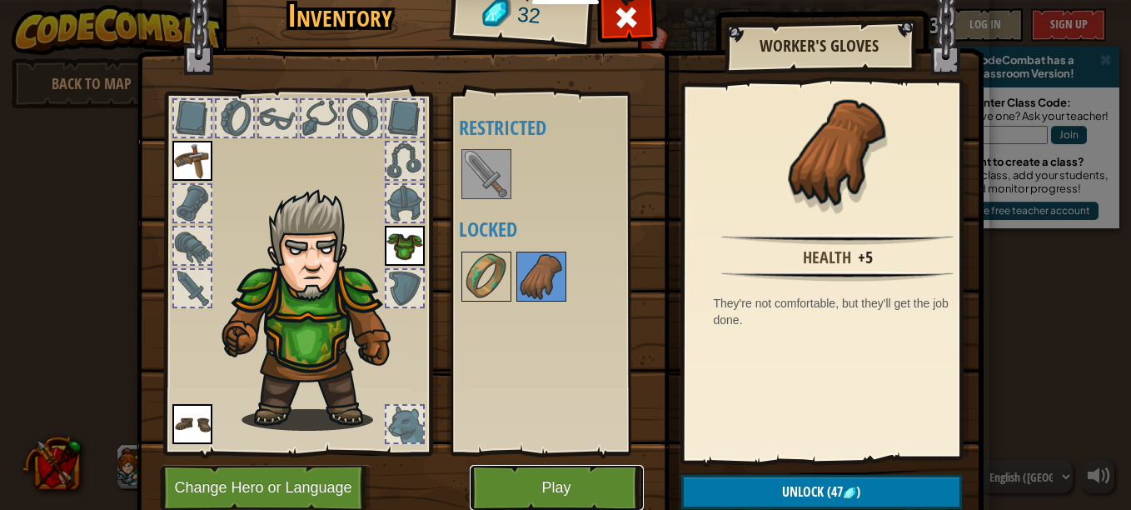
click at [497, 490] on button "Play" at bounding box center [557, 488] width 174 height 46
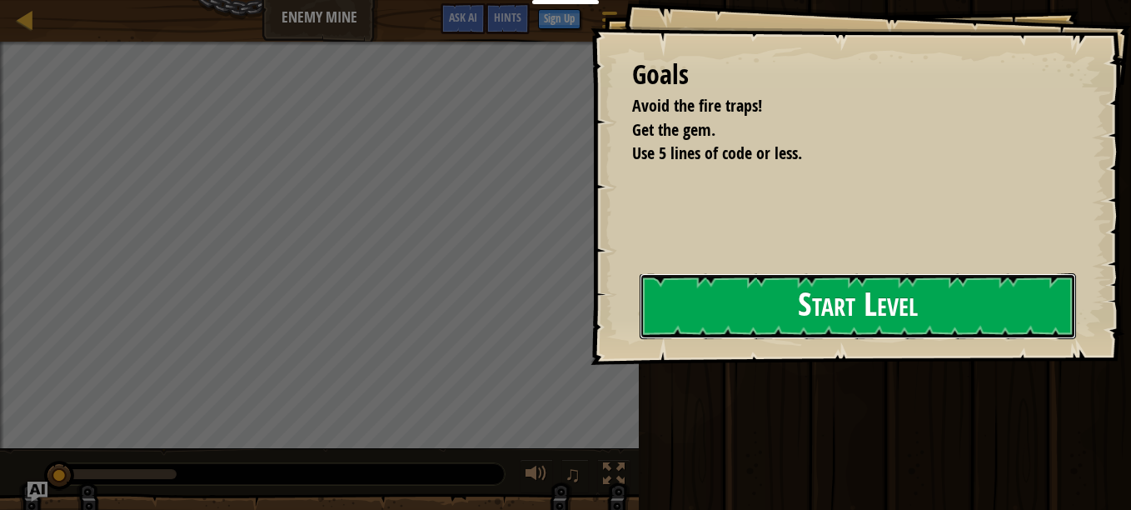
click at [640, 331] on button "Start Level" at bounding box center [858, 306] width 436 height 66
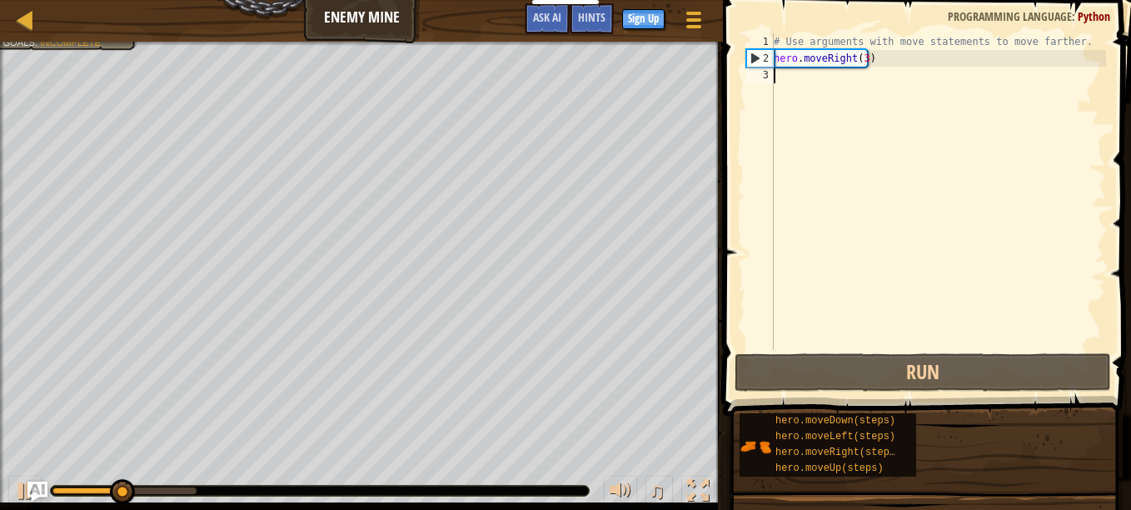
type textarea "m"
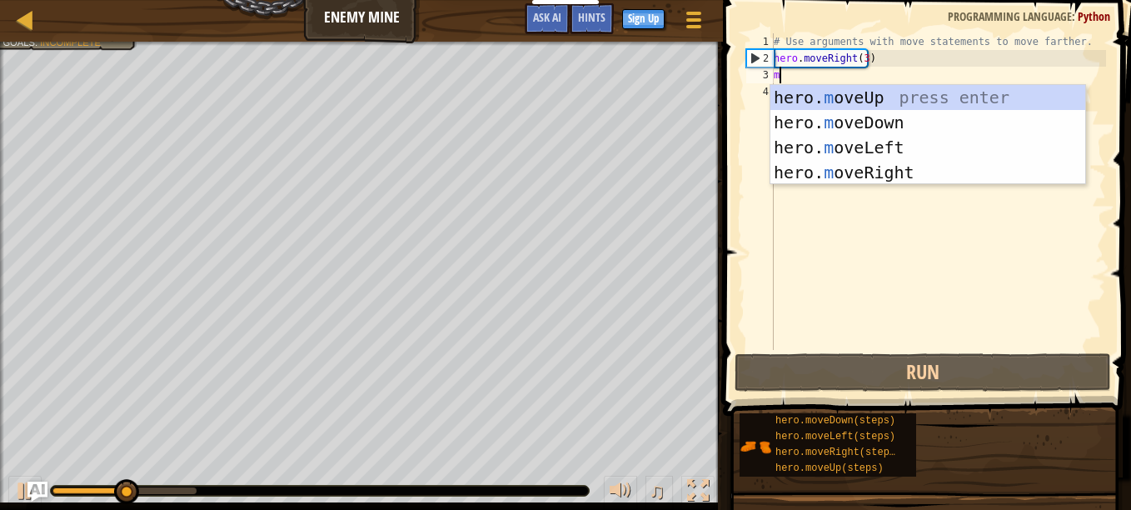
scroll to position [7, 0]
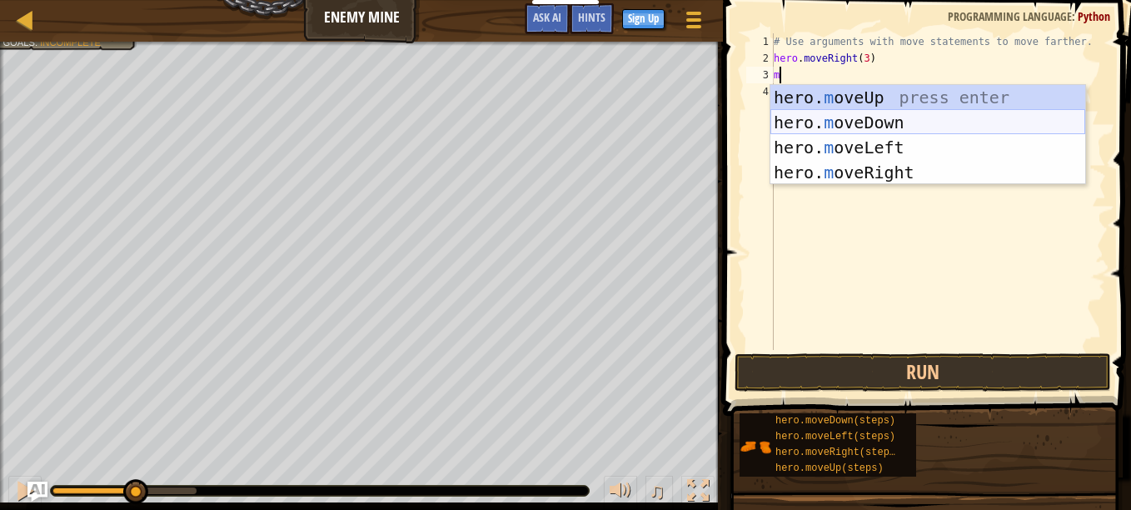
click at [889, 112] on div "hero. m oveUp press enter hero. m oveDown press enter hero. m oveLeft press ent…" at bounding box center [927, 160] width 315 height 150
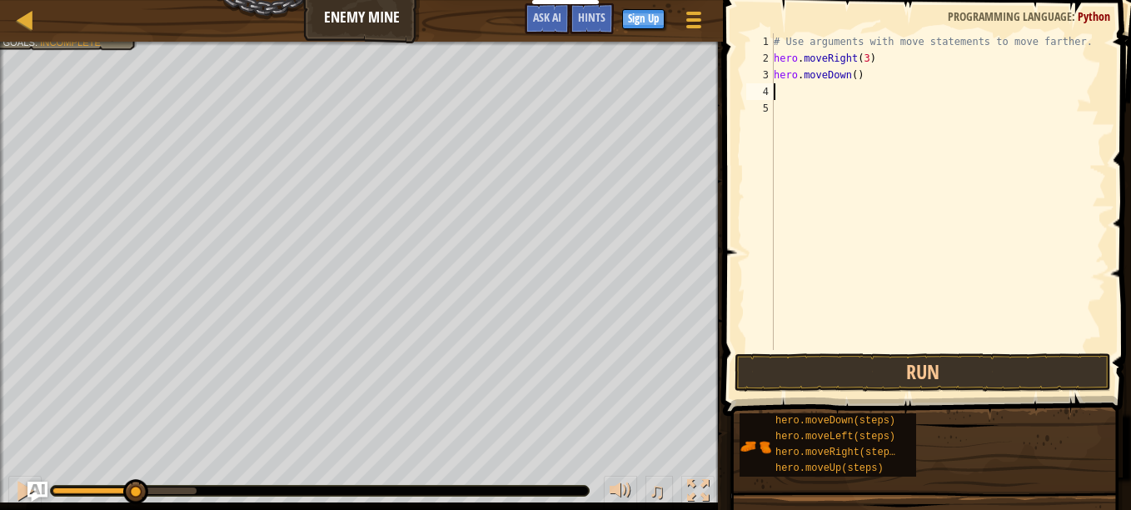
type textarea "m"
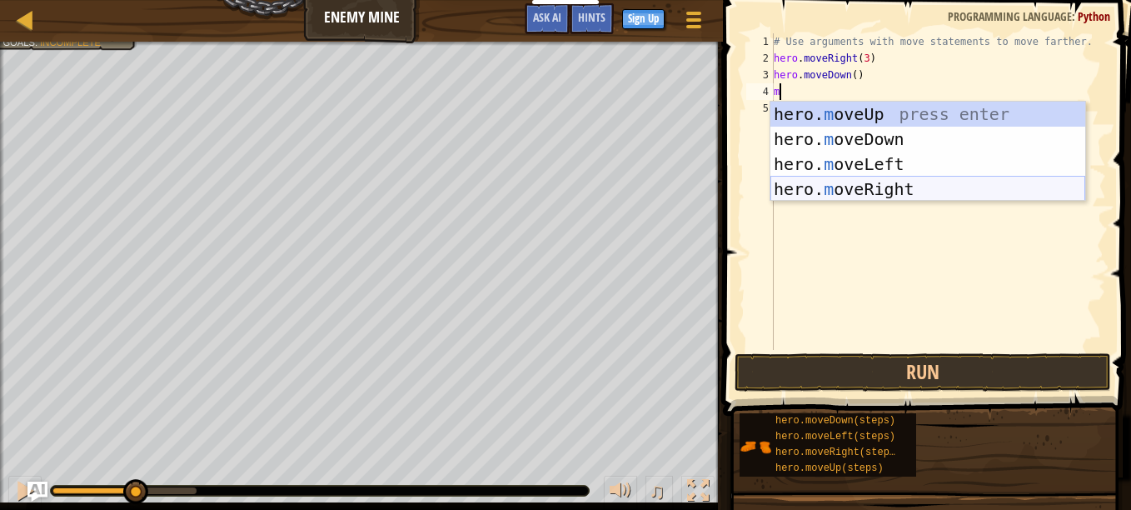
click at [892, 198] on div "hero. m oveUp press enter hero. m oveDown press enter hero. m oveLeft press ent…" at bounding box center [927, 177] width 315 height 150
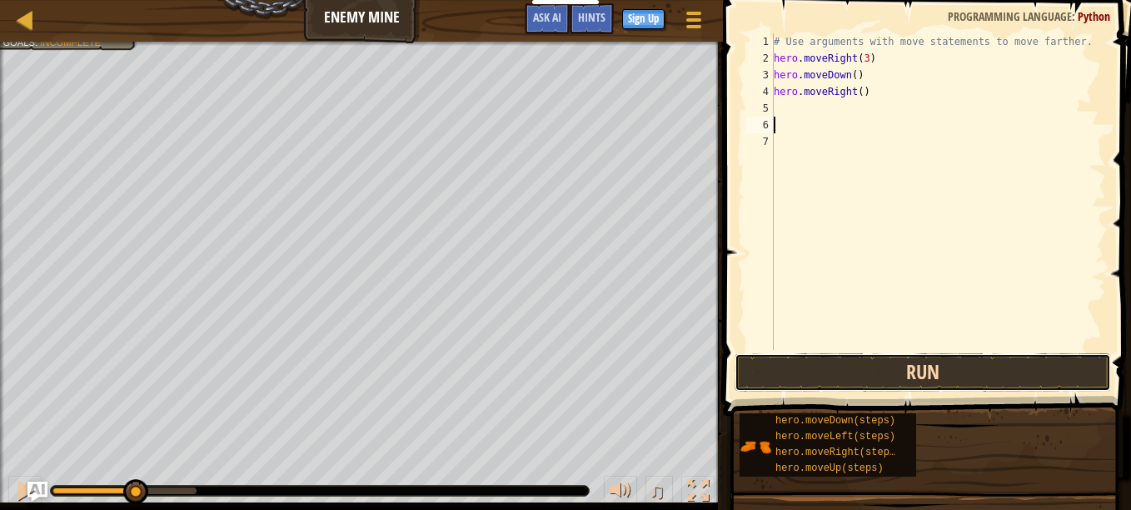
click at [830, 376] on button "Run" at bounding box center [923, 372] width 376 height 38
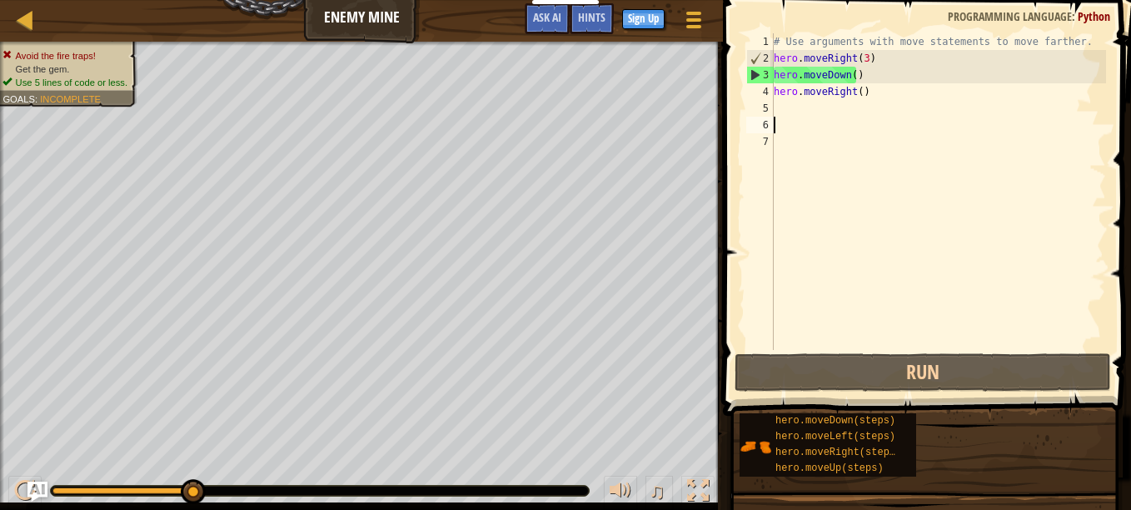
click at [875, 93] on div "# Use arguments with move statements to move farther. hero . moveRight ( 3 ) he…" at bounding box center [938, 208] width 336 height 350
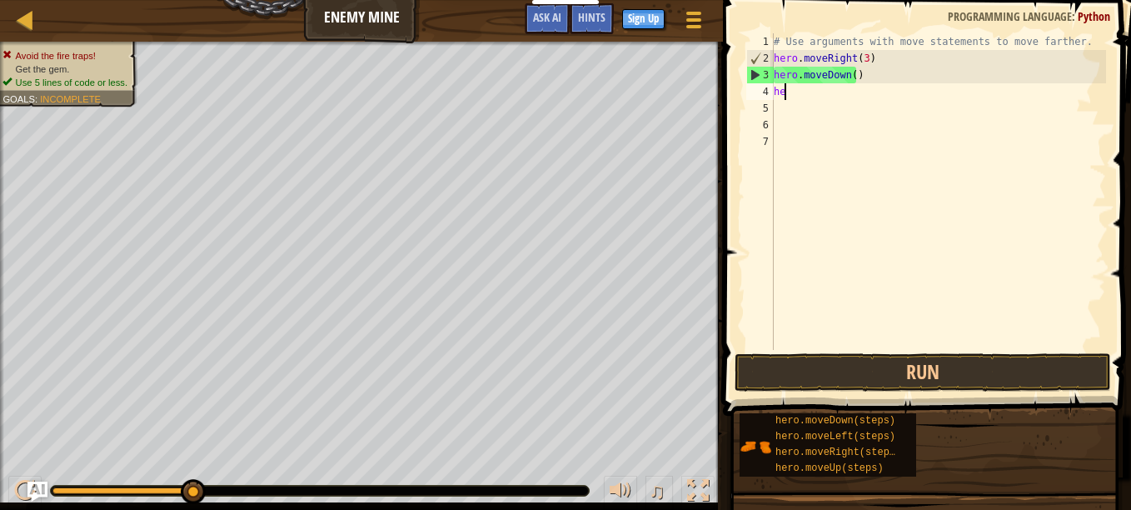
type textarea "h"
